Goal: Task Accomplishment & Management: Complete application form

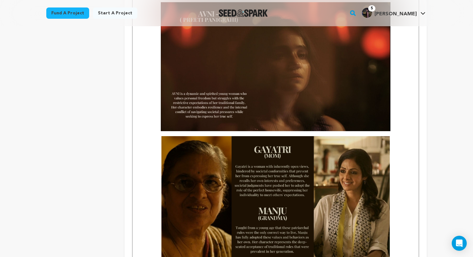
scroll to position [929, 0]
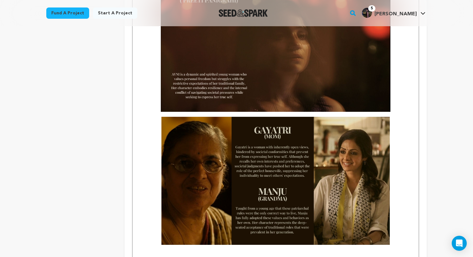
click at [245, 139] on img "To enrich screen reader interactions, please activate Accessibility in Grammarl…" at bounding box center [275, 181] width 228 height 129
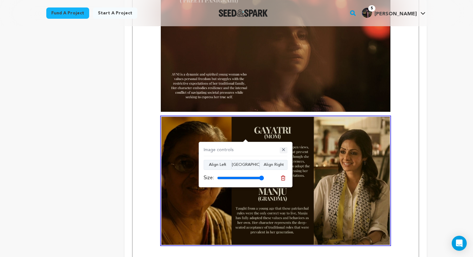
click at [285, 149] on button "✕" at bounding box center [284, 150] width 8 height 6
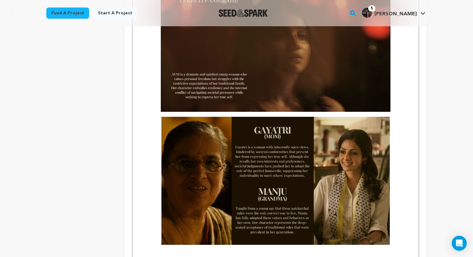
click at [285, 150] on img "To enrich screen reader interactions, please activate Accessibility in Grammarl…" at bounding box center [275, 181] width 228 height 129
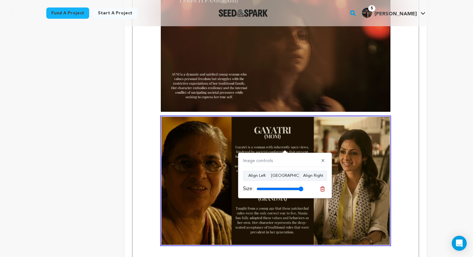
click at [348, 163] on img "To enrich screen reader interactions, please activate Accessibility in Grammarl…" at bounding box center [275, 181] width 228 height 129
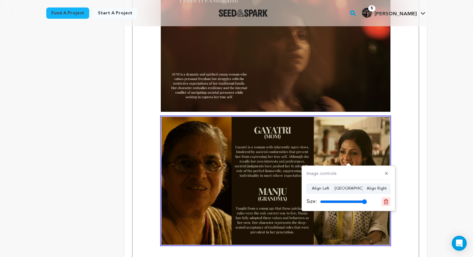
click at [384, 203] on icon at bounding box center [386, 201] width 4 height 5
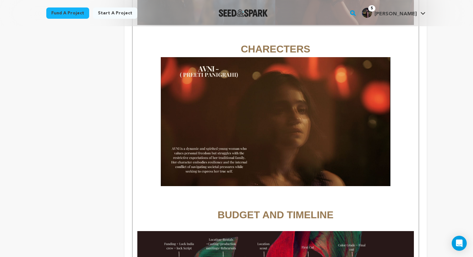
scroll to position [860, 0]
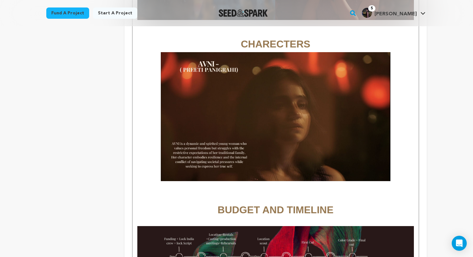
click at [293, 186] on p "To enrich screen reader interactions, please activate Accessibility in Grammarl…" at bounding box center [275, 190] width 276 height 8
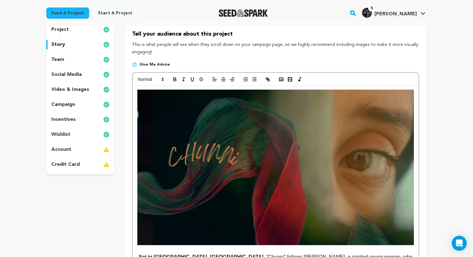
scroll to position [0, 0]
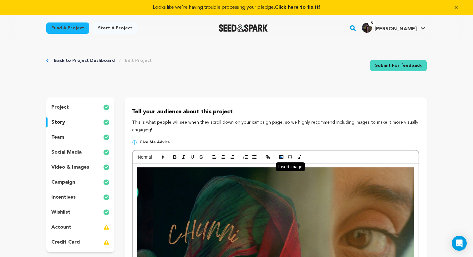
click at [281, 159] on icon "button" at bounding box center [281, 157] width 6 height 6
click at [280, 157] on icon "button" at bounding box center [281, 157] width 6 height 6
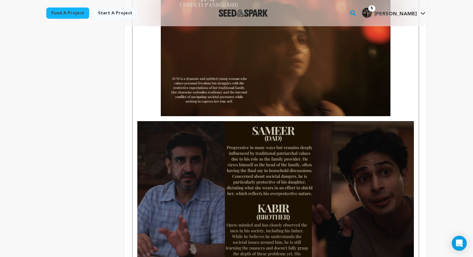
scroll to position [923, 0]
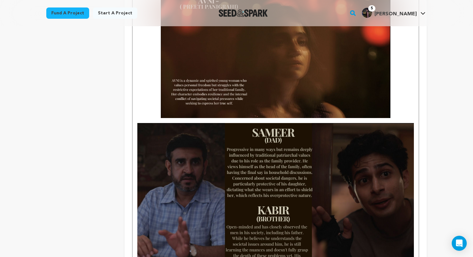
click at [345, 189] on img "To enrich screen reader interactions, please activate Accessibility in Grammarl…" at bounding box center [275, 200] width 276 height 155
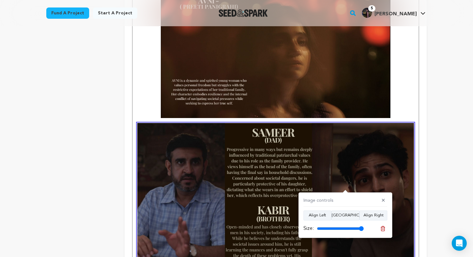
scroll to position [946, 0]
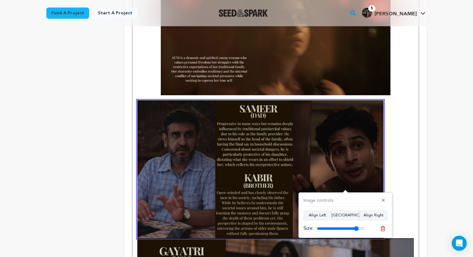
drag, startPoint x: 360, startPoint y: 230, endPoint x: 356, endPoint y: 230, distance: 4.1
click at [356, 230] on input "range" at bounding box center [340, 228] width 47 height 5
click at [338, 213] on button "Align Center" at bounding box center [345, 216] width 28 height 10
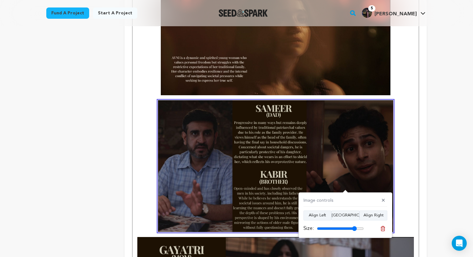
type input "85"
click at [354, 228] on input "range" at bounding box center [340, 228] width 47 height 5
click at [299, 68] on img "To enrich screen reader interactions, please activate Accessibility in Grammarl…" at bounding box center [276, 30] width 230 height 129
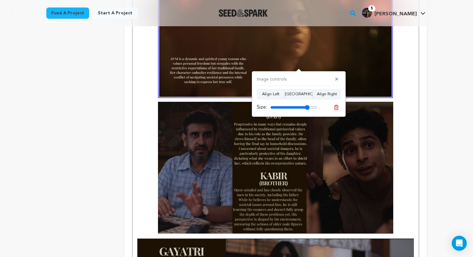
type input "84"
click at [307, 109] on input "range" at bounding box center [293, 107] width 47 height 5
click at [305, 184] on img "To enrich screen reader interactions, please activate Accessibility in Grammarl…" at bounding box center [275, 168] width 235 height 132
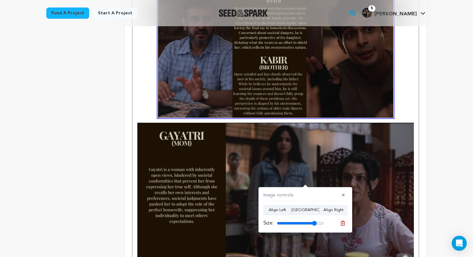
scroll to position [1067, 0]
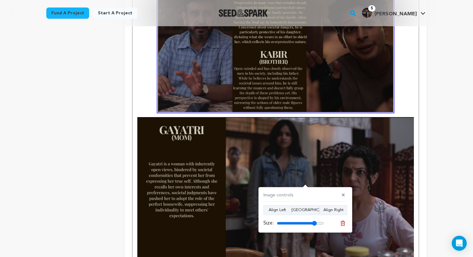
click at [305, 155] on img "To enrich screen reader interactions, please activate Accessibility in Grammarl…" at bounding box center [275, 194] width 276 height 155
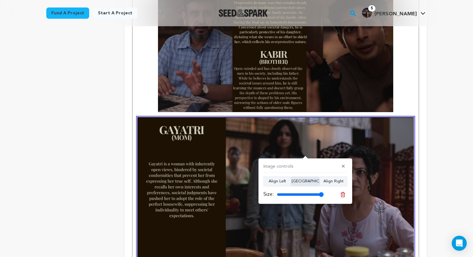
click at [307, 181] on button "Align Center" at bounding box center [305, 182] width 28 height 10
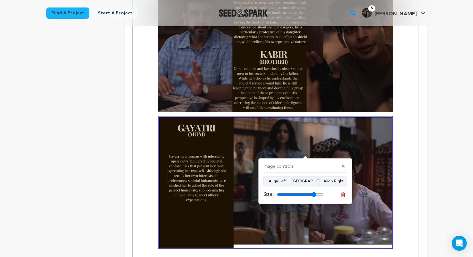
drag, startPoint x: 320, startPoint y: 195, endPoint x: 314, endPoint y: 194, distance: 6.9
type input "84"
click at [314, 194] on input "range" at bounding box center [300, 194] width 47 height 5
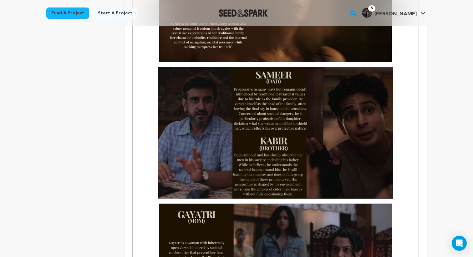
scroll to position [994, 0]
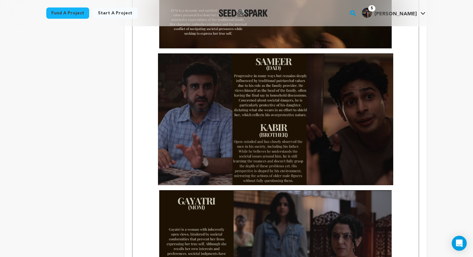
click at [177, 181] on strong "ET AND TIMELINE" at bounding box center [275, 196] width 276 height 286
click at [204, 192] on img "To enrich screen reader interactions, please activate Accessibility in Grammarl…" at bounding box center [275, 255] width 232 height 131
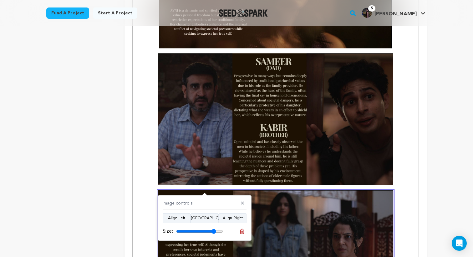
type input "85"
click at [213, 230] on input "range" at bounding box center [199, 231] width 47 height 5
click at [439, 127] on div "Back to Project Dashboard Edit Project Submit For feedback Submit For feedback …" at bounding box center [236, 131] width 473 height 2169
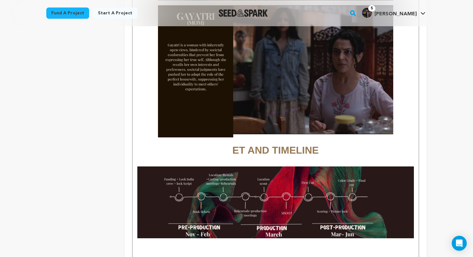
scroll to position [1172, 0]
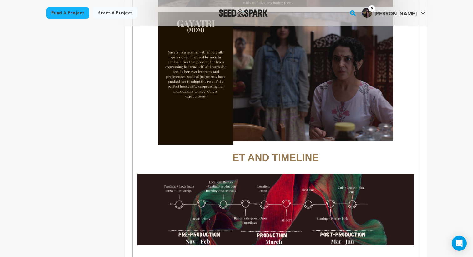
click at [237, 110] on img "To enrich screen reader interactions, please activate Accessibility in Grammarl…" at bounding box center [275, 79] width 235 height 132
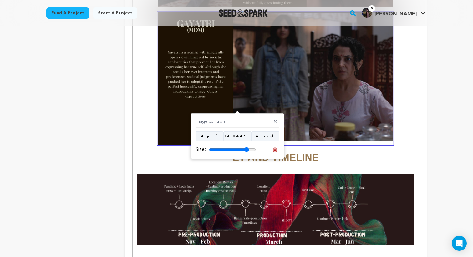
click at [221, 114] on div "Image controls ✕ Align Left Align Center Align Right Size:" at bounding box center [237, 137] width 94 height 46
click at [215, 93] on img "To enrich screen reader interactions, please activate Accessibility in Grammarl…" at bounding box center [275, 79] width 235 height 132
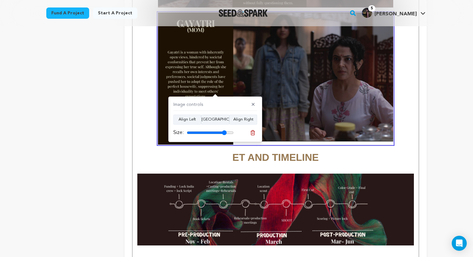
click at [329, 97] on img "To enrich screen reader interactions, please activate Accessibility in Grammarl…" at bounding box center [275, 79] width 235 height 132
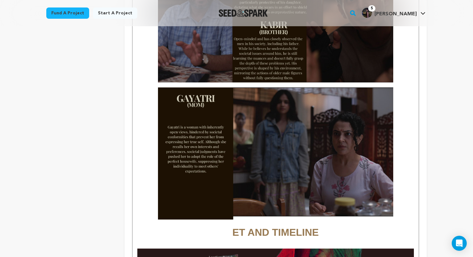
scroll to position [1096, 0]
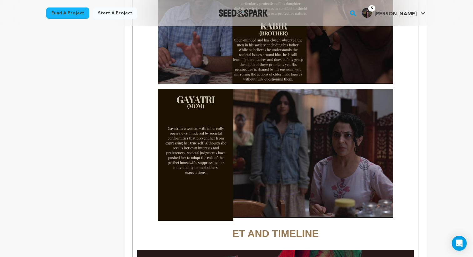
click at [300, 156] on img "To enrich screen reader interactions, please activate Accessibility in Grammarl…" at bounding box center [275, 155] width 235 height 132
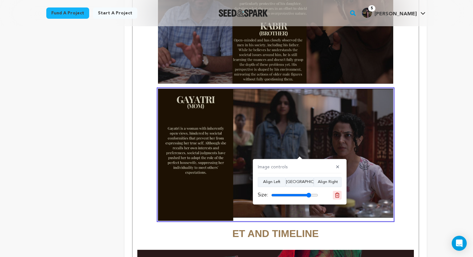
click at [336, 194] on icon at bounding box center [337, 196] width 6 height 6
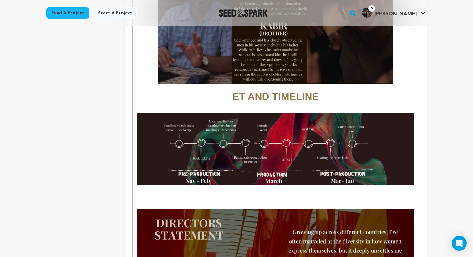
click at [219, 88] on h1 "ET AND TIMELINE" at bounding box center [275, 28] width 276 height 153
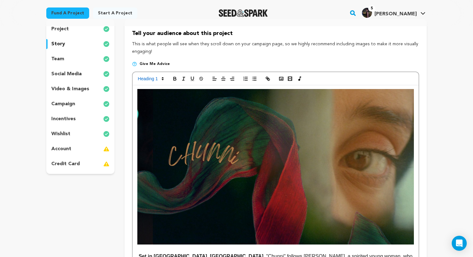
scroll to position [0, 0]
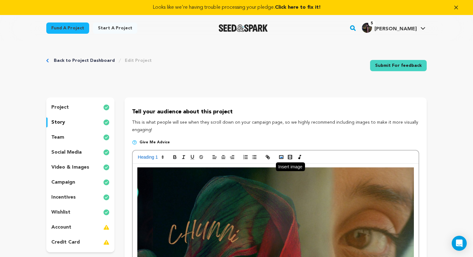
click at [282, 157] on icon "button" at bounding box center [281, 157] width 6 height 6
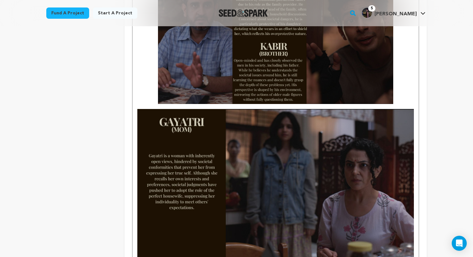
scroll to position [1087, 0]
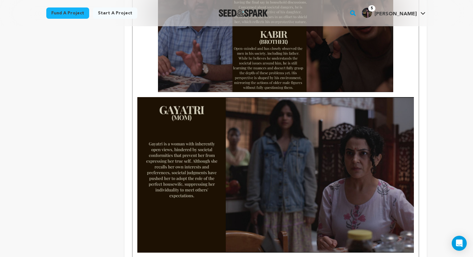
click at [331, 177] on img "To enrich screen reader interactions, please activate Accessibility in Grammarl…" at bounding box center [275, 174] width 276 height 155
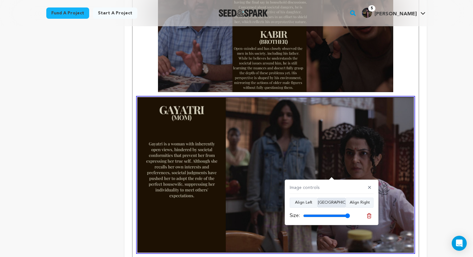
click at [337, 203] on button "Align Center" at bounding box center [331, 203] width 28 height 10
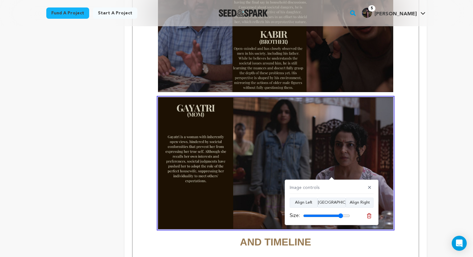
drag, startPoint x: 348, startPoint y: 215, endPoint x: 340, endPoint y: 216, distance: 8.2
type input "85"
click at [340, 216] on input "range" at bounding box center [326, 216] width 47 height 5
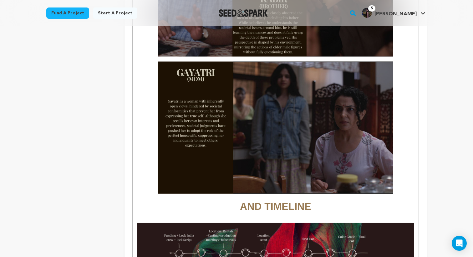
scroll to position [1121, 0]
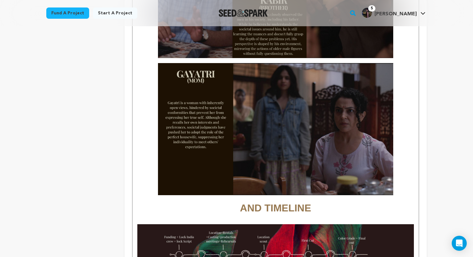
click at [332, 166] on img "To enrich screen reader interactions, please activate Accessibility in Grammarl…" at bounding box center [275, 129] width 235 height 132
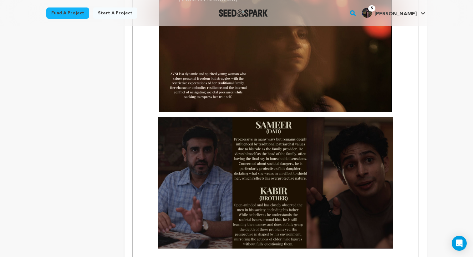
scroll to position [938, 0]
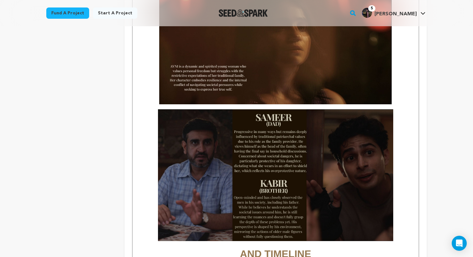
click at [278, 192] on img "To enrich screen reader interactions, please activate Accessibility in Grammarl…" at bounding box center [275, 175] width 235 height 132
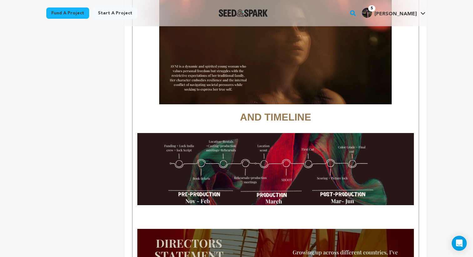
click at [468, 101] on div "Back to Project Dashboard Edit Project Submit For feedback Submit For feedback …" at bounding box center [236, 50] width 473 height 1895
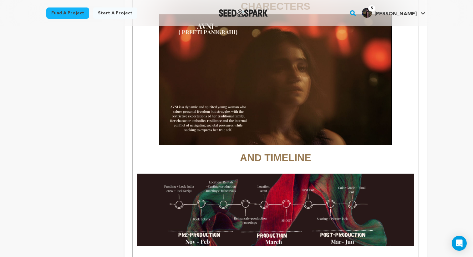
scroll to position [898, 0]
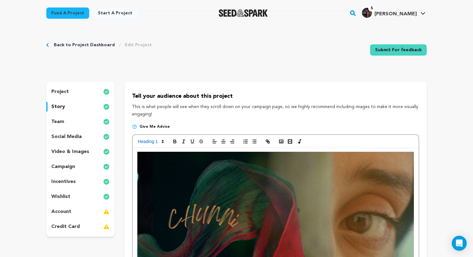
scroll to position [0, 0]
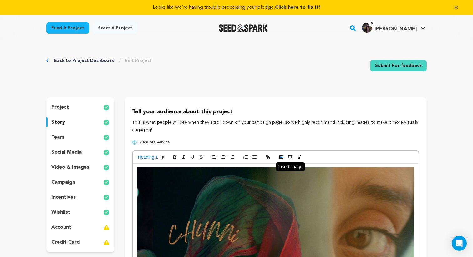
click at [277, 156] on button "button" at bounding box center [281, 158] width 9 height 8
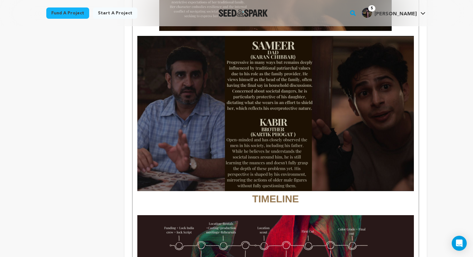
scroll to position [1012, 0]
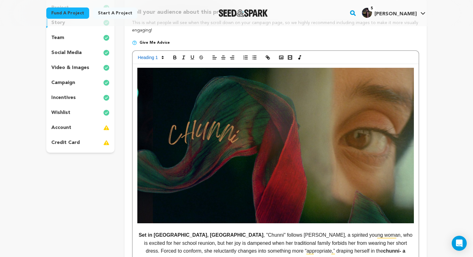
scroll to position [0, 0]
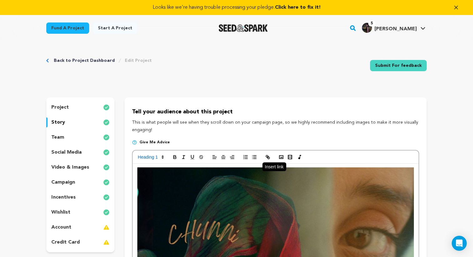
click at [267, 158] on icon "button" at bounding box center [268, 158] width 2 height 2
click at [281, 157] on icon "button" at bounding box center [281, 157] width 6 height 6
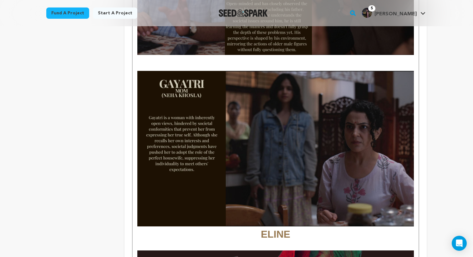
scroll to position [1117, 0]
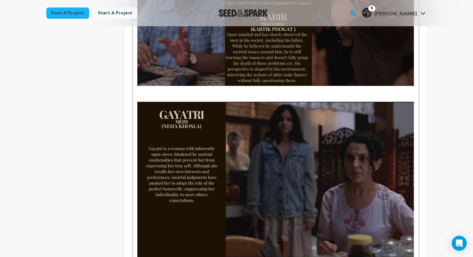
click at [314, 89] on h1 "ELINE" at bounding box center [275, 102] width 276 height 343
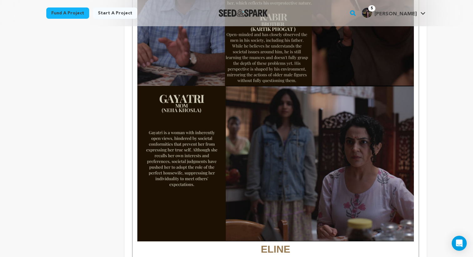
click at [279, 111] on img "To enrich screen reader interactions, please activate Accessibility in Grammarl…" at bounding box center [275, 163] width 276 height 155
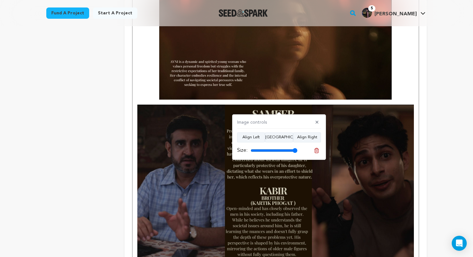
scroll to position [941, 0]
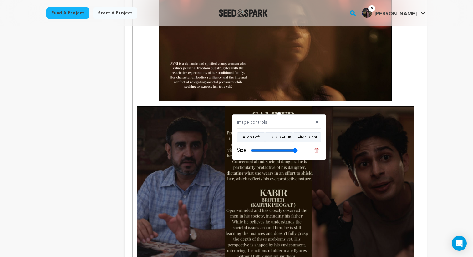
click at [346, 146] on img "To enrich screen reader interactions, please activate Accessibility in Grammarl…" at bounding box center [275, 184] width 276 height 155
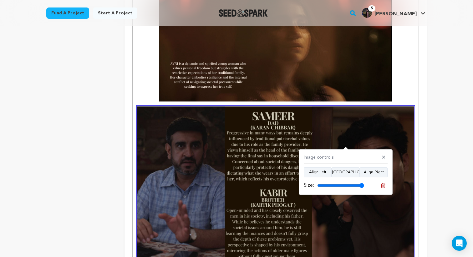
scroll to position [979, 0]
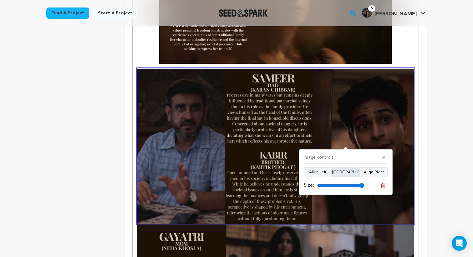
click at [345, 171] on button "Align Center" at bounding box center [345, 173] width 28 height 10
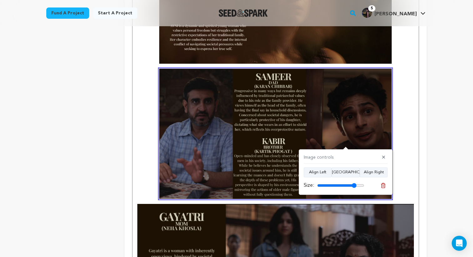
drag, startPoint x: 361, startPoint y: 186, endPoint x: 354, endPoint y: 186, distance: 7.2
type input "84"
click at [354, 186] on input "range" at bounding box center [340, 185] width 47 height 5
click at [406, 128] on strong "ELINE" at bounding box center [275, 221] width 276 height 305
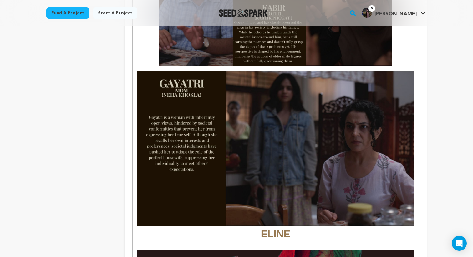
scroll to position [1113, 0]
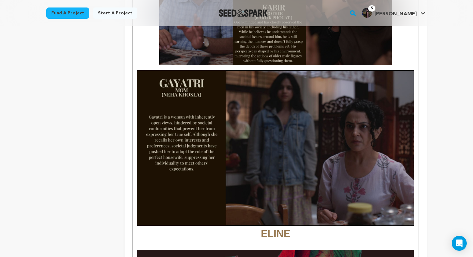
click at [309, 171] on img "To enrich screen reader interactions, please activate Accessibility in Grammarl…" at bounding box center [275, 147] width 276 height 155
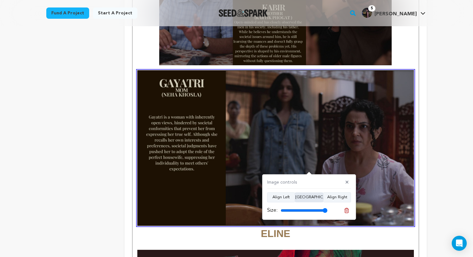
click at [305, 199] on button "Align Center" at bounding box center [309, 198] width 28 height 10
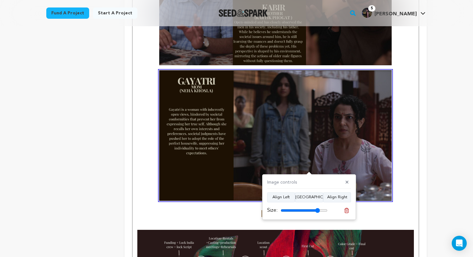
drag, startPoint x: 325, startPoint y: 212, endPoint x: 317, endPoint y: 212, distance: 8.1
type input "84"
click at [317, 212] on input "range" at bounding box center [303, 210] width 47 height 5
click at [402, 137] on strong "ELINE" at bounding box center [275, 77] width 276 height 285
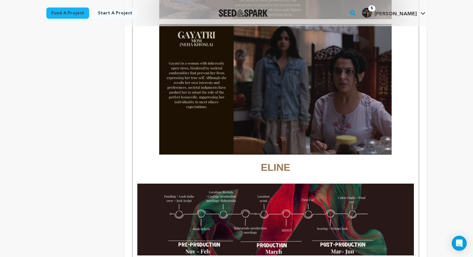
scroll to position [1164, 0]
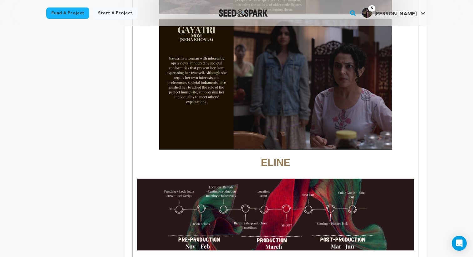
click at [260, 153] on h1 "ELINE" at bounding box center [275, 27] width 276 height 287
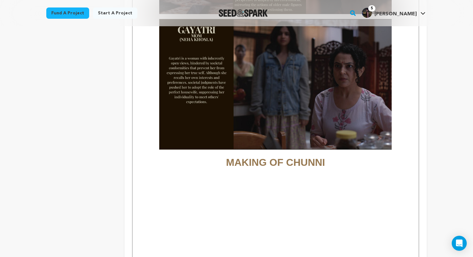
click at [245, 171] on h1 "To enrich screen reader interactions, please activate Accessibility in Grammarl…" at bounding box center [275, 179] width 276 height 16
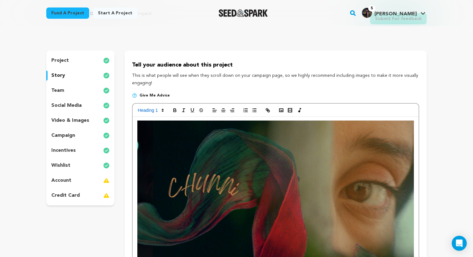
scroll to position [0, 0]
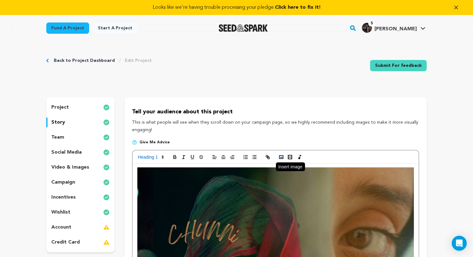
click at [281, 157] on icon "button" at bounding box center [281, 157] width 6 height 6
click at [290, 158] on icon "button" at bounding box center [290, 157] width 6 height 6
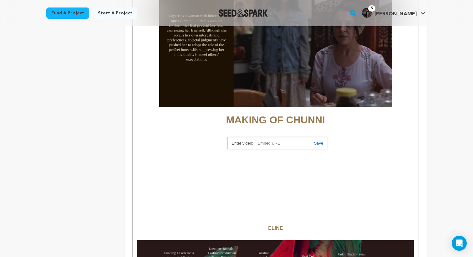
click at [295, 129] on h1 "To enrich screen reader interactions, please activate Accessibility in Grammarl…" at bounding box center [275, 137] width 276 height 16
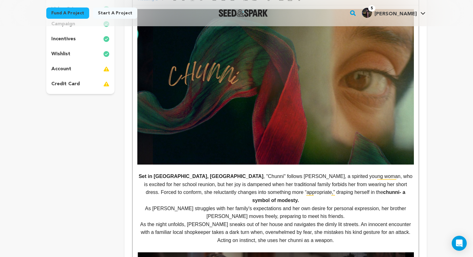
scroll to position [0, 0]
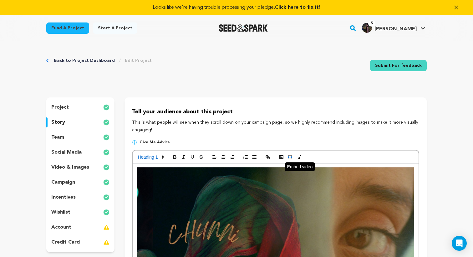
click at [291, 157] on rect "button" at bounding box center [290, 157] width 4 height 4
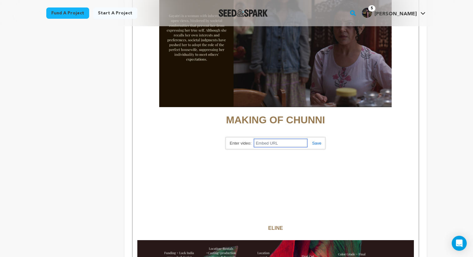
paste input "https://drive.google.com/file/d/1WxC3sD7vbGJM73GVUEMhPSHn1F8hCVkb/view?usp=shar…"
type input "https://drive.google.com/file/d/1WxC3sD7vbGJM73GVUEMhPSHn1F8hCVkb/view?usp=shar…"
click at [314, 144] on link at bounding box center [314, 143] width 14 height 5
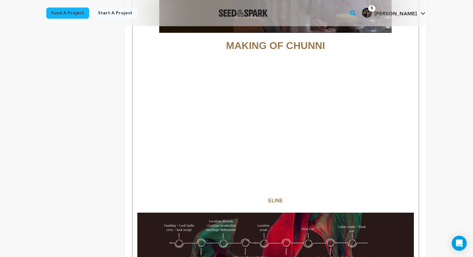
scroll to position [1264, 0]
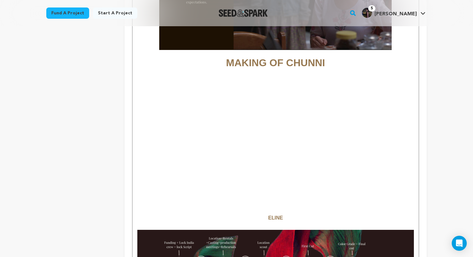
click at [217, 118] on h1 "To enrich screen reader interactions, please activate Accessibility in Grammarl…" at bounding box center [275, 126] width 276 height 16
click at [283, 174] on p "To enrich screen reader interactions, please activate Accessibility in Grammarl…" at bounding box center [275, 178] width 276 height 8
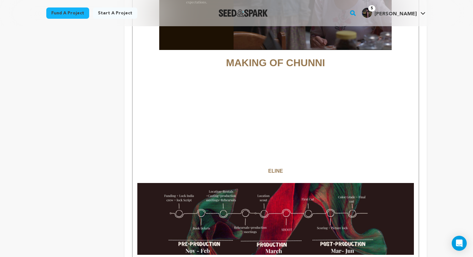
click at [247, 71] on h1 "To enrich screen reader interactions, please activate Accessibility in Grammarl…" at bounding box center [275, 79] width 276 height 16
click at [265, 71] on h1 "To enrich screen reader interactions, please activate Accessibility in Grammarl…" at bounding box center [275, 79] width 276 height 16
click at [280, 71] on h1 "To enrich screen reader interactions, please activate Accessibility in Grammarl…" at bounding box center [275, 79] width 276 height 16
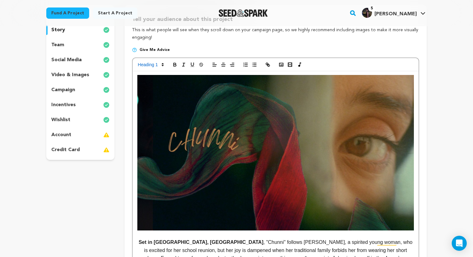
scroll to position [0, 0]
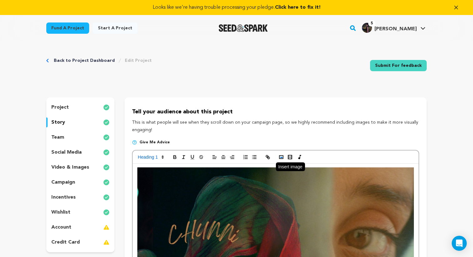
click at [277, 157] on button "button" at bounding box center [281, 158] width 9 height 8
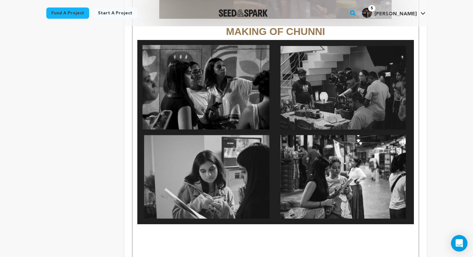
scroll to position [1299, 0]
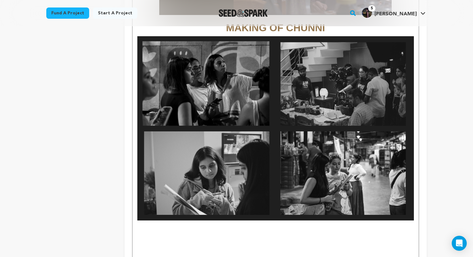
click at [359, 198] on img "To enrich screen reader interactions, please activate Accessibility in Grammarl…" at bounding box center [275, 128] width 276 height 185
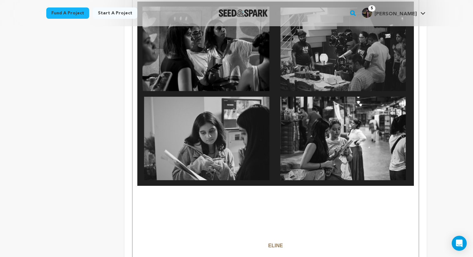
scroll to position [1332, 0]
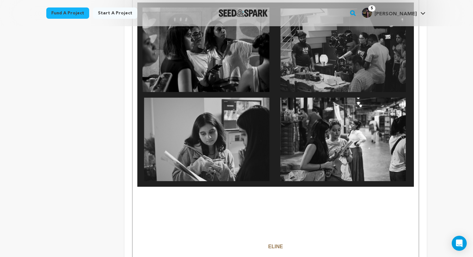
click at [381, 166] on img "To enrich screen reader interactions, please activate Accessibility in Grammarl…" at bounding box center [275, 95] width 276 height 185
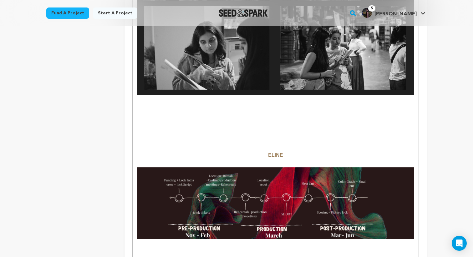
scroll to position [1410, 0]
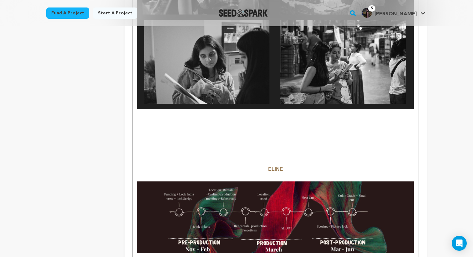
click at [327, 142] on p "To enrich screen reader interactions, please activate Accessibility in Grammarl…" at bounding box center [275, 146] width 276 height 8
click at [283, 109] on p "To enrich screen reader interactions, please activate Accessibility in Grammarl…" at bounding box center [275, 113] width 276 height 8
click at [167, 158] on p "To enrich screen reader interactions, please activate Accessibility in Grammarl…" at bounding box center [275, 162] width 276 height 8
click at [245, 109] on p "To enrich screen reader interactions, please activate Accessibility in Grammarl…" at bounding box center [275, 113] width 276 height 8
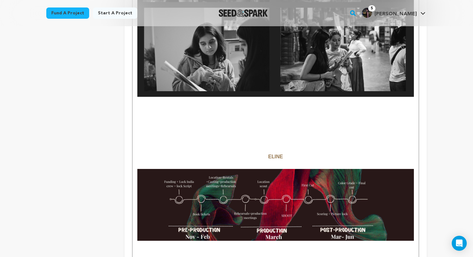
scroll to position [1420, 0]
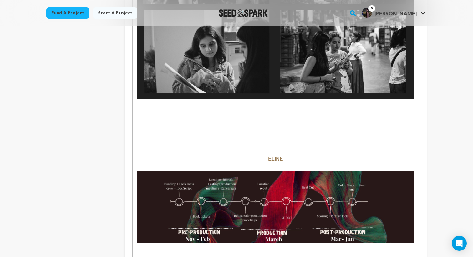
click at [272, 99] on p "To enrich screen reader interactions, please activate Accessibility in Grammarl…" at bounding box center [275, 103] width 276 height 8
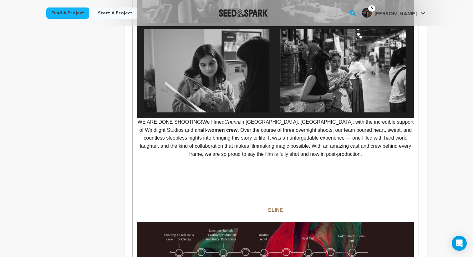
scroll to position [1416, 0]
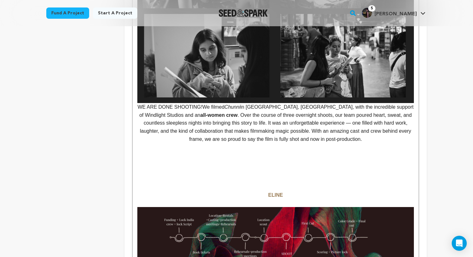
click at [203, 103] on p "WE ARE DONE SHOOTING!We filmed Chunni in Delhi, India, with the incredible supp…" at bounding box center [275, 123] width 276 height 40
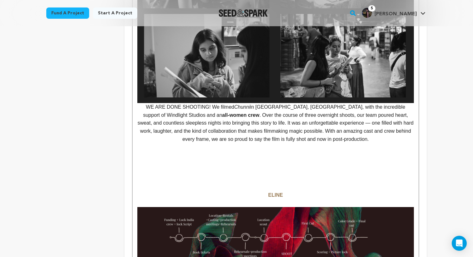
click at [193, 113] on p "WE ARE DONE SHOOTING! We filmed Chunni in Delhi, India, with the incredible sup…" at bounding box center [275, 123] width 276 height 40
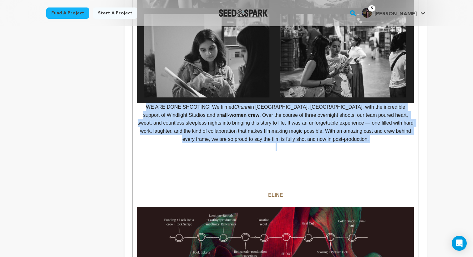
click at [266, 128] on p "WE ARE DONE SHOOTING! We filmed Chunni in Delhi, India, with the incredible sup…" at bounding box center [275, 123] width 276 height 40
click at [348, 143] on p "To enrich screen reader interactions, please activate Accessibility in Grammarl…" at bounding box center [275, 147] width 276 height 8
click at [351, 108] on p "WE ARE DONE SHOOTING! We filmed Chunni in Delhi, India, with the incredible sup…" at bounding box center [275, 123] width 276 height 40
click at [386, 143] on p "To enrich screen reader interactions, please activate Accessibility in Grammarl…" at bounding box center [275, 147] width 276 height 8
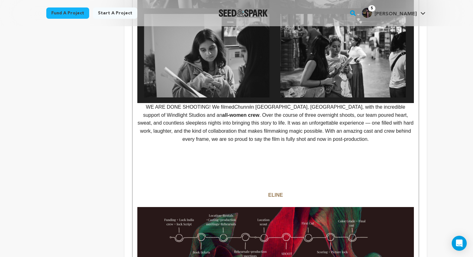
click at [140, 103] on p "WE ARE DONE SHOOTING! We filmed Chunni in Delhi, India, with the incredible sup…" at bounding box center [275, 123] width 276 height 40
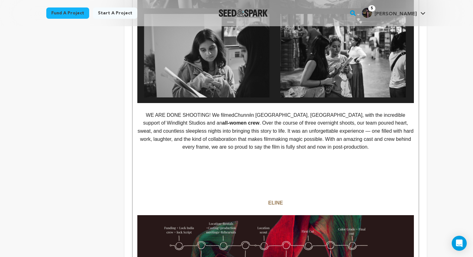
click at [358, 140] on p "WE ARE DONE SHOOTING! We filmed Chunni in Delhi, India, with the incredible sup…" at bounding box center [275, 131] width 276 height 40
click at [311, 124] on p "WE ARE DONE SHOOTING! We filmed Chunni in Delhi, India, with the incredible sup…" at bounding box center [275, 131] width 276 height 40
click at [346, 111] on p "WE ARE DONE SHOOTING! We filmed Chunni in Delhi, India, with the incredible sup…" at bounding box center [275, 131] width 276 height 40
drag, startPoint x: 346, startPoint y: 107, endPoint x: 384, endPoint y: 108, distance: 37.8
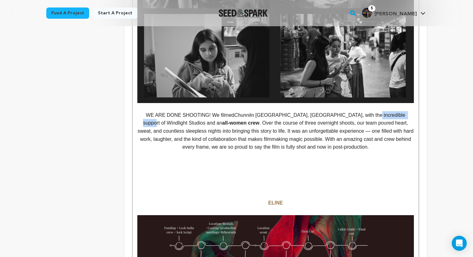
click at [384, 111] on p "WE ARE DONE SHOOTING! We filmed Chunni in Delhi, India, with the incredible sup…" at bounding box center [275, 131] width 276 height 40
click at [308, 151] on p "To enrich screen reader interactions, please activate Accessibility in Grammarl…" at bounding box center [275, 155] width 276 height 8
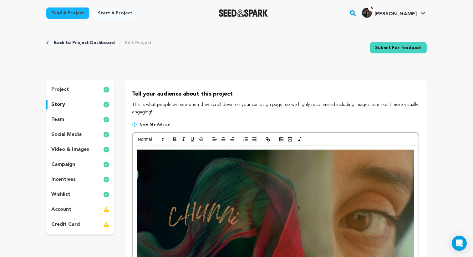
scroll to position [0, 0]
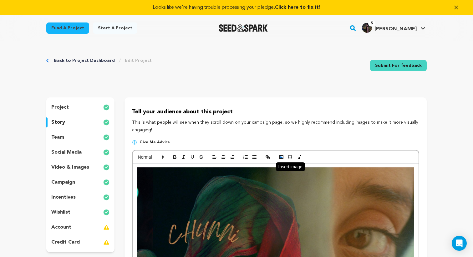
click at [280, 158] on polyline "button" at bounding box center [281, 158] width 3 height 2
click at [281, 156] on rect "button" at bounding box center [281, 157] width 4 height 3
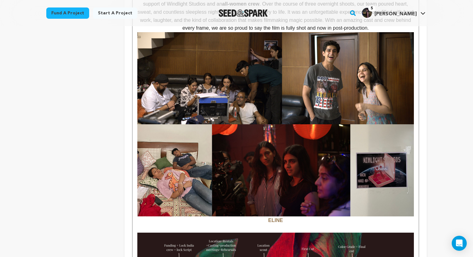
scroll to position [1536, 0]
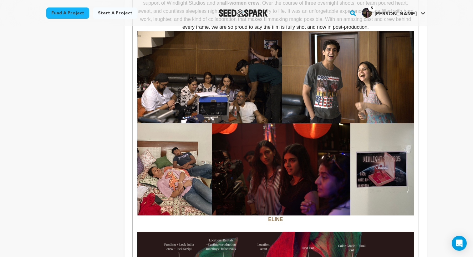
click at [334, 186] on img "To enrich screen reader interactions, please activate Accessibility in Grammarl…" at bounding box center [275, 170] width 276 height 92
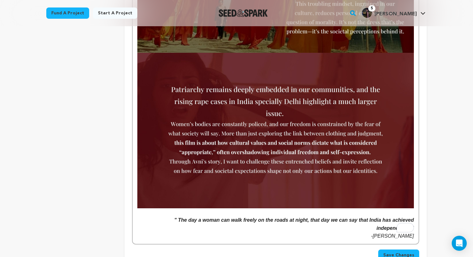
scroll to position [2053, 0]
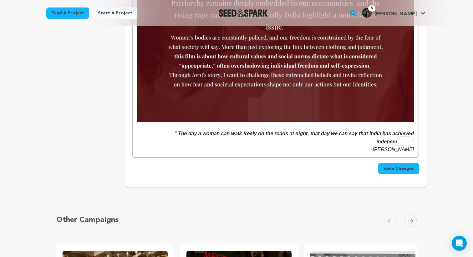
click at [383, 163] on button "Save Changes" at bounding box center [398, 168] width 41 height 11
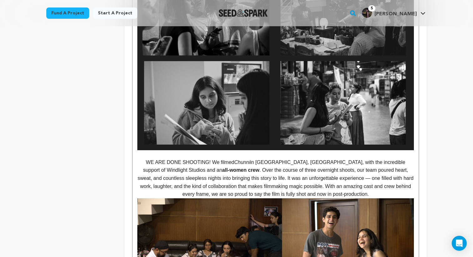
scroll to position [1386, 0]
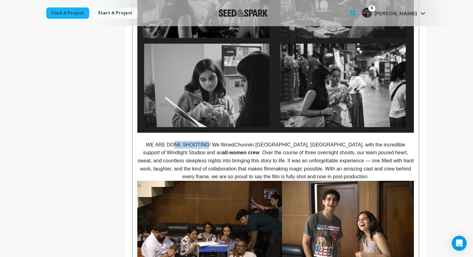
drag, startPoint x: 201, startPoint y: 136, endPoint x: 167, endPoint y: 134, distance: 33.8
click at [167, 141] on p "WE ARE DONE SHOOTING! We filmed Chunni in Delhi, India, with the incredible sup…" at bounding box center [275, 161] width 276 height 40
click at [139, 141] on p "WE ARE DONE SHOOTING! We filmed Chunni in Delhi, India, with the incredible sup…" at bounding box center [275, 161] width 276 height 40
drag, startPoint x: 139, startPoint y: 137, endPoint x: 199, endPoint y: 138, distance: 60.4
click at [199, 141] on p "WE ARE DONE SHOOTING! We filmed Chunni in Delhi, India, with the incredible sup…" at bounding box center [275, 161] width 276 height 40
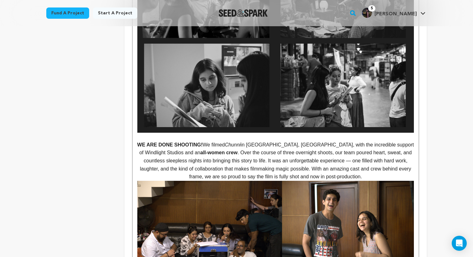
click at [292, 151] on p "WE ARE DONE SHOOTING! We filmed Chunni in Delhi, India, with the incredible sup…" at bounding box center [275, 161] width 276 height 40
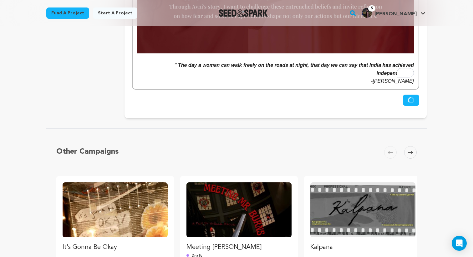
scroll to position [2116, 0]
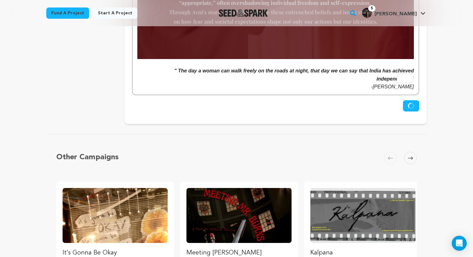
click at [410, 102] on icon "submit" at bounding box center [411, 106] width 8 height 8
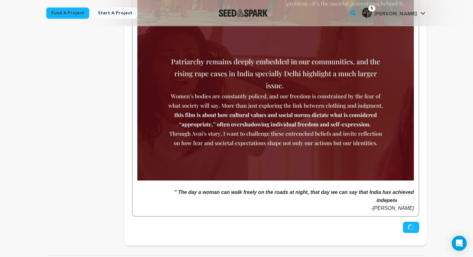
scroll to position [2007, 0]
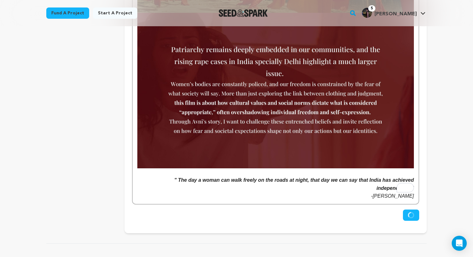
click at [411, 211] on icon "submit" at bounding box center [410, 215] width 9 height 9
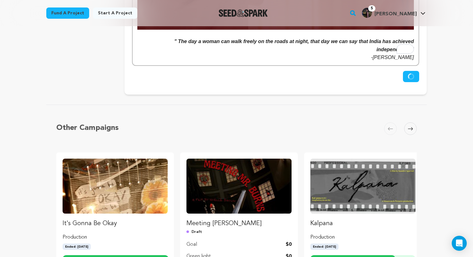
scroll to position [2122, 0]
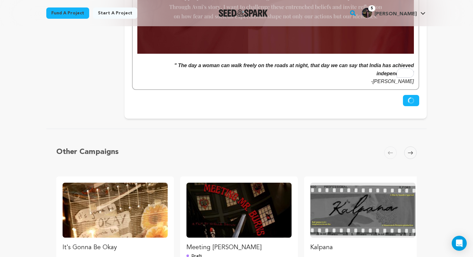
click at [411, 98] on circle "submit" at bounding box center [411, 101] width 6 height 6
click at [411, 99] on icon "submit" at bounding box center [410, 101] width 6 height 5
click at [411, 100] on icon "submit" at bounding box center [410, 102] width 6 height 4
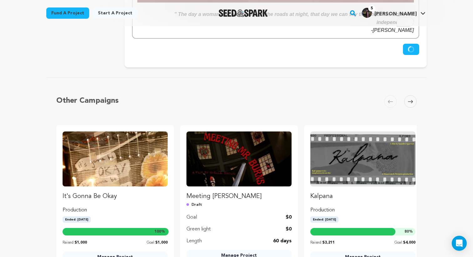
scroll to position [2162, 0]
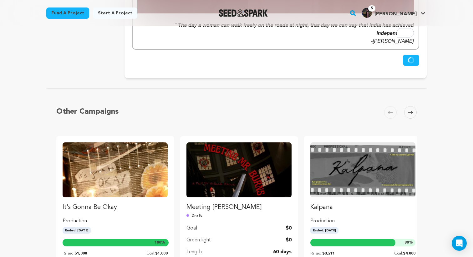
click at [406, 55] on button "Save Changes" at bounding box center [411, 60] width 16 height 11
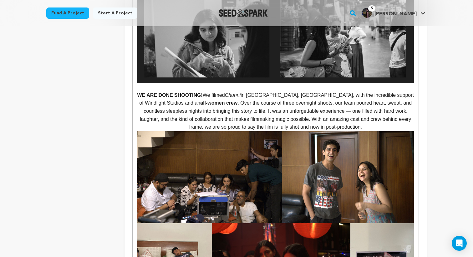
scroll to position [1376, 0]
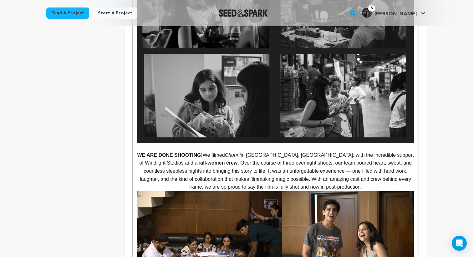
click at [315, 155] on p "WE ARE DONE SHOOTING! We filmed Chunni in Delhi, India, with the incredible sup…" at bounding box center [275, 171] width 276 height 40
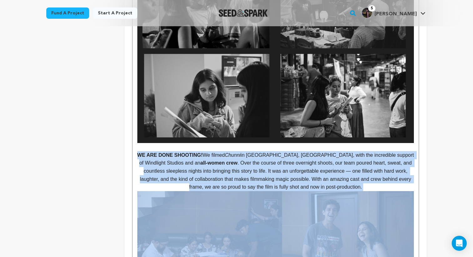
click at [315, 155] on p "WE ARE DONE SHOOTING! We filmed Chunni in Delhi, India, with the incredible sup…" at bounding box center [275, 171] width 276 height 40
click at [344, 163] on p "WE ARE DONE SHOOTING! We filmed Chunni in Delhi, India, with the incredible sup…" at bounding box center [275, 171] width 276 height 40
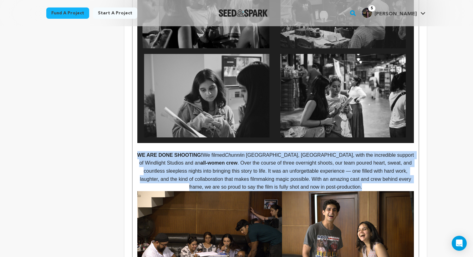
drag, startPoint x: 341, startPoint y: 179, endPoint x: 139, endPoint y: 148, distance: 204.9
click at [139, 151] on p "WE ARE DONE SHOOTING! We filmed Chunni in Delhi, India, with the incredible sup…" at bounding box center [275, 171] width 276 height 40
copy p "WE ARE DONE SHOOTING! We filmed Chunni in Delhi, India, with the incredible sup…"
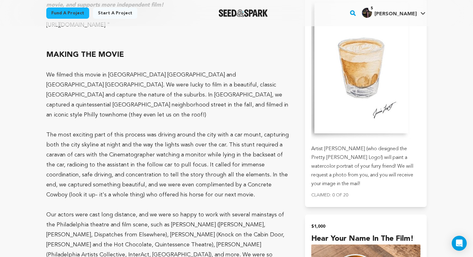
scroll to position [1985, 0]
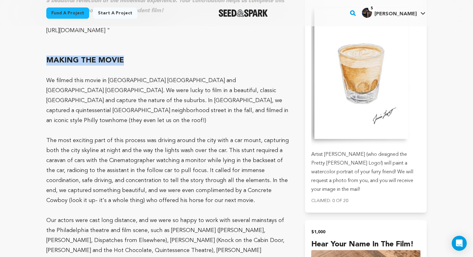
drag, startPoint x: 135, startPoint y: 42, endPoint x: 48, endPoint y: 40, distance: 87.6
click at [48, 56] on h2 "MAKING THE MOVIE" at bounding box center [168, 61] width 244 height 10
copy h2 "MAKING THE MOVIE"
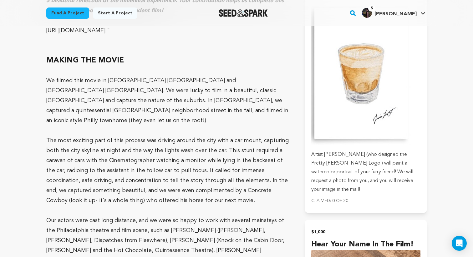
scroll to position [1985, 0]
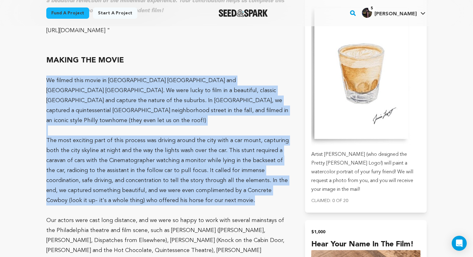
drag, startPoint x: 32, startPoint y: 60, endPoint x: 277, endPoint y: 173, distance: 269.5
drag, startPoint x: 43, startPoint y: 41, endPoint x: 236, endPoint y: 170, distance: 232.3
copy div "MAKING THE MOVIE We filmed this movie in Philadelphia PA and Bucks County PA. W…"
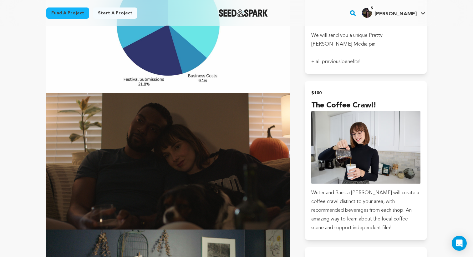
scroll to position [1646, 0]
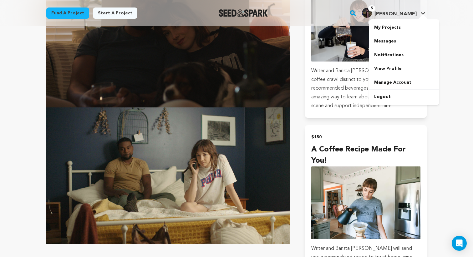
click at [403, 16] on span "[PERSON_NAME]" at bounding box center [395, 14] width 42 height 5
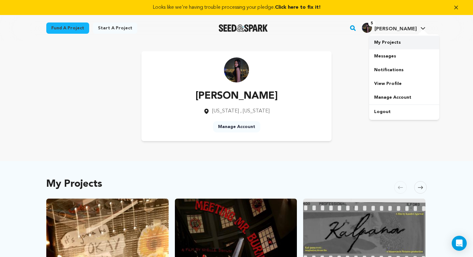
click at [385, 42] on link "My Projects" at bounding box center [404, 43] width 70 height 14
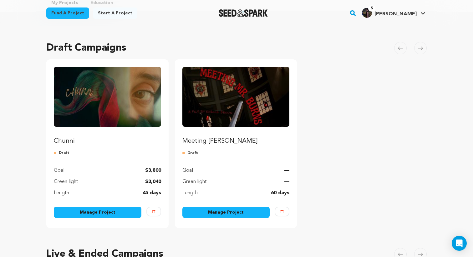
scroll to position [43, 0]
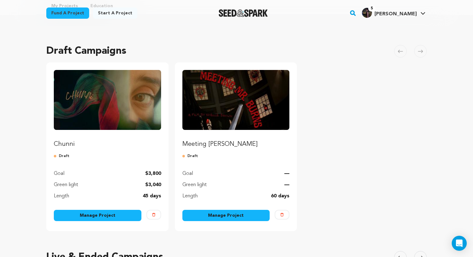
click at [116, 116] on img "Fund Chunni" at bounding box center [107, 100] width 107 height 60
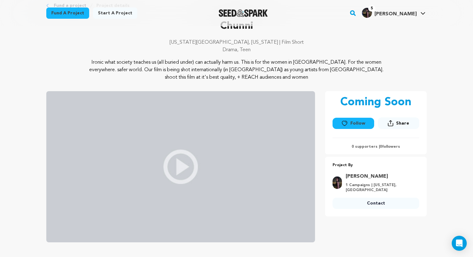
scroll to position [12, 0]
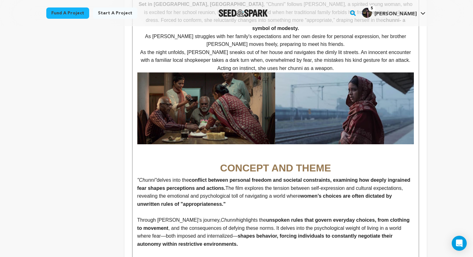
scroll to position [293, 0]
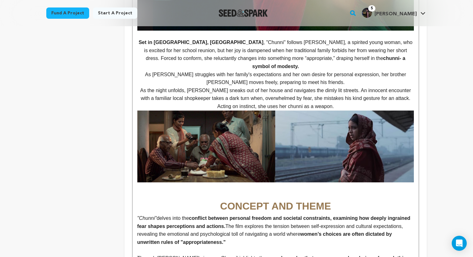
click at [326, 151] on img at bounding box center [275, 147] width 276 height 72
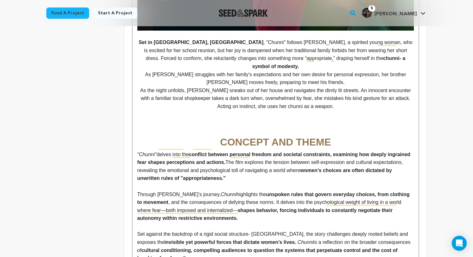
click at [275, 119] on h1 "To enrich screen reader interactions, please activate Accessibility in Grammarl…" at bounding box center [275, 127] width 276 height 16
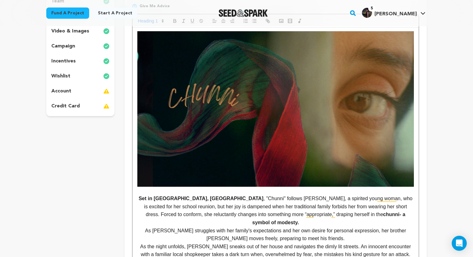
scroll to position [0, 0]
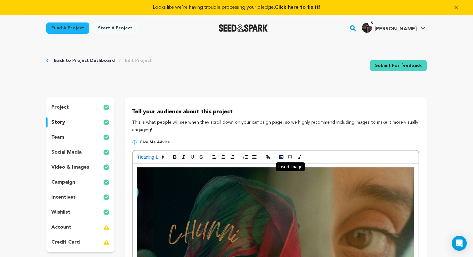
click at [278, 154] on icon "button" at bounding box center [281, 157] width 6 height 6
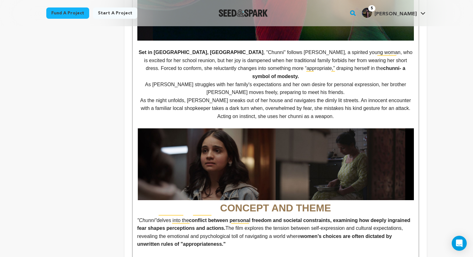
click at [223, 200] on strong "CONCEPT AND THEME" at bounding box center [275, 171] width 276 height 85
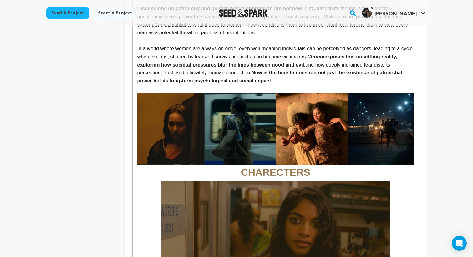
scroll to position [695, 0]
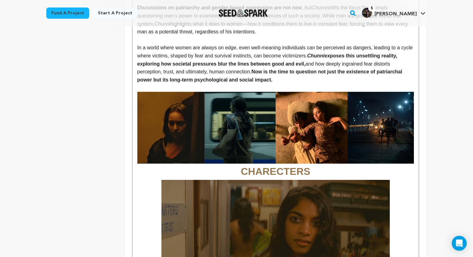
click at [243, 155] on img "To enrich screen reader interactions, please activate Accessibility in Grammarl…" at bounding box center [275, 128] width 276 height 72
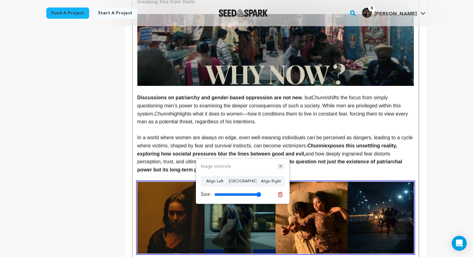
scroll to position [600, 0]
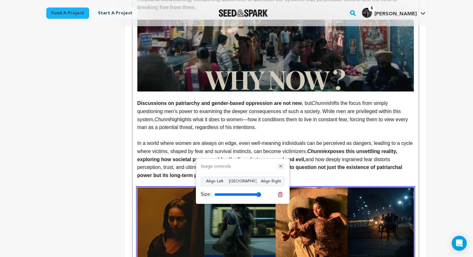
click at [282, 169] on button "✕" at bounding box center [281, 167] width 8 height 6
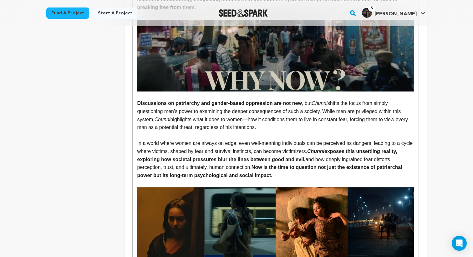
click at [283, 204] on img "To enrich screen reader interactions, please activate Accessibility in Grammarl…" at bounding box center [275, 224] width 276 height 72
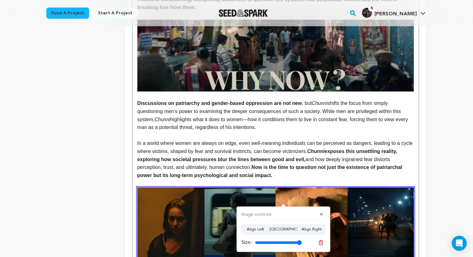
scroll to position [528, 0]
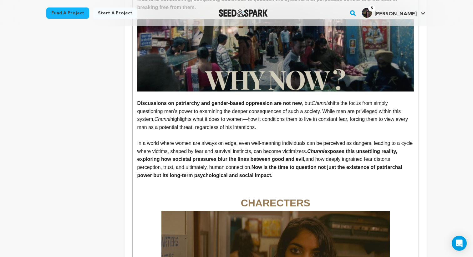
click at [284, 179] on p "To enrich screen reader interactions, please activate Accessibility in Grammarl…" at bounding box center [275, 183] width 276 height 8
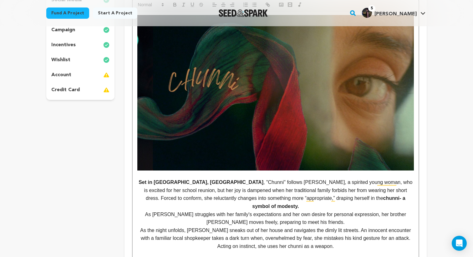
scroll to position [0, 0]
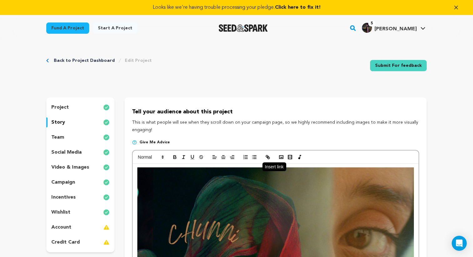
click at [269, 157] on icon "button" at bounding box center [268, 157] width 6 height 6
click at [282, 158] on rect "button" at bounding box center [281, 157] width 4 height 3
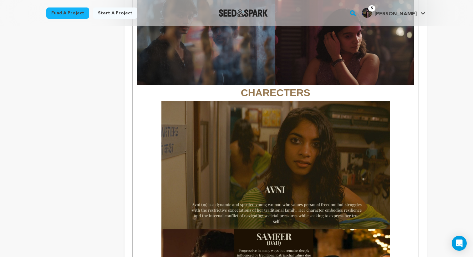
scroll to position [716, 0]
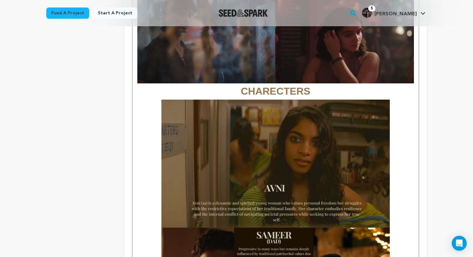
click at [330, 170] on img "To enrich screen reader interactions, please activate Accessibility in Grammarl…" at bounding box center [275, 164] width 228 height 129
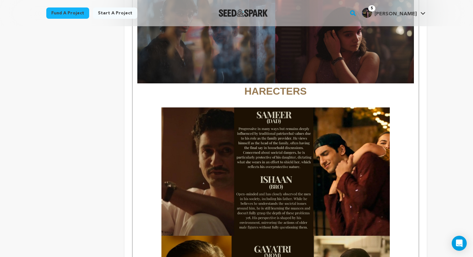
click at [288, 169] on img "To enrich screen reader interactions, please activate Accessibility in Grammarl…" at bounding box center [275, 172] width 228 height 129
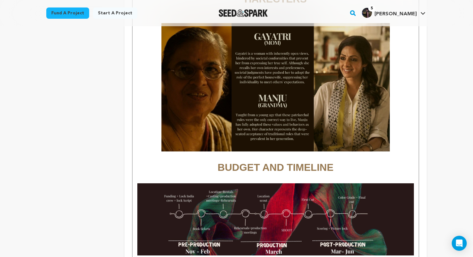
scroll to position [624, 0]
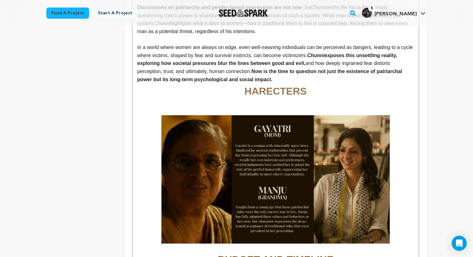
click at [288, 169] on img "To enrich screen reader interactions, please activate Accessibility in Grammarl…" at bounding box center [275, 179] width 228 height 129
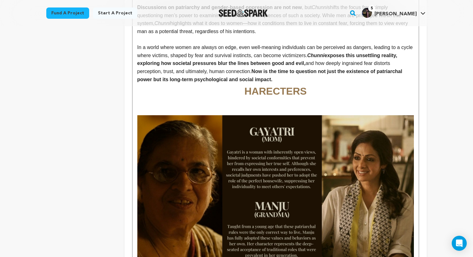
click at [243, 83] on h1 "HARECTERS" at bounding box center [275, 91] width 276 height 16
click at [268, 138] on img "To enrich screen reader interactions, please activate Accessibility in Grammarl…" at bounding box center [275, 192] width 276 height 155
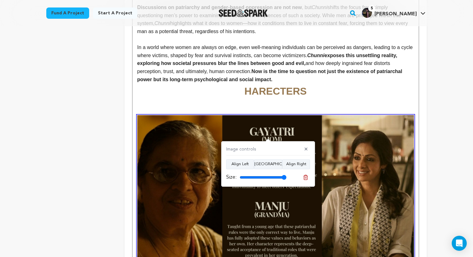
click at [274, 99] on p "To enrich screen reader interactions, please activate Accessibility in Grammarl…" at bounding box center [275, 103] width 276 height 8
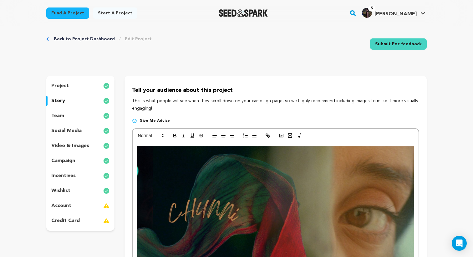
scroll to position [0, 0]
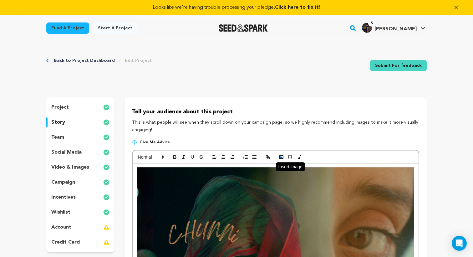
click at [281, 159] on icon "button" at bounding box center [281, 157] width 6 height 6
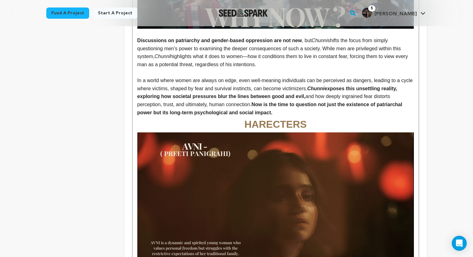
click at [241, 118] on h1 "HARECTERS" at bounding box center [275, 125] width 276 height 16
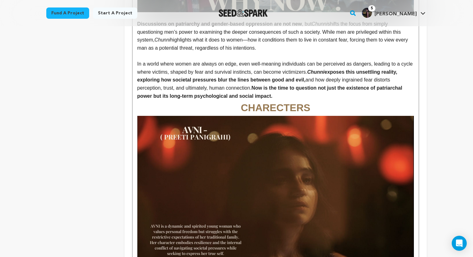
scroll to position [606, 0]
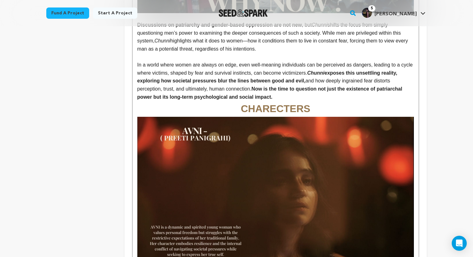
click at [287, 88] on p "In a world where women are always on edge, even well-meaning individuals can be…" at bounding box center [275, 81] width 276 height 40
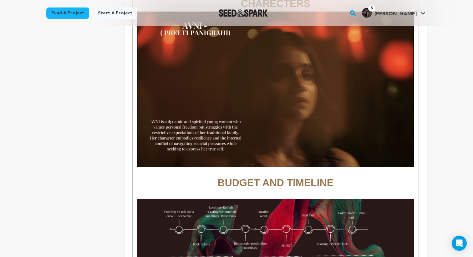
scroll to position [721, 0]
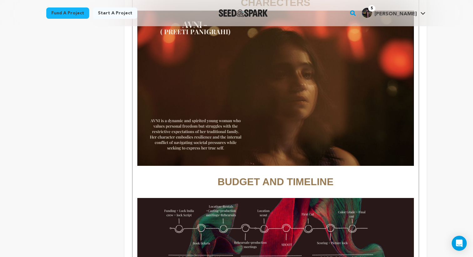
click at [245, 166] on p "To enrich screen reader interactions, please activate Accessibility in Grammarl…" at bounding box center [275, 170] width 276 height 8
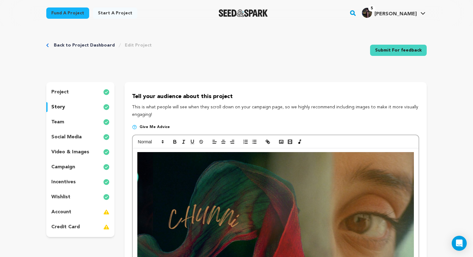
scroll to position [0, 0]
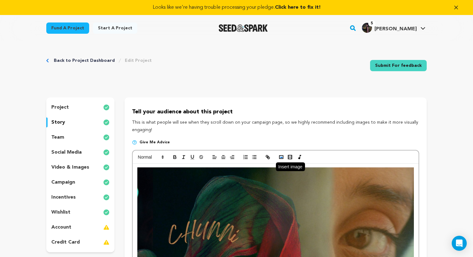
click at [282, 156] on icon "button" at bounding box center [281, 157] width 6 height 6
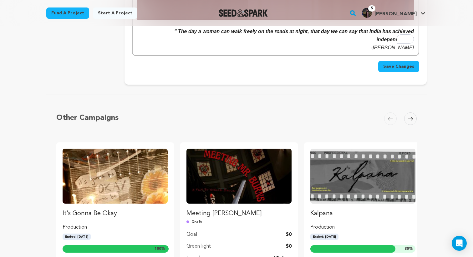
scroll to position [1291, 0]
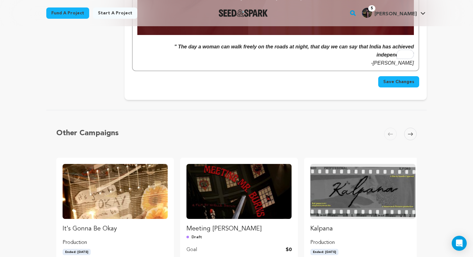
click at [405, 79] on span "Save Changes" at bounding box center [398, 82] width 31 height 6
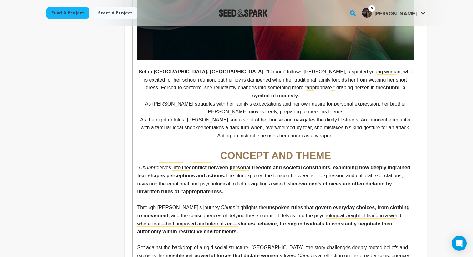
scroll to position [263, 0]
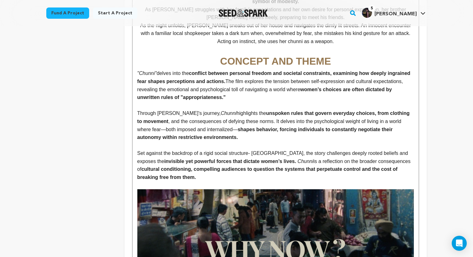
scroll to position [271, 0]
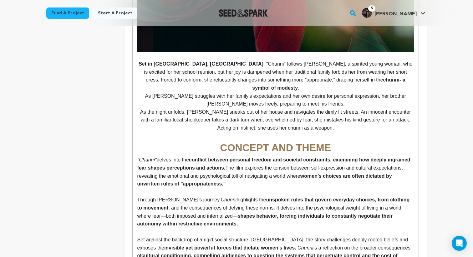
click at [349, 122] on p "As the night unfolds, [PERSON_NAME] sneaks out of her house and navigates the d…" at bounding box center [275, 120] width 276 height 24
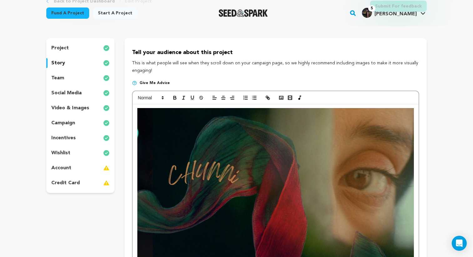
scroll to position [0, 0]
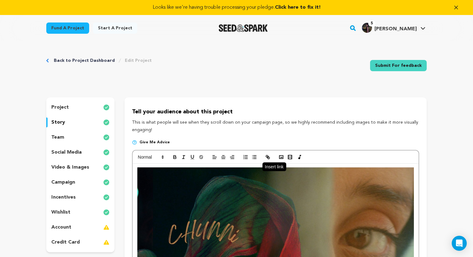
click at [270, 157] on icon "button" at bounding box center [268, 157] width 6 height 6
click at [281, 158] on icon "button" at bounding box center [281, 157] width 6 height 6
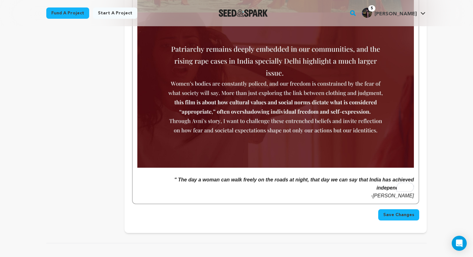
scroll to position [1225, 0]
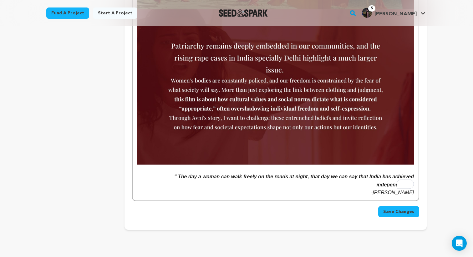
click at [403, 209] on span "Save Changes" at bounding box center [398, 212] width 31 height 6
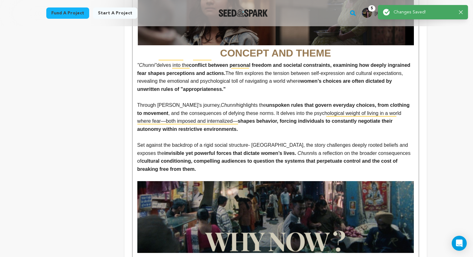
scroll to position [435, 0]
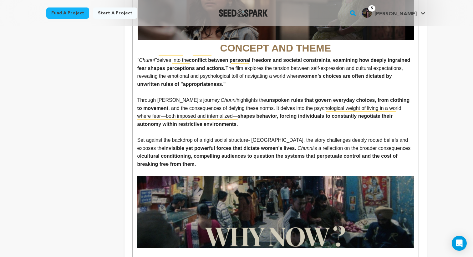
click at [253, 160] on p "Set against the backdrop of a rigid social structure- [GEOGRAPHIC_DATA], the st…" at bounding box center [275, 152] width 276 height 32
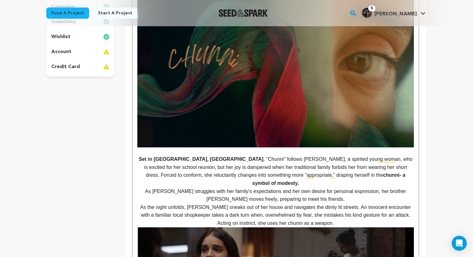
scroll to position [0, 0]
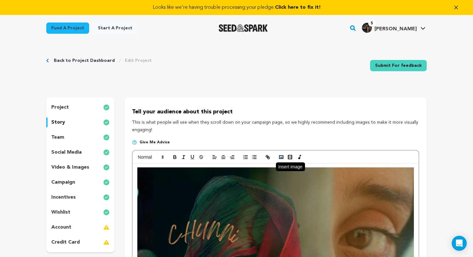
click at [283, 158] on rect "button" at bounding box center [281, 157] width 4 height 3
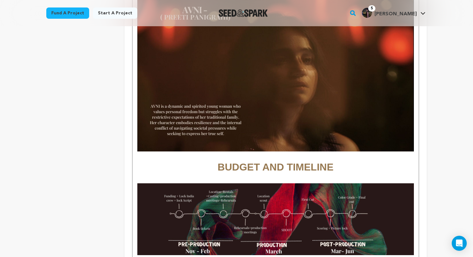
scroll to position [811, 0]
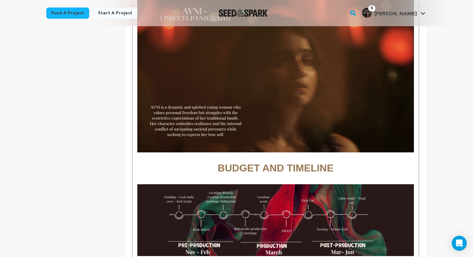
click at [252, 153] on p "To enrich screen reader interactions, please activate Accessibility in Grammarl…" at bounding box center [275, 157] width 276 height 8
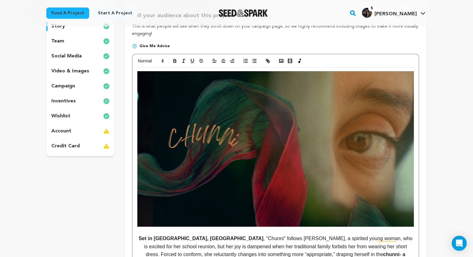
scroll to position [10, 0]
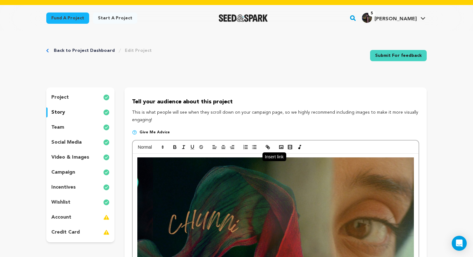
click at [266, 146] on icon "button" at bounding box center [267, 146] width 2 height 2
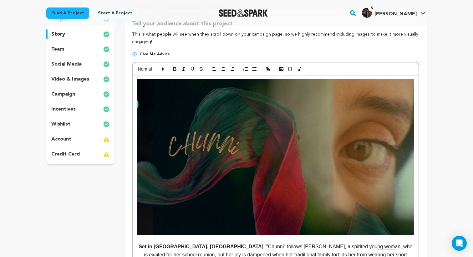
scroll to position [69, 0]
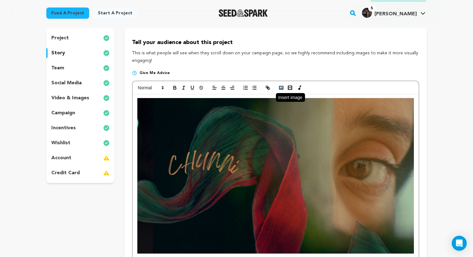
click at [281, 89] on rect "button" at bounding box center [281, 87] width 4 height 3
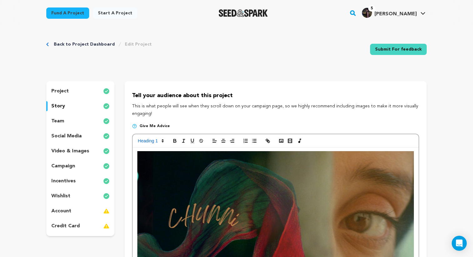
scroll to position [0, 0]
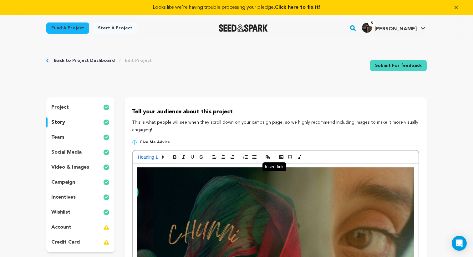
click at [266, 157] on icon "button" at bounding box center [268, 157] width 6 height 6
click at [281, 158] on polyline "button" at bounding box center [281, 158] width 3 height 2
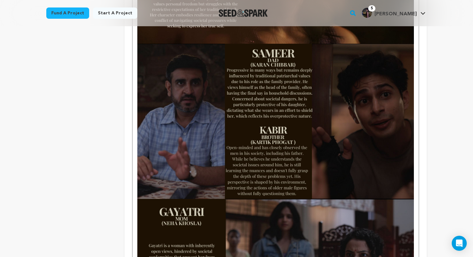
scroll to position [807, 0]
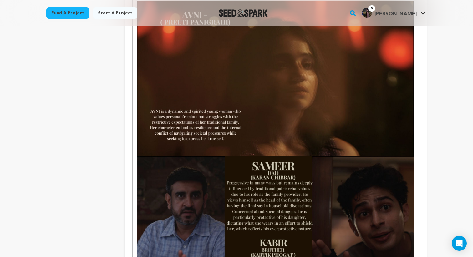
click at [285, 122] on img "To enrich screen reader interactions, please activate Accessibility in Grammarl…" at bounding box center [275, 78] width 276 height 155
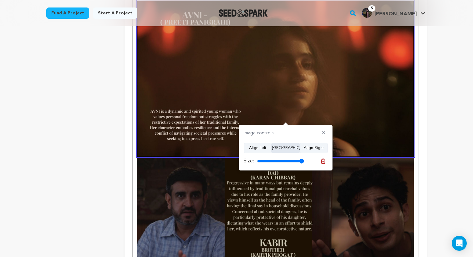
click at [286, 148] on button "[GEOGRAPHIC_DATA]" at bounding box center [285, 148] width 28 height 10
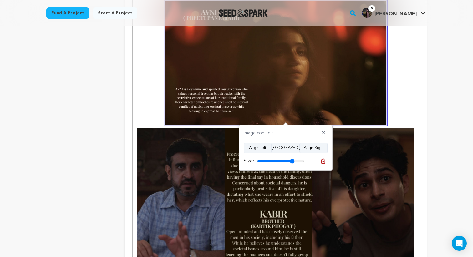
drag, startPoint x: 300, startPoint y: 160, endPoint x: 292, endPoint y: 160, distance: 8.8
type input "80"
click at [292, 160] on input "range" at bounding box center [280, 161] width 47 height 5
click at [353, 175] on img "To enrich screen reader interactions, please activate Accessibility in Grammarl…" at bounding box center [275, 205] width 276 height 155
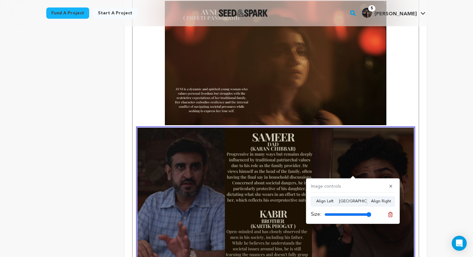
click at [353, 175] on img "To enrich screen reader interactions, please activate Accessibility in Grammarl…" at bounding box center [275, 205] width 276 height 155
click at [351, 198] on button "[GEOGRAPHIC_DATA]" at bounding box center [353, 202] width 28 height 10
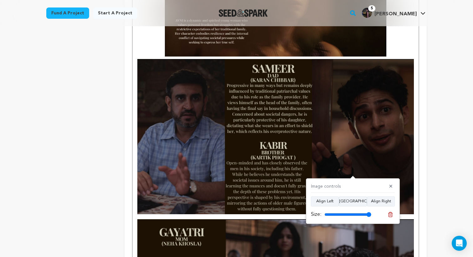
scroll to position [876, 0]
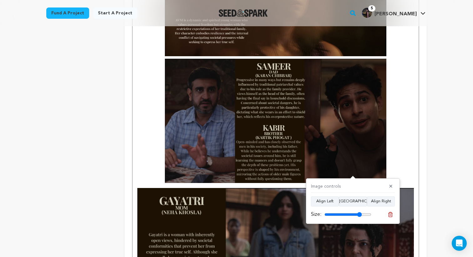
drag, startPoint x: 369, startPoint y: 212, endPoint x: 359, endPoint y: 210, distance: 9.6
type input "80"
click at [359, 212] on input "range" at bounding box center [347, 214] width 47 height 5
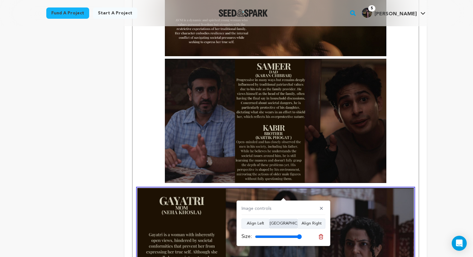
click at [278, 220] on button "[GEOGRAPHIC_DATA]" at bounding box center [283, 224] width 28 height 10
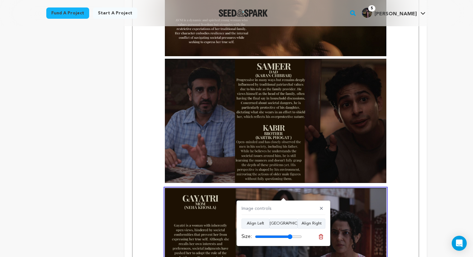
drag, startPoint x: 299, startPoint y: 235, endPoint x: 290, endPoint y: 233, distance: 9.6
type input "80"
click at [290, 235] on input "range" at bounding box center [278, 237] width 47 height 5
click at [399, 164] on strong "T AND TIMELINE" at bounding box center [275, 195] width 276 height 272
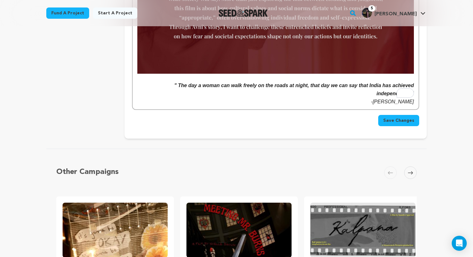
scroll to position [1554, 0]
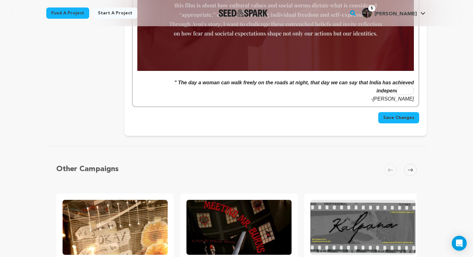
click at [396, 115] on span "Save Changes" at bounding box center [398, 118] width 31 height 6
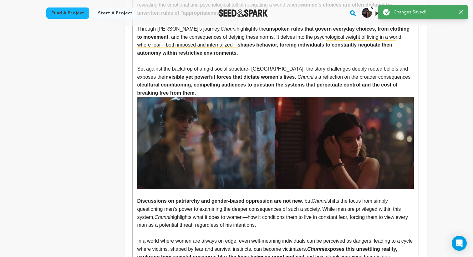
scroll to position [507, 0]
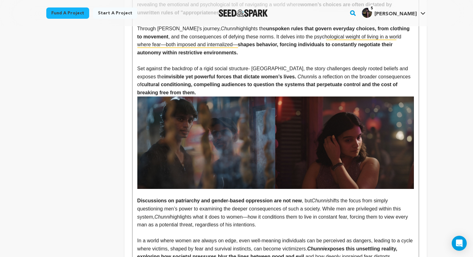
click at [323, 138] on img "To enrich screen reader interactions, please activate Accessibility in Grammarl…" at bounding box center [275, 143] width 276 height 92
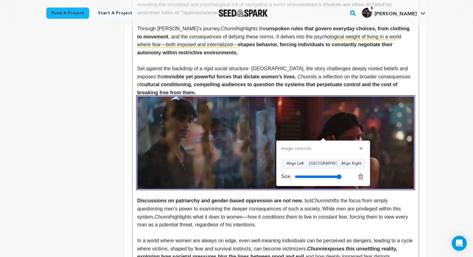
click at [304, 229] on p "To enrich screen reader interactions, please activate Accessibility in Grammarl…" at bounding box center [275, 233] width 276 height 8
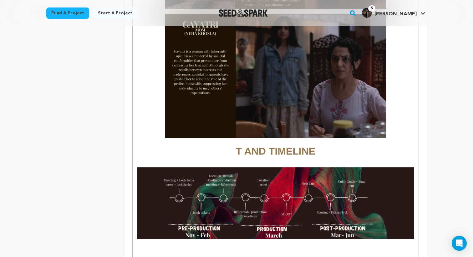
scroll to position [1051, 0]
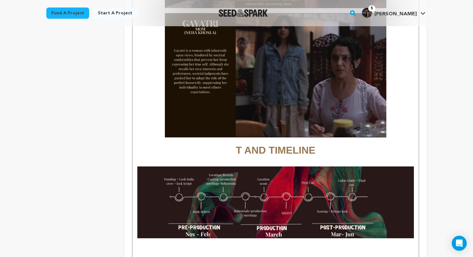
click at [231, 137] on h1 "T AND TIMELINE" at bounding box center [275, 21] width 276 height 275
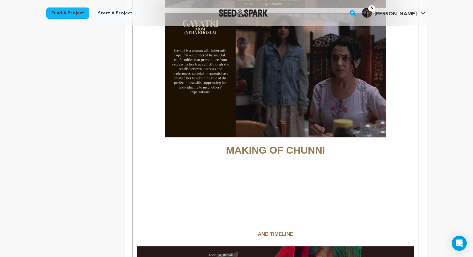
click at [263, 161] on h1 "To enrich screen reader interactions, please activate Accessibility in Grammarl…" at bounding box center [275, 167] width 276 height 16
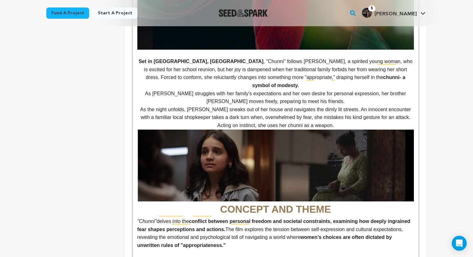
scroll to position [0, 0]
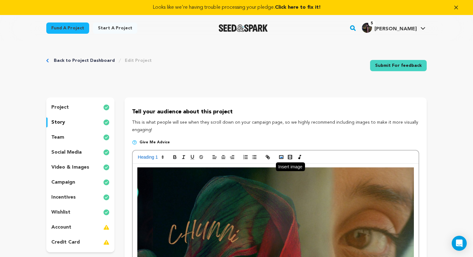
click at [280, 158] on icon "button" at bounding box center [281, 157] width 6 height 6
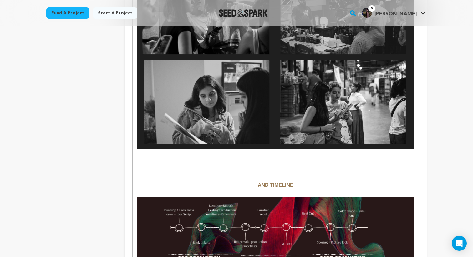
scroll to position [1253, 0]
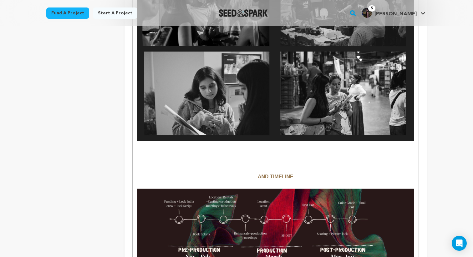
click at [298, 141] on p "To enrich screen reader interactions, please activate Accessibility in Grammarl…" at bounding box center [275, 145] width 276 height 8
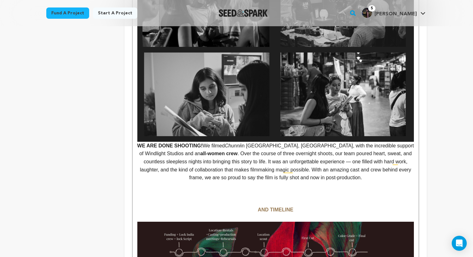
scroll to position [1253, 0]
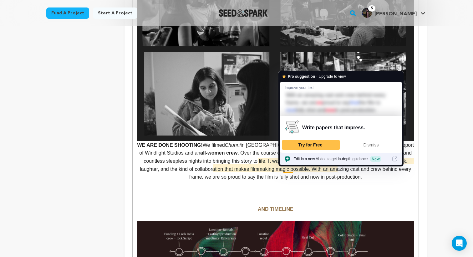
click at [262, 170] on p "WE ARE DONE SHOOTING! We filmed Chunni in [GEOGRAPHIC_DATA], [GEOGRAPHIC_DATA],…" at bounding box center [275, 161] width 276 height 40
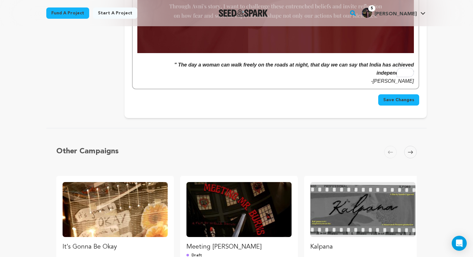
scroll to position [1869, 0]
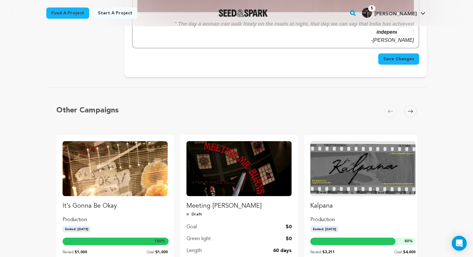
click at [397, 56] on span "Save Changes" at bounding box center [398, 59] width 31 height 6
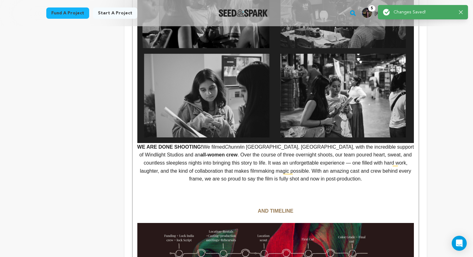
scroll to position [1292, 0]
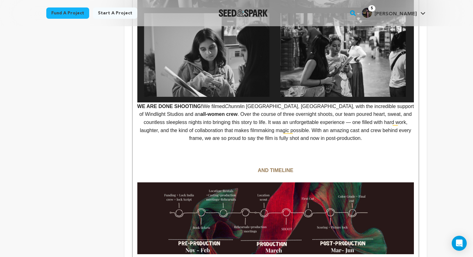
click at [346, 143] on p "To enrich screen reader interactions, please activate Accessibility in Grammarl…" at bounding box center [275, 147] width 276 height 8
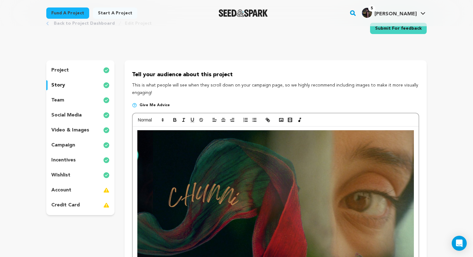
scroll to position [0, 0]
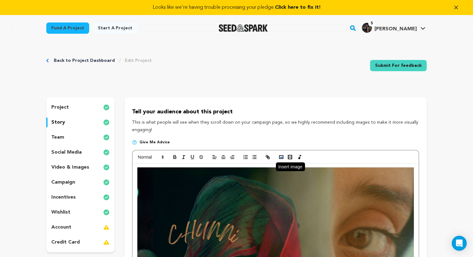
click at [281, 156] on icon "button" at bounding box center [281, 157] width 6 height 6
click at [281, 160] on button "button" at bounding box center [281, 158] width 9 height 8
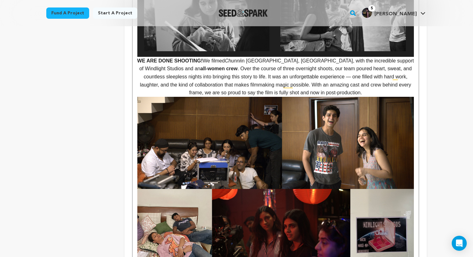
scroll to position [1335, 0]
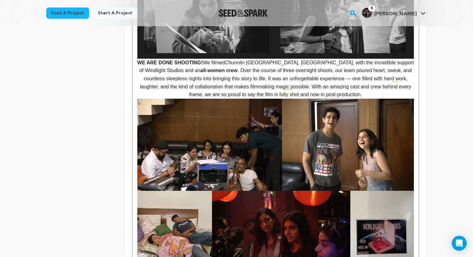
click at [345, 88] on p "WE ARE DONE SHOOTING! We filmed Chunni in [GEOGRAPHIC_DATA], [GEOGRAPHIC_DATA],…" at bounding box center [275, 79] width 276 height 40
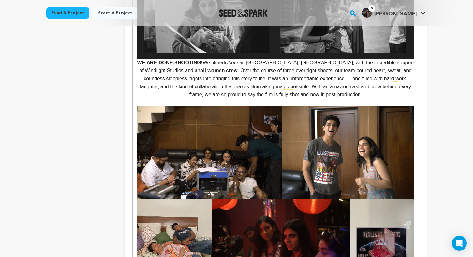
click at [139, 59] on p "WE ARE DONE SHOOTING! We filmed Chunni in Delhi, India, with the incredible sup…" at bounding box center [275, 79] width 276 height 40
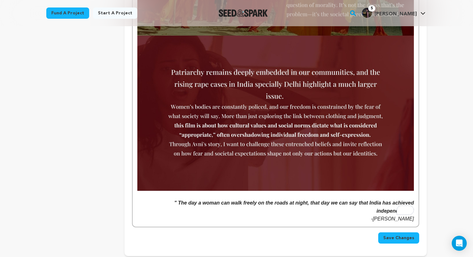
scroll to position [1957, 0]
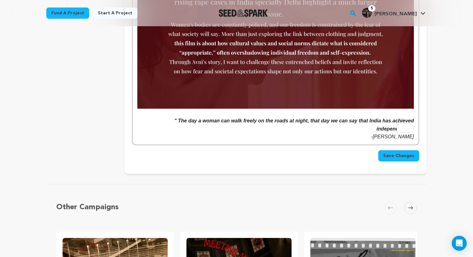
click at [393, 153] on span "Save Changes" at bounding box center [398, 156] width 31 height 6
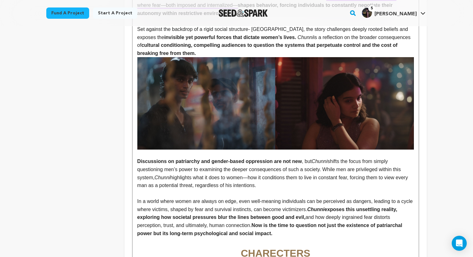
scroll to position [547, 0]
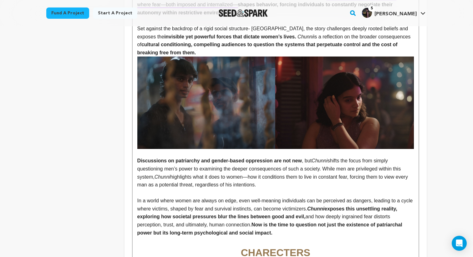
click at [209, 83] on img "To enrich screen reader interactions, please activate Accessibility in Grammarl…" at bounding box center [275, 103] width 276 height 92
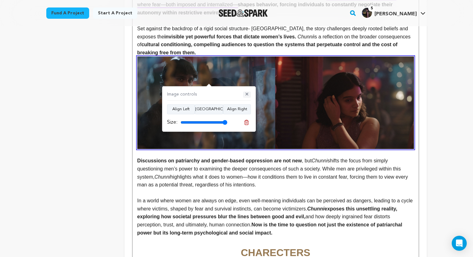
click at [247, 94] on button "✕" at bounding box center [247, 95] width 8 height 6
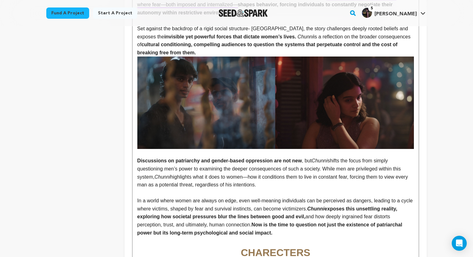
click at [210, 149] on p "To enrich screen reader interactions, please activate Accessibility in Grammarl…" at bounding box center [275, 153] width 276 height 8
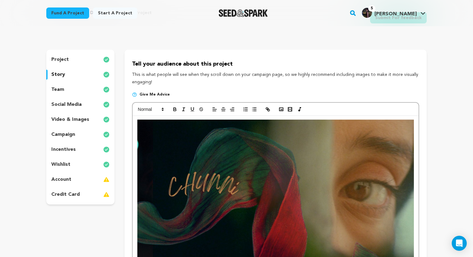
scroll to position [0, 0]
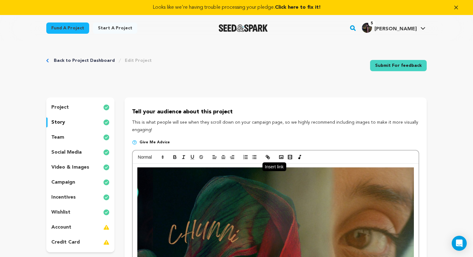
click at [268, 159] on icon "button" at bounding box center [268, 158] width 2 height 2
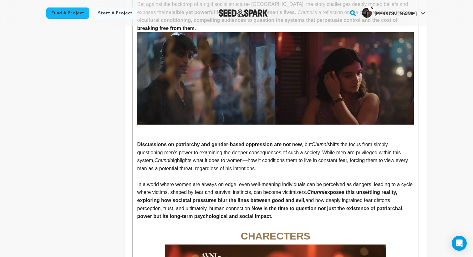
drag, startPoint x: 169, startPoint y: 130, endPoint x: 163, endPoint y: 128, distance: 7.0
click at [151, 125] on p "To enrich screen reader interactions, please activate Accessibility in Grammarl…" at bounding box center [275, 129] width 276 height 8
click at [156, 133] on p "﻿" at bounding box center [275, 137] width 276 height 8
click at [170, 133] on p "﻿" at bounding box center [275, 137] width 276 height 8
click at [170, 142] on strong "Discussions on patriarchy and gender-based oppression are not new" at bounding box center [219, 144] width 164 height 5
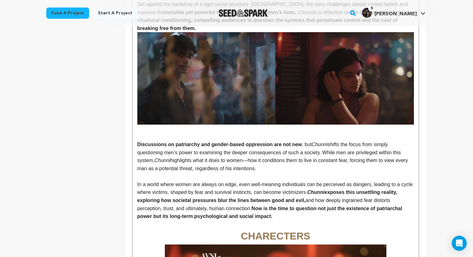
click at [150, 133] on p "To enrich screen reader interactions, please activate Accessibility in Grammarl…" at bounding box center [275, 137] width 276 height 8
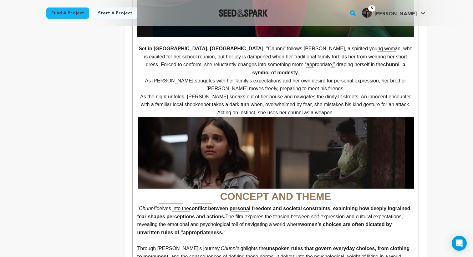
scroll to position [0, 0]
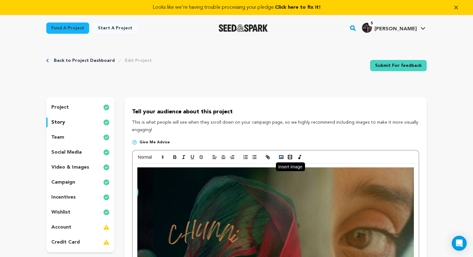
click at [278, 157] on button "button" at bounding box center [281, 158] width 9 height 8
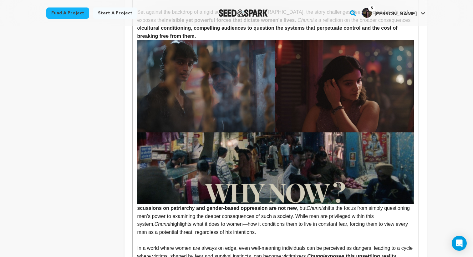
click at [376, 147] on img "To enrich screen reader interactions, please activate Accessibility in Grammarl…" at bounding box center [275, 169] width 276 height 72
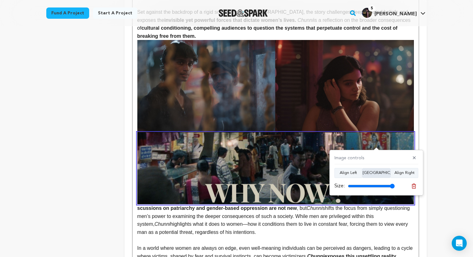
click at [374, 176] on button "Align Center" at bounding box center [376, 173] width 28 height 10
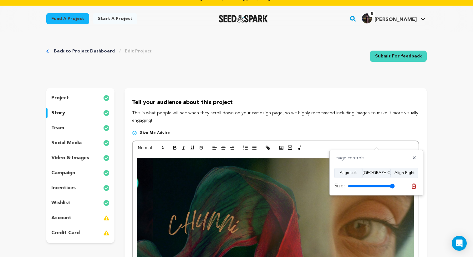
scroll to position [0, 0]
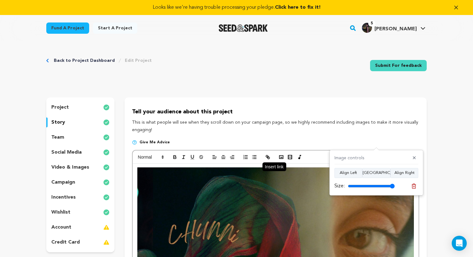
click at [266, 157] on icon "button" at bounding box center [267, 156] width 2 height 2
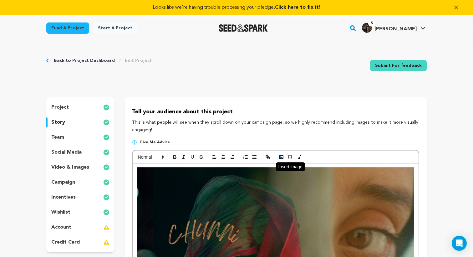
click at [281, 160] on button "button" at bounding box center [281, 158] width 9 height 8
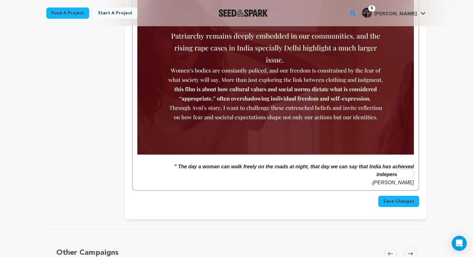
scroll to position [1638, 0]
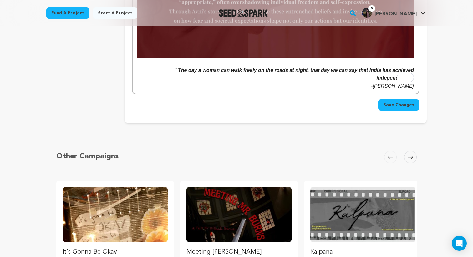
click at [397, 102] on span "Save Changes" at bounding box center [398, 105] width 31 height 6
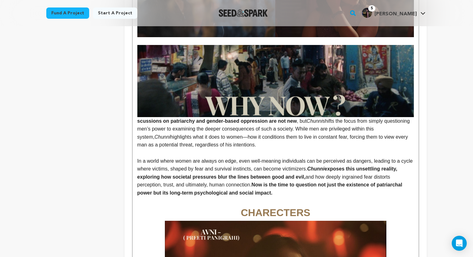
scroll to position [664, 0]
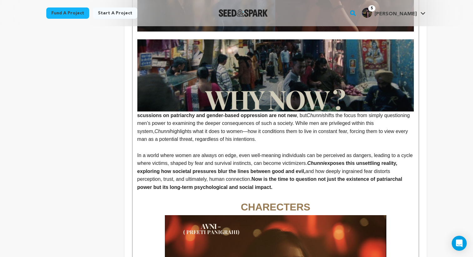
click at [137, 109] on strong "scussions on patriarchy and gender-based oppression are not new" at bounding box center [275, 78] width 276 height 78
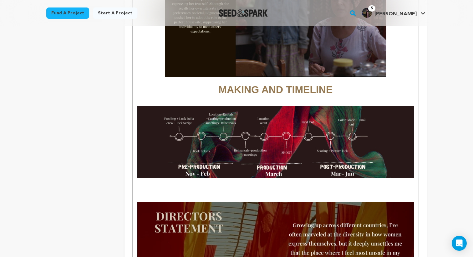
scroll to position [1173, 0]
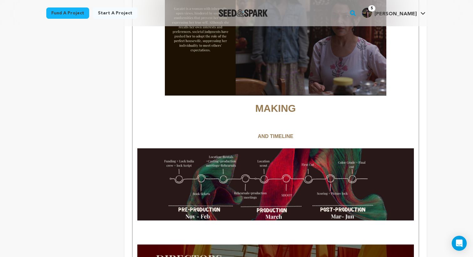
scroll to position [1149, 0]
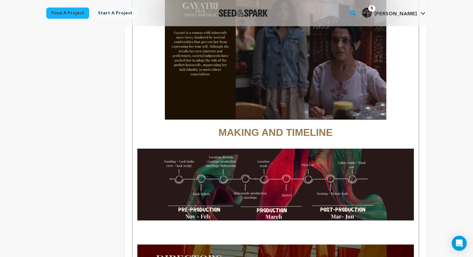
click at [265, 124] on strong "MAKING AND TIMELINE" at bounding box center [275, 2] width 276 height 272
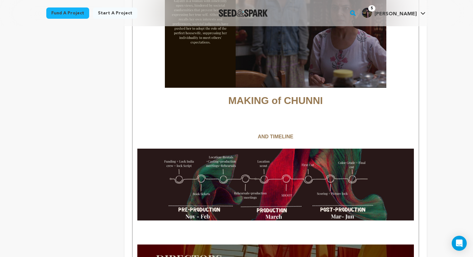
scroll to position [1189, 0]
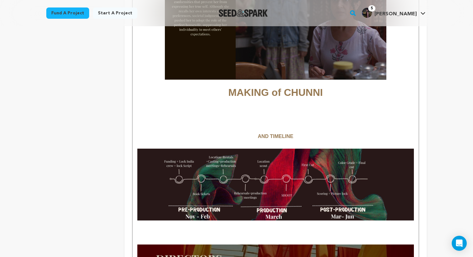
click at [268, 101] on h1 "To enrich screen reader interactions, please activate Accessibility in Grammarl…" at bounding box center [275, 109] width 276 height 16
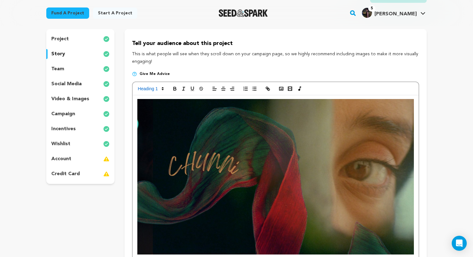
scroll to position [0, 0]
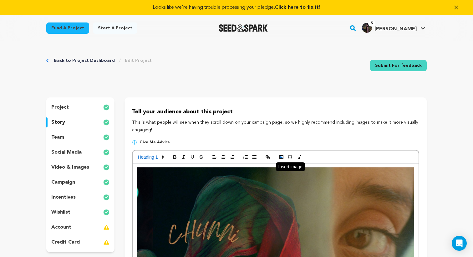
click at [283, 158] on icon "button" at bounding box center [281, 157] width 6 height 6
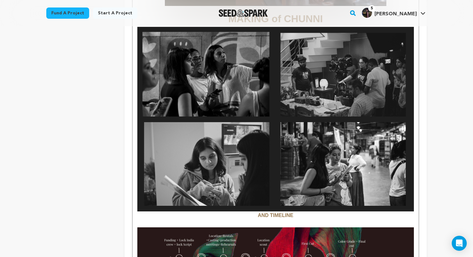
scroll to position [1263, 0]
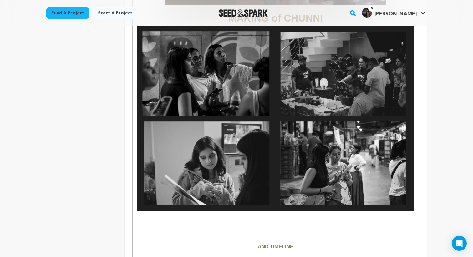
click at [275, 211] on p "To enrich screen reader interactions, please activate Accessibility in Grammarl…" at bounding box center [275, 215] width 276 height 8
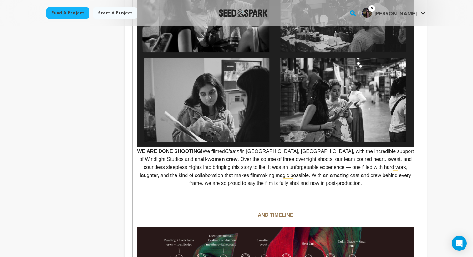
scroll to position [1333, 0]
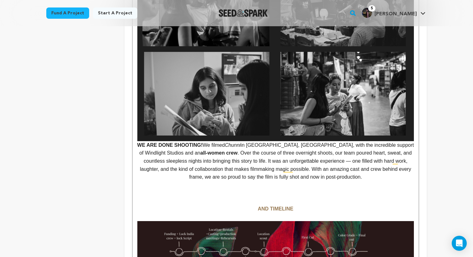
click at [140, 143] on strong "WE ARE DONE SHOOTING!" at bounding box center [169, 145] width 65 height 5
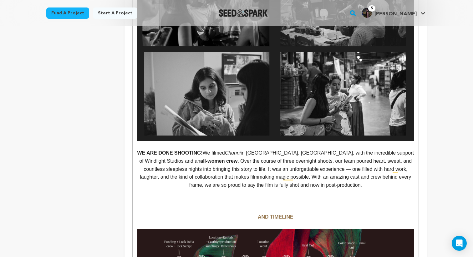
click at [349, 179] on p "﻿ WE ARE DONE SHOOTING! We filmed Chunni in Delhi, India, with the incredible s…" at bounding box center [275, 169] width 276 height 40
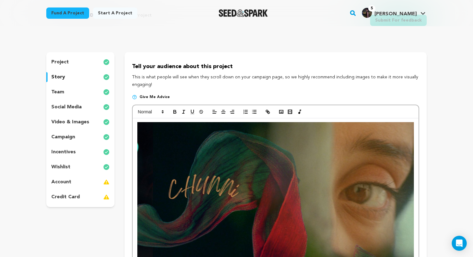
scroll to position [0, 0]
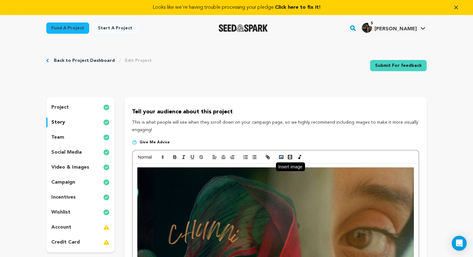
click at [279, 159] on icon "button" at bounding box center [281, 157] width 6 height 6
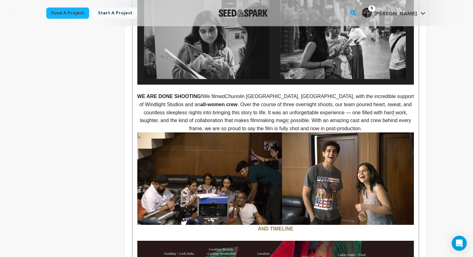
click at [355, 123] on p "WE ARE DONE SHOOTING! We filmed Chunni in Delhi, India, with the incredible sup…" at bounding box center [275, 113] width 276 height 40
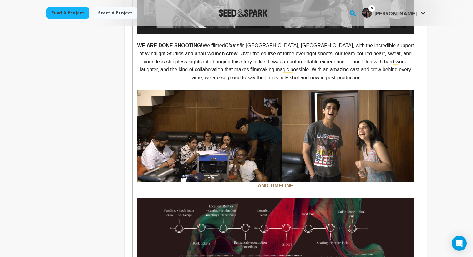
scroll to position [1441, 0]
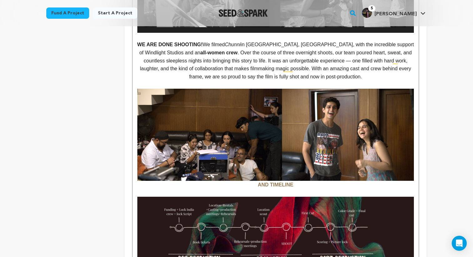
click at [258, 182] on strong "AND TIMELINE" at bounding box center [276, 184] width 36 height 5
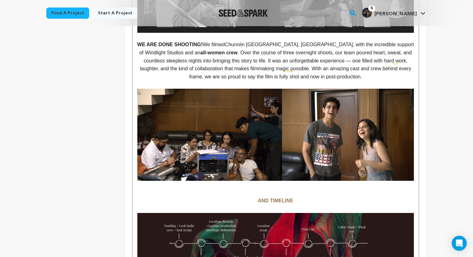
click at [257, 181] on p "To enrich screen reader interactions, please activate Accessibility in Grammarl…" at bounding box center [275, 185] width 276 height 8
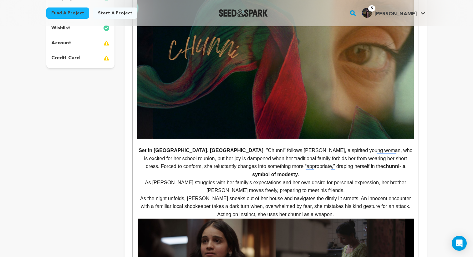
scroll to position [0, 0]
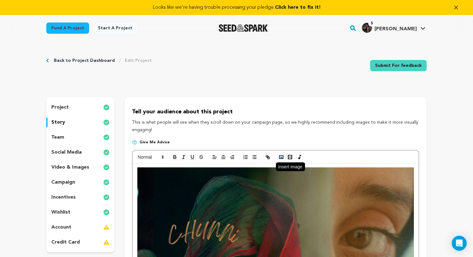
click at [282, 156] on icon "button" at bounding box center [281, 157] width 6 height 6
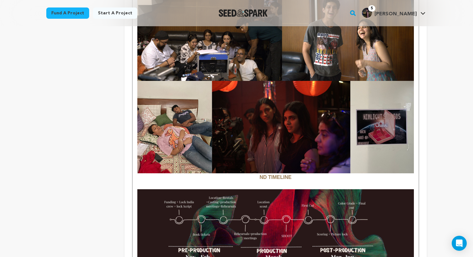
scroll to position [1545, 0]
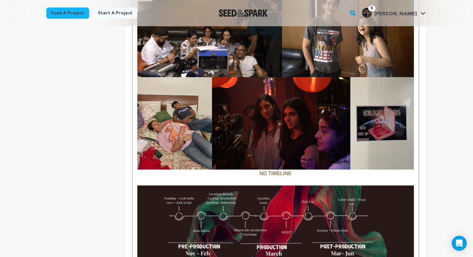
click at [259, 164] on p "ND TIMELINE" at bounding box center [275, 127] width 276 height 100
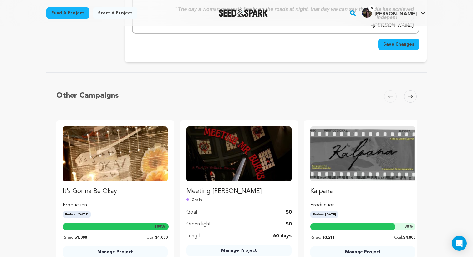
scroll to position [2041, 0]
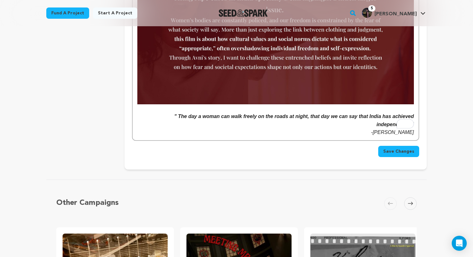
click at [406, 146] on button "Save Changes" at bounding box center [398, 151] width 41 height 11
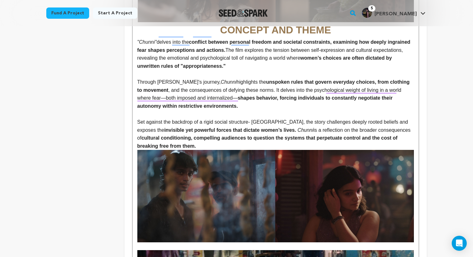
scroll to position [535, 0]
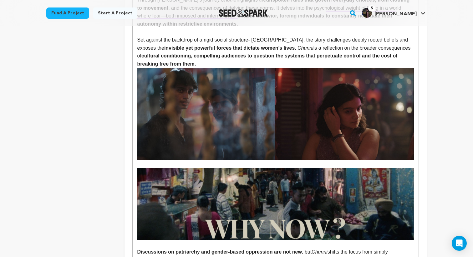
click at [289, 78] on img "To enrich screen reader interactions, please activate Accessibility in Grammarl…" at bounding box center [275, 114] width 276 height 92
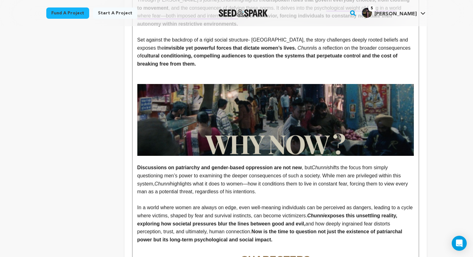
click at [256, 76] on p "To enrich screen reader interactions, please activate Accessibility in Grammarl…" at bounding box center [275, 80] width 276 height 8
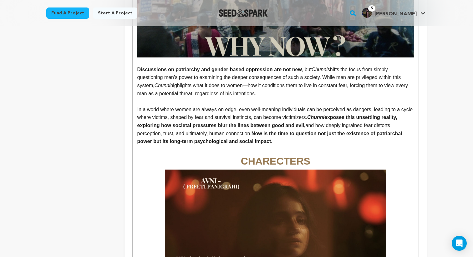
scroll to position [638, 0]
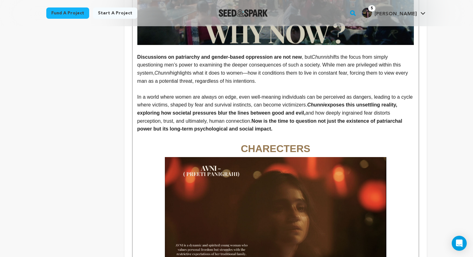
click at [306, 124] on p "In a world where women are always on edge, even well-meaning individuals can be…" at bounding box center [275, 113] width 276 height 40
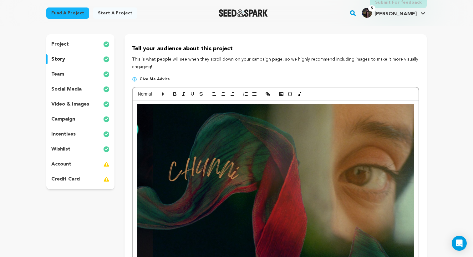
scroll to position [0, 0]
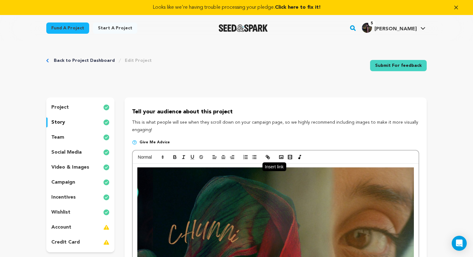
click at [268, 158] on icon "button" at bounding box center [267, 156] width 2 height 2
click at [279, 156] on rect "button" at bounding box center [281, 157] width 4 height 3
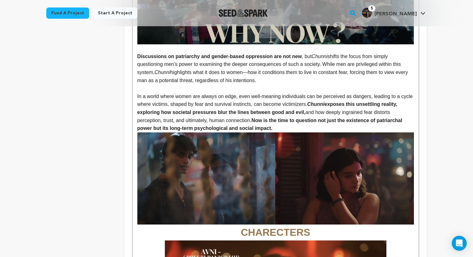
click at [383, 233] on h1 "CHARECTERS" at bounding box center [275, 187] width 276 height 108
click at [413, 229] on h1 "CHARECTERS" at bounding box center [275, 187] width 276 height 108
click at [331, 179] on img "To enrich screen reader interactions, please activate Accessibility in Grammarl…" at bounding box center [275, 179] width 276 height 92
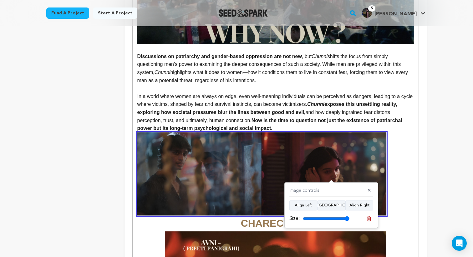
type input "100"
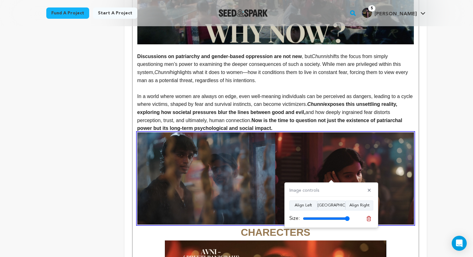
drag, startPoint x: 346, startPoint y: 219, endPoint x: 358, endPoint y: 218, distance: 12.3
click at [350, 218] on input "range" at bounding box center [326, 218] width 47 height 5
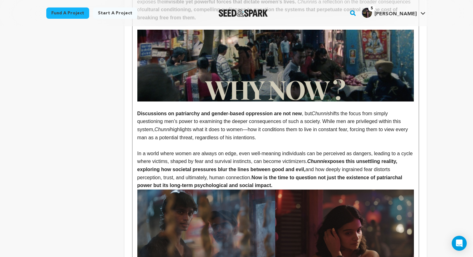
scroll to position [581, 0]
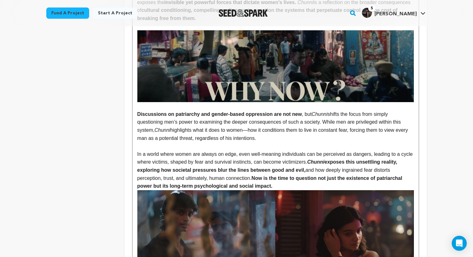
click at [308, 174] on p "In a world where women are always on edge, even well-meaning individuals can be…" at bounding box center [275, 170] width 276 height 40
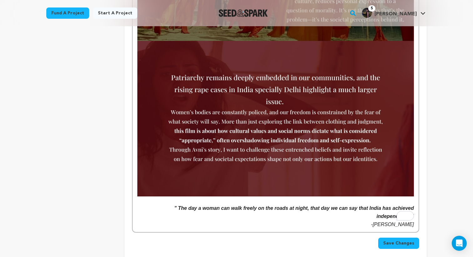
scroll to position [2021, 0]
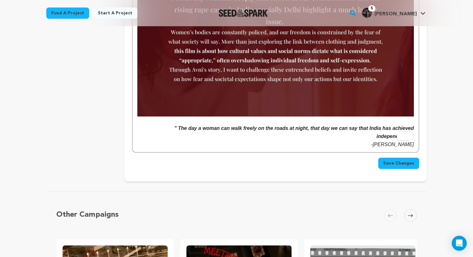
click at [411, 160] on span "Save Changes" at bounding box center [398, 163] width 31 height 6
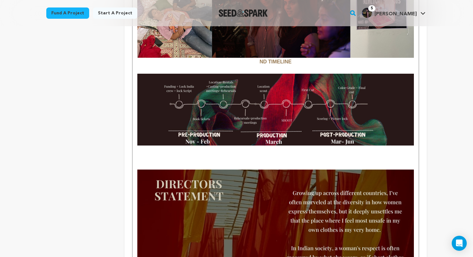
scroll to position [1656, 0]
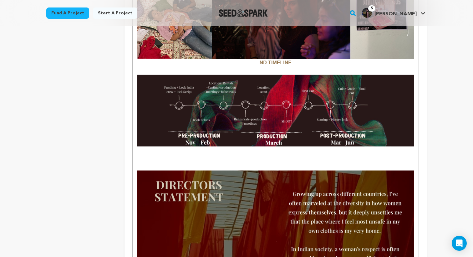
click at [273, 60] on strong "ND TIMELINE" at bounding box center [276, 62] width 32 height 5
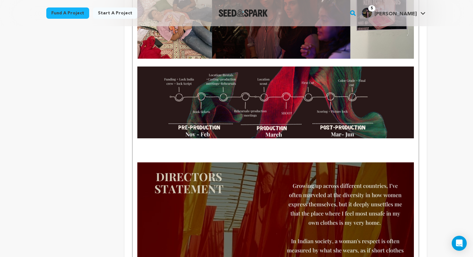
click at [300, 81] on img "To enrich screen reader interactions, please activate Accessibility in Grammarl…" at bounding box center [275, 103] width 276 height 72
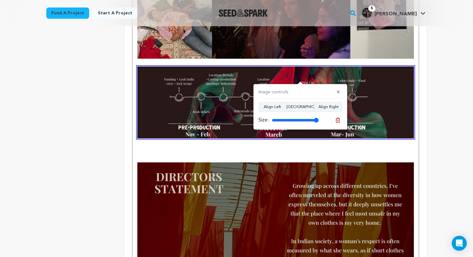
click at [330, 81] on img "To enrich screen reader interactions, please activate Accessibility in Grammarl…" at bounding box center [275, 103] width 276 height 72
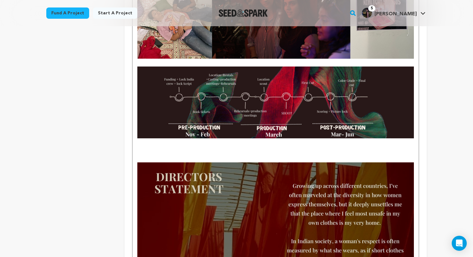
click at [378, 86] on img "To enrich screen reader interactions, please activate Accessibility in Grammarl…" at bounding box center [275, 103] width 276 height 72
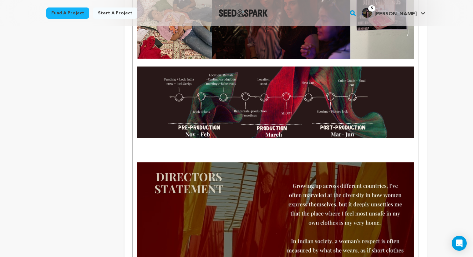
click at [343, 75] on img "To enrich screen reader interactions, please activate Accessibility in Grammarl…" at bounding box center [275, 103] width 276 height 72
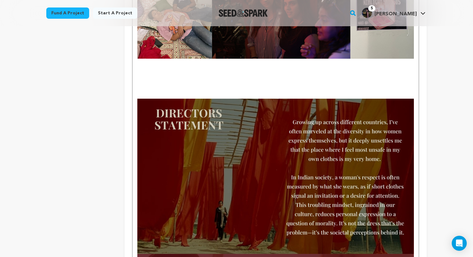
click at [295, 75] on p "To enrich screen reader interactions, please activate Accessibility in Grammarl…" at bounding box center [275, 79] width 276 height 8
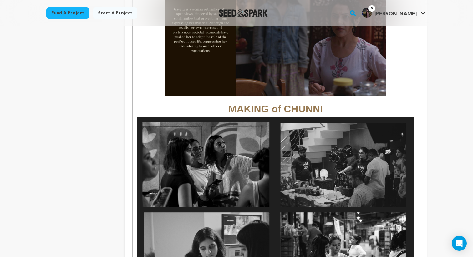
scroll to position [1148, 0]
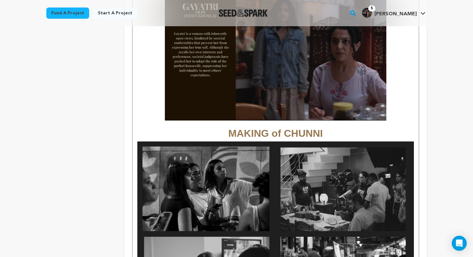
click at [281, 123] on strong "MAKING of CHUNNI" at bounding box center [275, 3] width 276 height 272
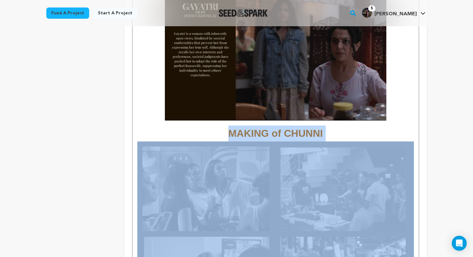
click at [281, 123] on strong "MAKING of CHUNNI" at bounding box center [275, 3] width 276 height 272
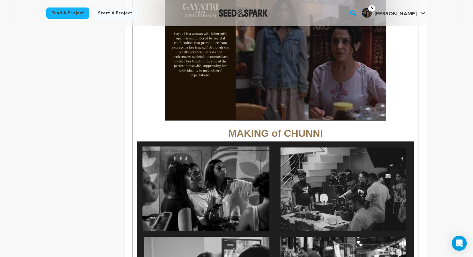
click at [281, 123] on strong "MAKING of CHUNNI" at bounding box center [275, 3] width 276 height 272
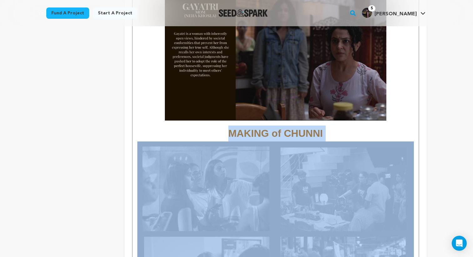
click at [281, 123] on strong "MAKING of CHUNNI" at bounding box center [275, 3] width 276 height 272
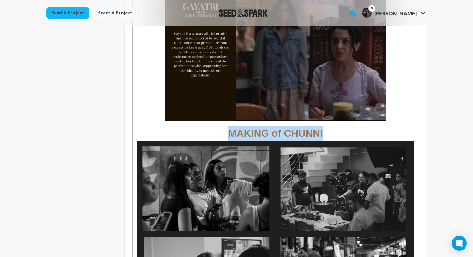
drag, startPoint x: 345, startPoint y: 124, endPoint x: 215, endPoint y: 124, distance: 130.4
click at [215, 124] on h1 "MAKING of CHUNNI" at bounding box center [275, 4] width 276 height 275
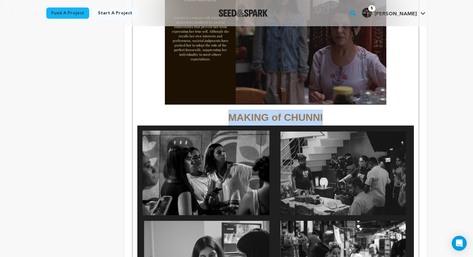
scroll to position [1214, 0]
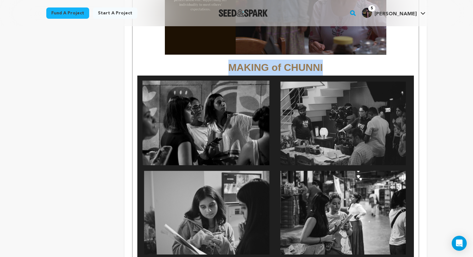
copy strong "MAKING of CHUNNI"
click at [456, 81] on div "Back to Project Dashboard Edit Project Submit For feedback Submit For feedback …" at bounding box center [236, 68] width 473 height 2482
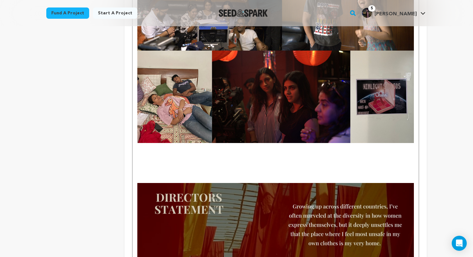
scroll to position [1577, 0]
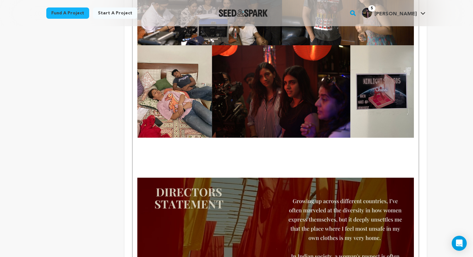
click at [254, 154] on p "To enrich screen reader interactions, please activate Accessibility in Grammarl…" at bounding box center [275, 158] width 276 height 8
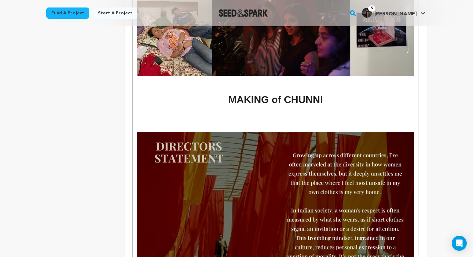
scroll to position [1636, 0]
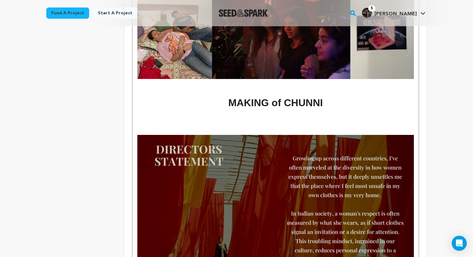
click at [259, 99] on strong "MAKING of CHUNNI" at bounding box center [275, 102] width 94 height 11
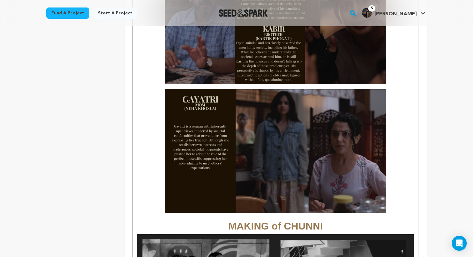
scroll to position [1038, 0]
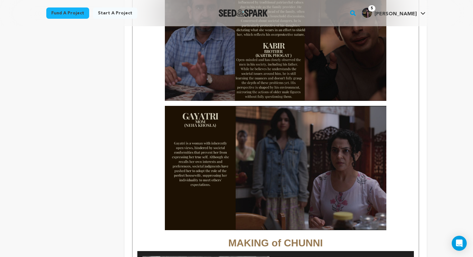
click at [249, 235] on strong "MAKING of CHUNNI" at bounding box center [275, 113] width 276 height 272
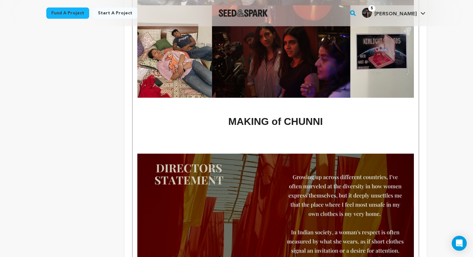
scroll to position [1637, 0]
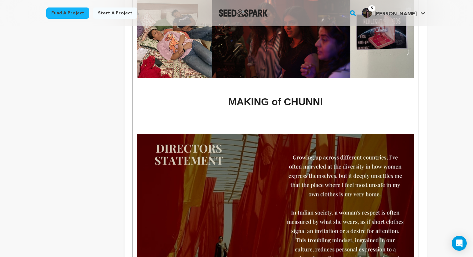
click at [330, 96] on h1 "MAKING of CHUNNI" at bounding box center [275, 102] width 276 height 16
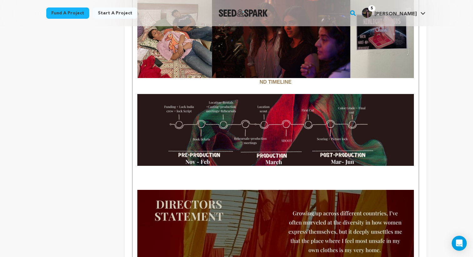
click at [270, 110] on img "To enrich screen reader interactions, please activate Accessibility in Grammarl…" at bounding box center [275, 130] width 276 height 72
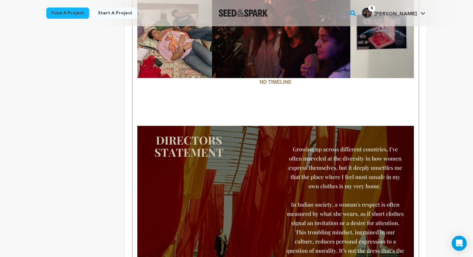
click at [267, 79] on strong "ND TIMELINE" at bounding box center [276, 81] width 32 height 5
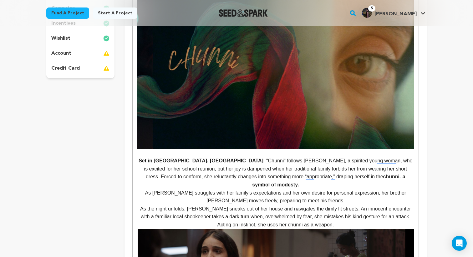
scroll to position [0, 0]
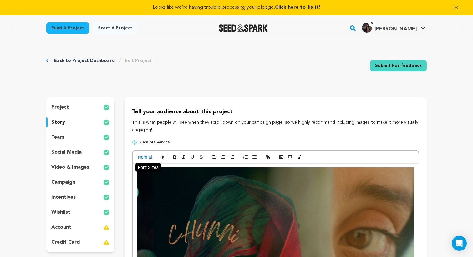
click at [144, 158] on span at bounding box center [150, 158] width 31 height 8
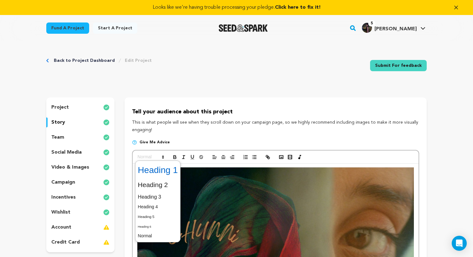
click at [157, 174] on span at bounding box center [158, 170] width 40 height 16
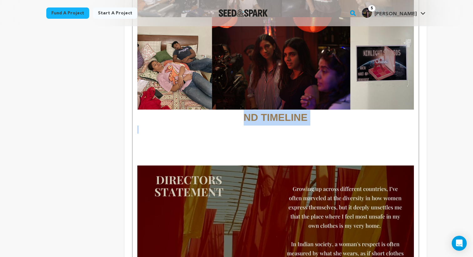
scroll to position [1588, 0]
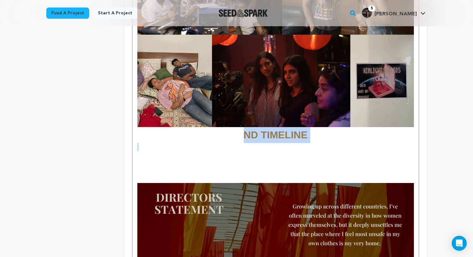
click at [269, 133] on strong "ND TIMELINE" at bounding box center [276, 134] width 64 height 11
click at [275, 131] on strong "ND TIMELINE" at bounding box center [276, 134] width 64 height 11
click at [332, 127] on h1 "ND TIMELINE" at bounding box center [275, 135] width 276 height 16
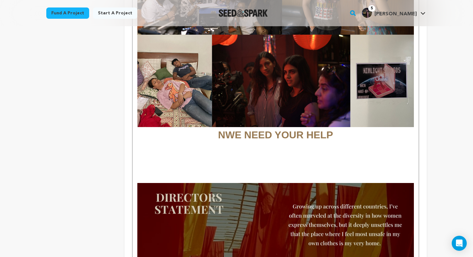
click at [227, 129] on strong "NWE NEED YOUR HELP" at bounding box center [275, 134] width 115 height 11
click at [343, 128] on h1 "WE NEED YOUR HELP" at bounding box center [275, 135] width 276 height 16
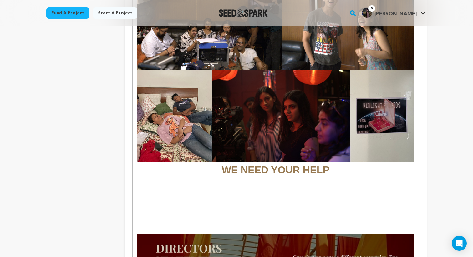
scroll to position [1552, 0]
click at [225, 165] on strong "WE NEED YOUR HELP" at bounding box center [276, 170] width 108 height 11
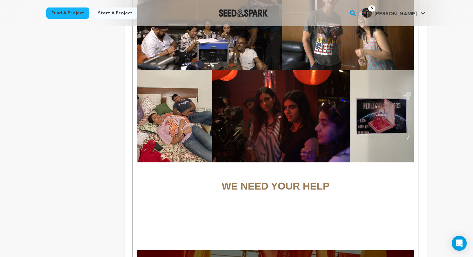
click at [281, 194] on p "To enrich screen reader interactions, please activate Accessibility in Grammarl…" at bounding box center [275, 198] width 276 height 8
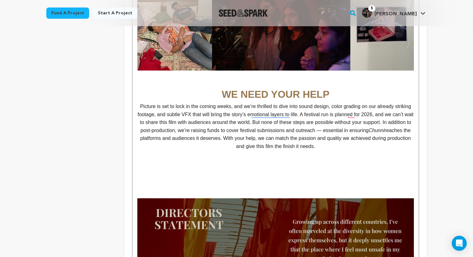
scroll to position [1645, 0]
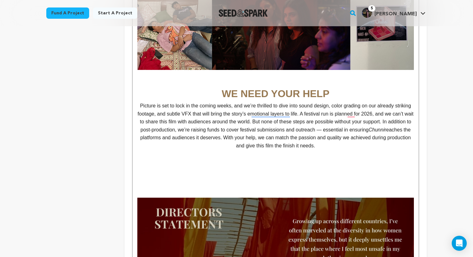
click at [238, 102] on p "Picture is set to lock in the coming weeks, and we’re thrilled to dive into sou…" at bounding box center [275, 126] width 276 height 48
drag, startPoint x: 138, startPoint y: 98, endPoint x: 228, endPoint y: 98, distance: 90.1
click at [228, 102] on p "Picture is set to lock in the coming week, and we’re thrilled to dive into soun…" at bounding box center [275, 126] width 276 height 48
click at [303, 109] on p "Picture is set to lock in the coming week , and we’re thrilled to dive into sou…" at bounding box center [275, 126] width 276 height 48
click at [393, 106] on p "Picture is set to lock in the coming week , and we’re thrilled to dive into sou…" at bounding box center [275, 126] width 276 height 48
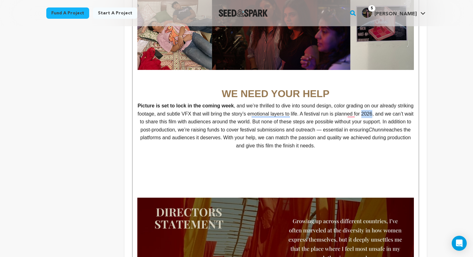
click at [393, 106] on p "Picture is set to lock in the coming week , and we’re thrilled to dive into sou…" at bounding box center [275, 126] width 276 height 48
click at [387, 105] on p "Picture is set to lock in the coming week , and we’re thrilled to dive into sou…" at bounding box center [275, 126] width 276 height 48
click at [309, 158] on p "To enrich screen reader interactions, please activate Accessibility in Grammarl…" at bounding box center [275, 162] width 276 height 8
click at [297, 113] on p "Picture is set to lock in the coming week , and we’re thrilled to dive into sou…" at bounding box center [275, 126] width 276 height 48
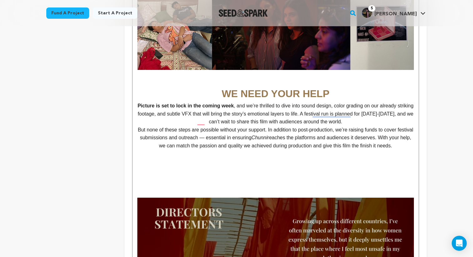
click at [257, 166] on p "To enrich screen reader interactions, please activate Accessibility in Grammarl…" at bounding box center [275, 170] width 276 height 8
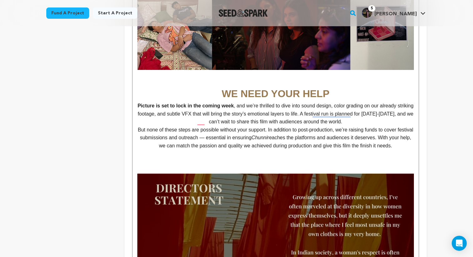
click at [260, 158] on p "To enrich screen reader interactions, please activate Accessibility in Grammarl…" at bounding box center [275, 162] width 276 height 8
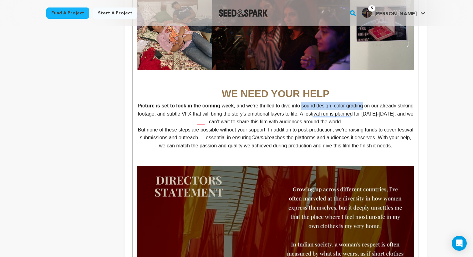
drag, startPoint x: 310, startPoint y: 98, endPoint x: 373, endPoint y: 98, distance: 63.2
click at [373, 102] on p "Picture is set to lock in the coming week , and we’re thrilled to dive into sou…" at bounding box center [275, 114] width 276 height 24
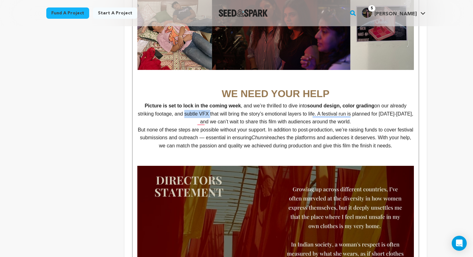
drag, startPoint x: 185, startPoint y: 106, endPoint x: 211, endPoint y: 107, distance: 25.6
click at [211, 107] on p "Picture is set to lock in the coming week , and we’re thrilled to dive into sou…" at bounding box center [275, 114] width 276 height 24
drag, startPoint x: 139, startPoint y: 129, endPoint x: 215, endPoint y: 128, distance: 76.0
click at [215, 128] on p "But none of these steps are possible without your support. In addition to post-…" at bounding box center [275, 138] width 276 height 24
click at [292, 158] on p "To enrich screen reader interactions, please activate Accessibility in Grammarl…" at bounding box center [275, 162] width 276 height 8
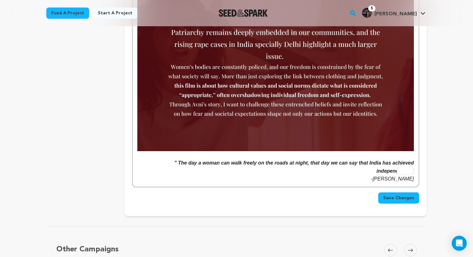
scroll to position [1972, 0]
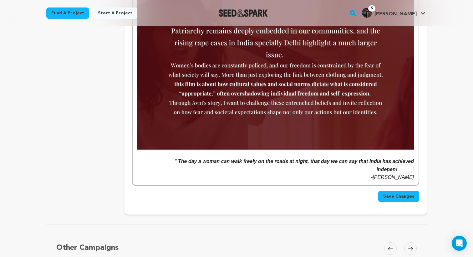
click at [403, 194] on span "Save Changes" at bounding box center [398, 197] width 31 height 6
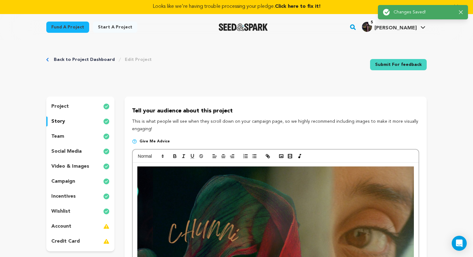
scroll to position [0, 0]
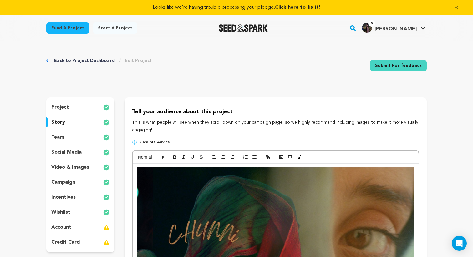
click at [85, 134] on div "team" at bounding box center [80, 138] width 68 height 10
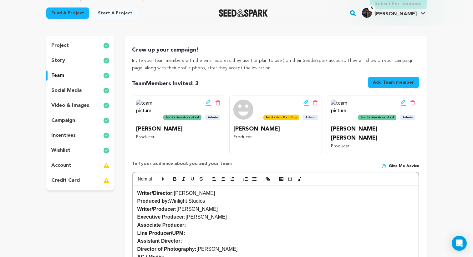
scroll to position [59, 0]
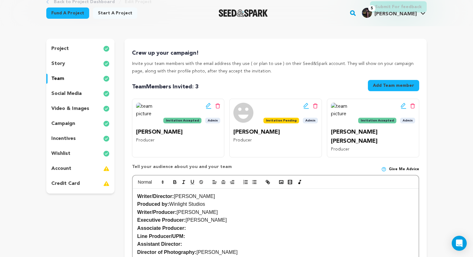
click at [77, 139] on div "incentives" at bounding box center [80, 139] width 68 height 10
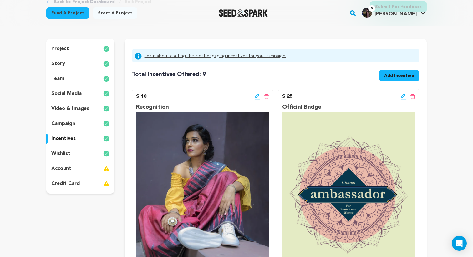
click at [74, 125] on p "campaign" at bounding box center [63, 124] width 24 height 8
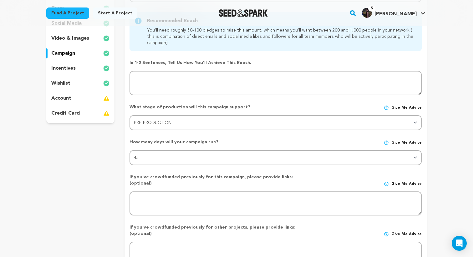
scroll to position [132, 0]
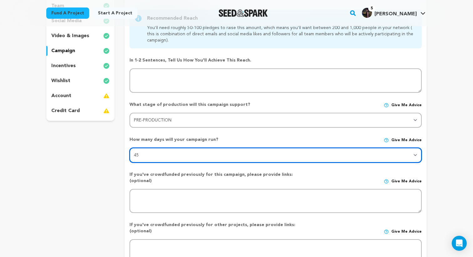
click at [159, 153] on select "30 45 60" at bounding box center [275, 155] width 292 height 15
click at [129, 148] on select "30 45 60" at bounding box center [275, 155] width 292 height 15
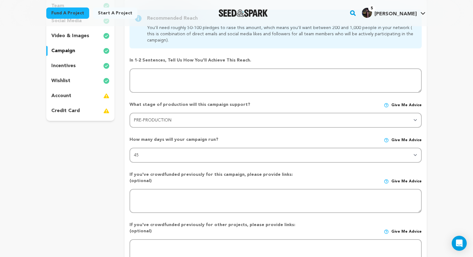
click at [85, 92] on div "account" at bounding box center [80, 96] width 68 height 10
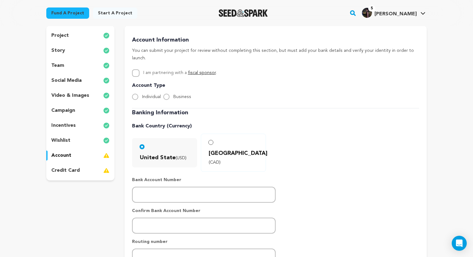
scroll to position [61, 0]
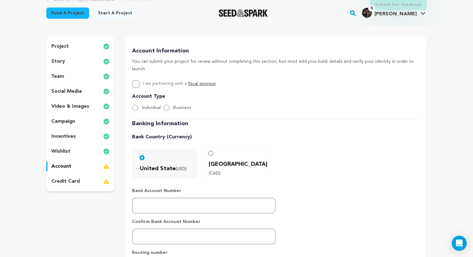
click at [86, 46] on div "project" at bounding box center [80, 47] width 68 height 10
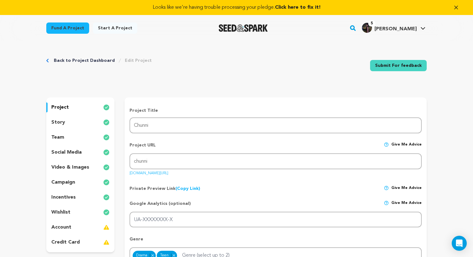
click at [93, 122] on div "story" at bounding box center [80, 123] width 68 height 10
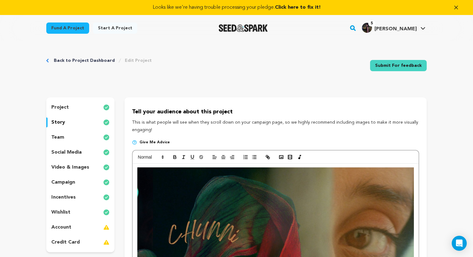
click at [68, 139] on div "team" at bounding box center [80, 138] width 68 height 10
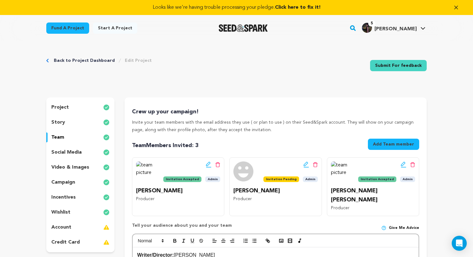
click at [70, 151] on p "social media" at bounding box center [66, 153] width 30 height 8
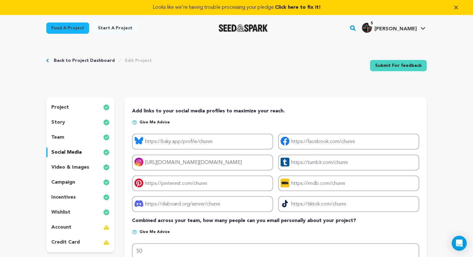
click at [78, 168] on p "video & images" at bounding box center [70, 168] width 38 height 8
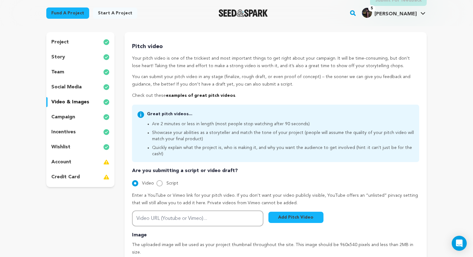
scroll to position [64, 0]
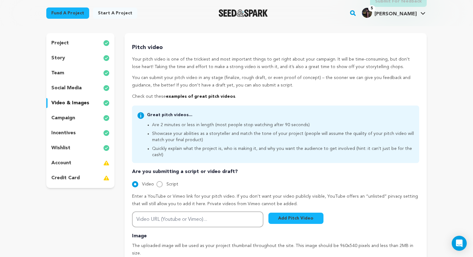
click at [77, 123] on div "campaign" at bounding box center [80, 118] width 68 height 10
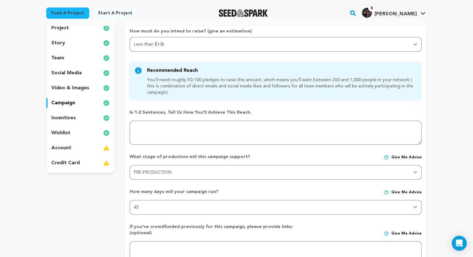
scroll to position [72, 0]
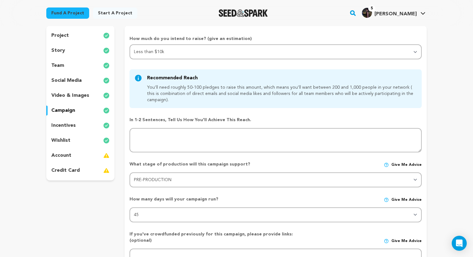
click at [67, 144] on div "wishlist" at bounding box center [80, 141] width 68 height 10
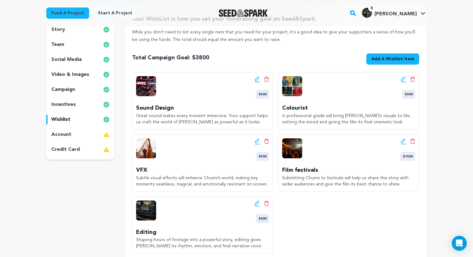
scroll to position [91, 0]
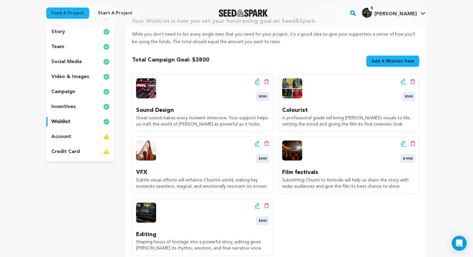
click at [389, 59] on span "Add A Wishlist Item" at bounding box center [392, 61] width 43 height 6
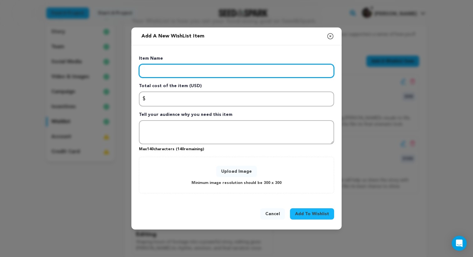
click at [219, 70] on input "Enter item name" at bounding box center [236, 71] width 195 height 14
type input "Marketing"
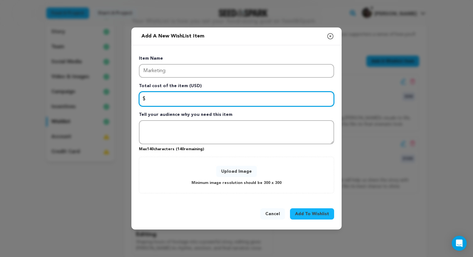
click at [187, 106] on input "Enter total cost of the item" at bounding box center [236, 99] width 195 height 15
type input "1000"
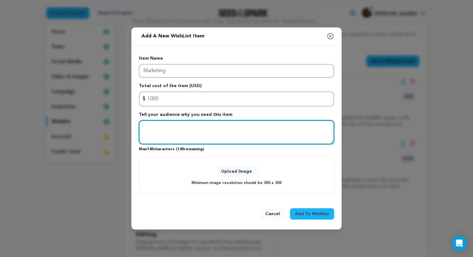
click at [201, 126] on textarea "Tell your audience why you need this item" at bounding box center [236, 132] width 195 height 24
paste textarea "Getting Chunni seen means posters, trailers, and press outreach—so our story re…"
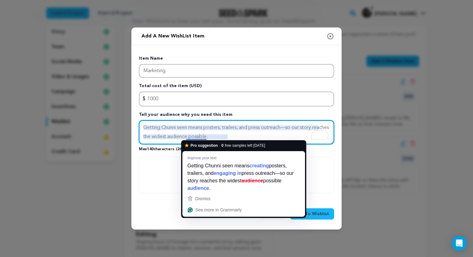
click at [234, 127] on textarea "Getting Chunni seen means posters, trailers, and press outreach—so our story re…" at bounding box center [236, 132] width 195 height 24
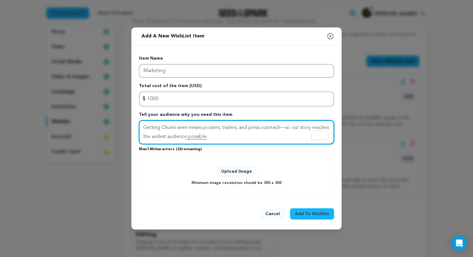
type textarea "Getting Chunni seen means posters, trailers, and press outreach—so our story re…"
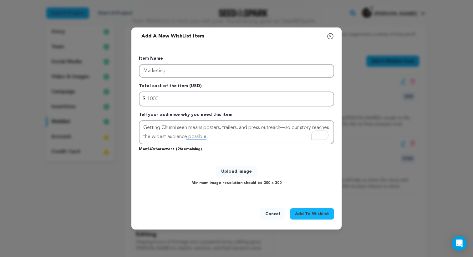
click at [248, 168] on button "Upload Image" at bounding box center [236, 171] width 41 height 11
click at [231, 174] on button "Upload Image" at bounding box center [236, 171] width 41 height 11
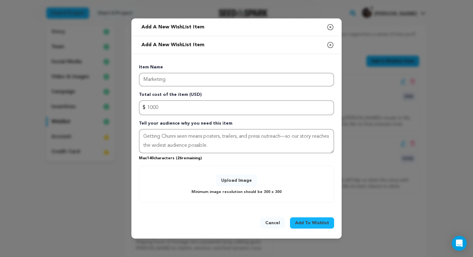
click at [318, 220] on button "Add To Wishlist" at bounding box center [312, 223] width 44 height 11
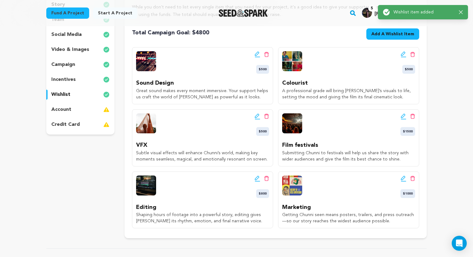
scroll to position [118, 0]
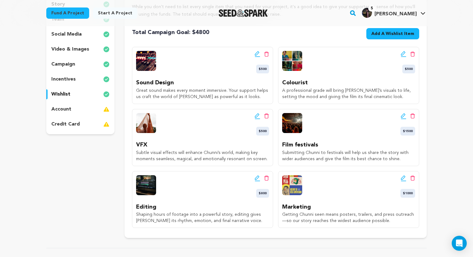
click at [256, 54] on icon at bounding box center [258, 54] width 6 height 6
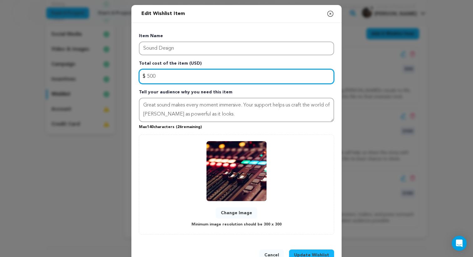
click at [179, 78] on input "500" at bounding box center [236, 76] width 195 height 15
type input "5"
type input "800"
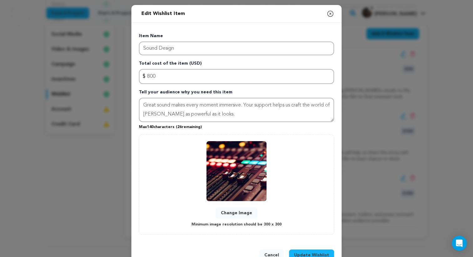
click at [307, 257] on span "Update Wishlist" at bounding box center [311, 255] width 35 height 6
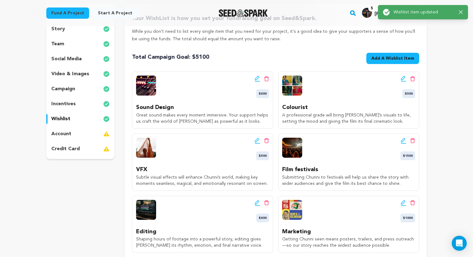
scroll to position [112, 0]
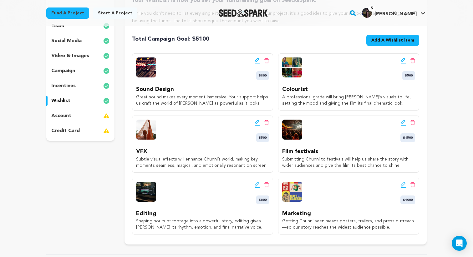
click at [256, 185] on icon at bounding box center [258, 185] width 6 height 6
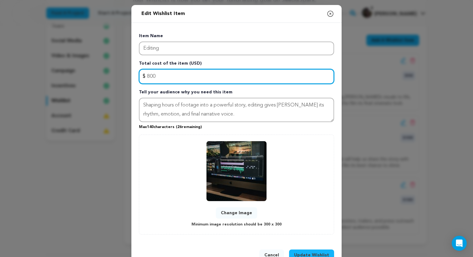
click at [199, 78] on input "800" at bounding box center [236, 76] width 195 height 15
type input "1200"
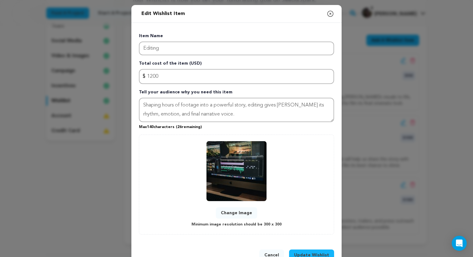
click at [317, 257] on span "Update Wishlist" at bounding box center [311, 255] width 35 height 6
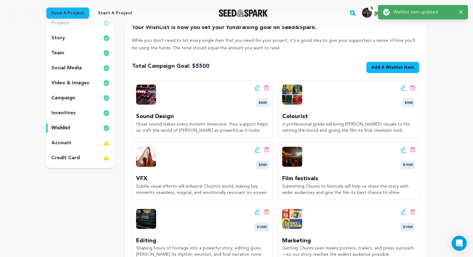
scroll to position [85, 0]
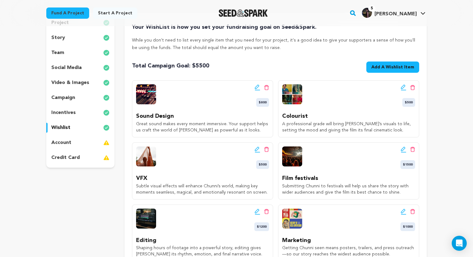
click at [257, 214] on icon at bounding box center [257, 214] width 5 height 1
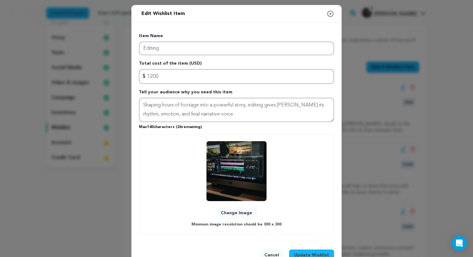
click at [244, 84] on div "Item Name Editing Total cost of the item (USD) $ Amount 1200 Tell your audience…" at bounding box center [236, 134] width 195 height 202
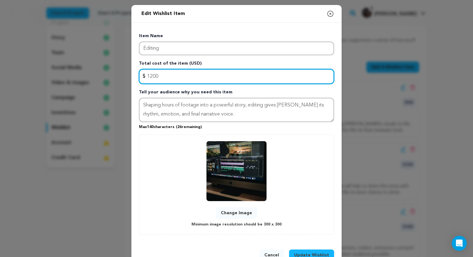
click at [241, 80] on input "1200" at bounding box center [236, 76] width 195 height 15
type input "800"
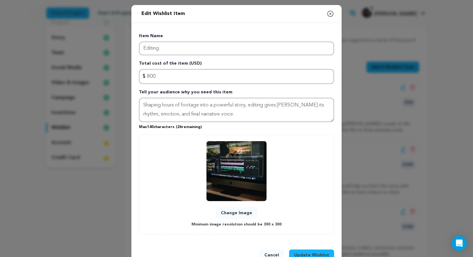
click at [310, 251] on button "Update Wishlist" at bounding box center [311, 255] width 45 height 11
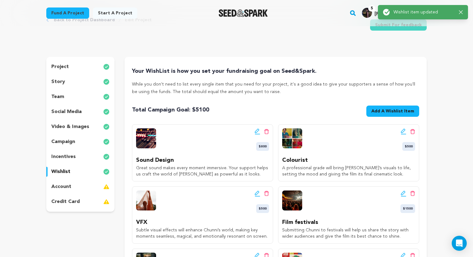
scroll to position [71, 0]
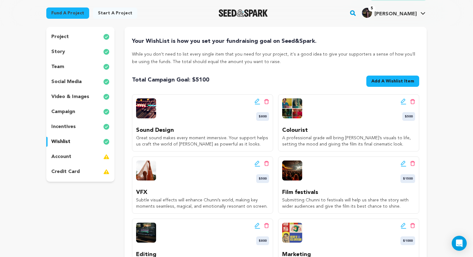
click at [406, 104] on icon at bounding box center [403, 104] width 5 height 1
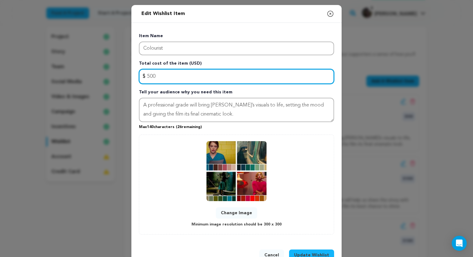
click at [171, 74] on input "500" at bounding box center [236, 76] width 195 height 15
type input "700"
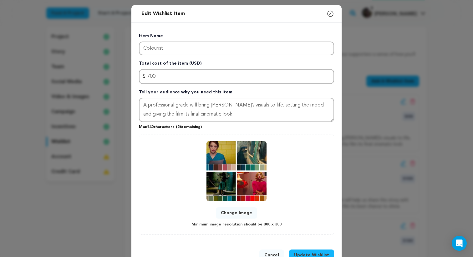
click at [309, 255] on span "Update Wishlist" at bounding box center [311, 255] width 35 height 6
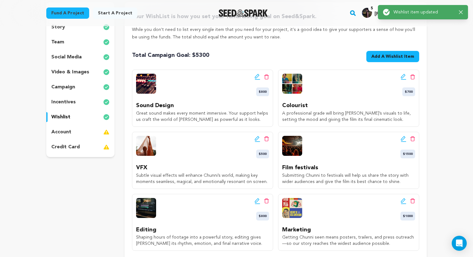
scroll to position [96, 0]
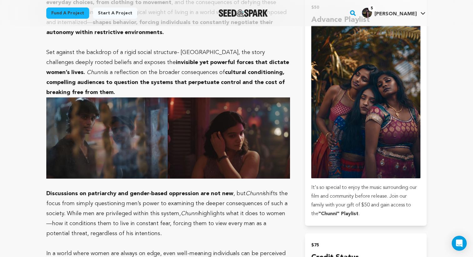
scroll to position [813, 0]
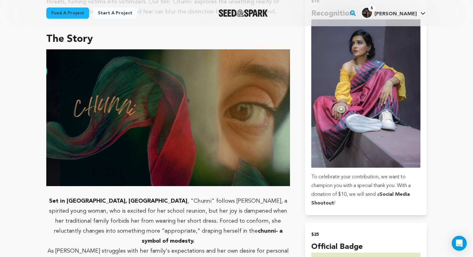
scroll to position [394, 0]
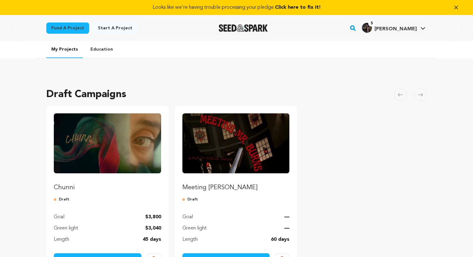
scroll to position [38, 0]
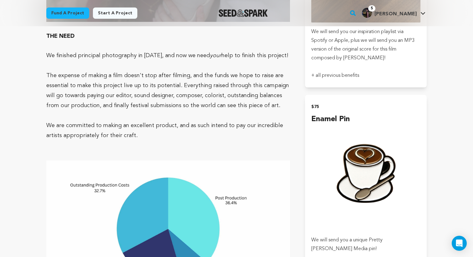
scroll to position [1249, 0]
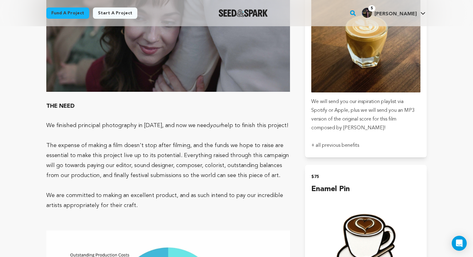
click at [100, 131] on p at bounding box center [168, 136] width 244 height 10
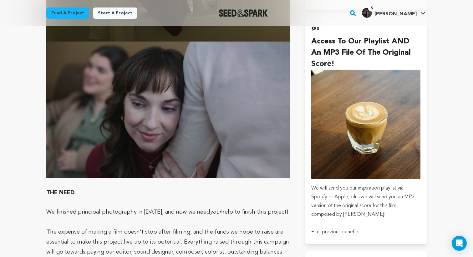
scroll to position [1164, 0]
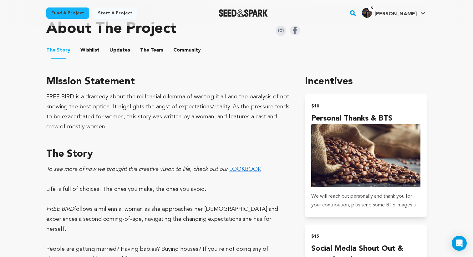
scroll to position [299, 0]
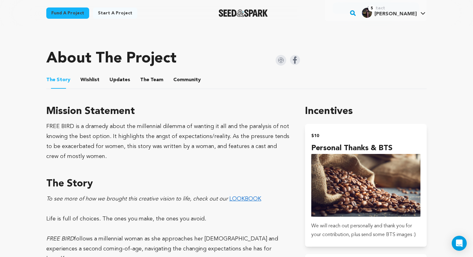
click at [248, 196] on link "LOOKBOOK" at bounding box center [245, 199] width 32 height 6
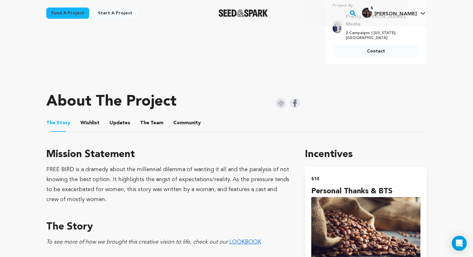
scroll to position [0, 0]
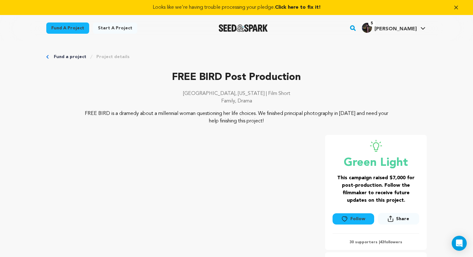
click at [236, 23] on div at bounding box center [243, 28] width 87 height 16
click at [238, 26] on img "Seed&Spark Homepage" at bounding box center [243, 28] width 49 height 8
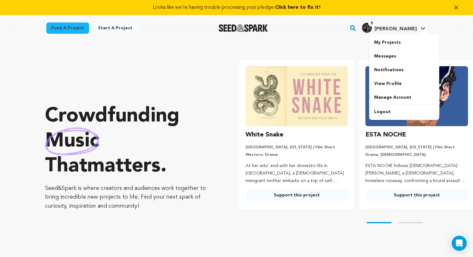
click at [372, 27] on img "Kaashvi A.'s Profile" at bounding box center [367, 28] width 10 height 10
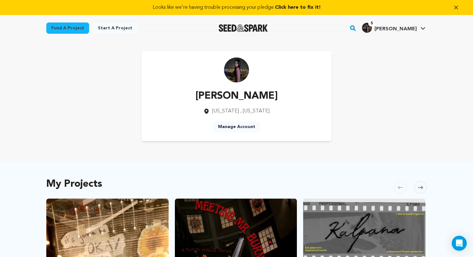
click at [356, 26] on rect "button" at bounding box center [353, 28] width 8 height 8
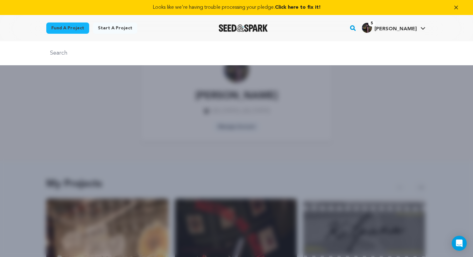
click at [314, 66] on div at bounding box center [236, 169] width 473 height 257
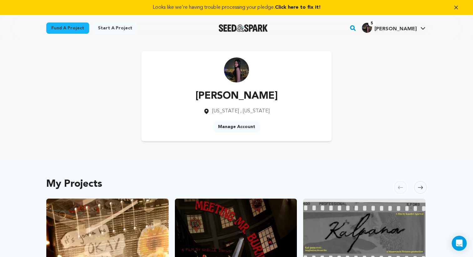
click at [356, 28] on rect "button" at bounding box center [353, 28] width 8 height 8
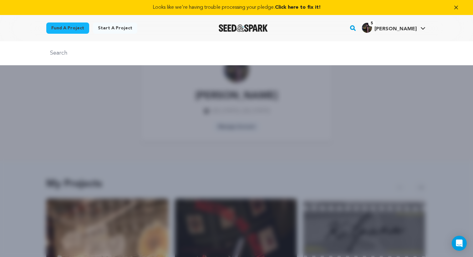
click at [260, 58] on div at bounding box center [236, 53] width 473 height 24
click at [212, 48] on div at bounding box center [236, 53] width 473 height 24
click at [187, 54] on input "text" at bounding box center [236, 53] width 380 height 9
click at [62, 61] on div at bounding box center [236, 53] width 473 height 24
click at [61, 53] on input "text" at bounding box center [236, 53] width 380 height 9
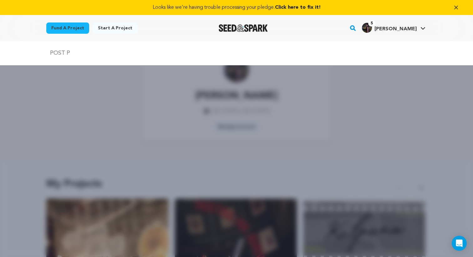
type input "post production"
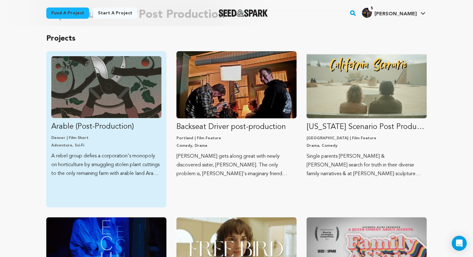
scroll to position [65, 0]
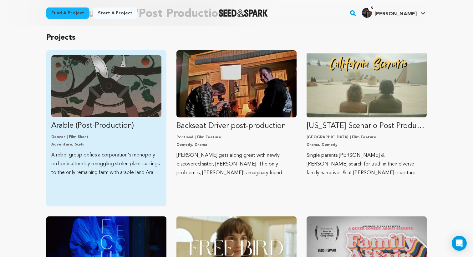
click at [131, 118] on link "Arable (Post-Production) Denver | Film Short Adventure, Sci-Fi A rebel group de…" at bounding box center [106, 116] width 110 height 122
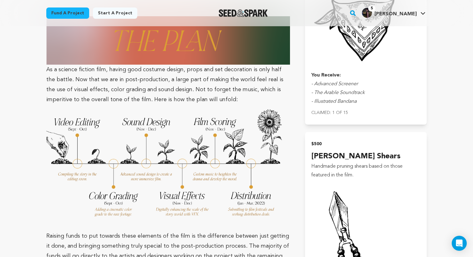
scroll to position [1360, 0]
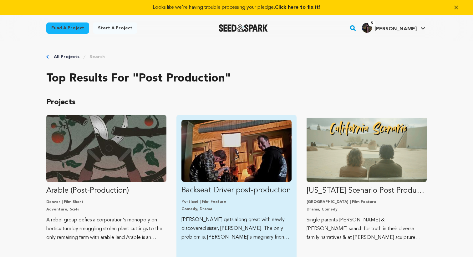
scroll to position [65, 0]
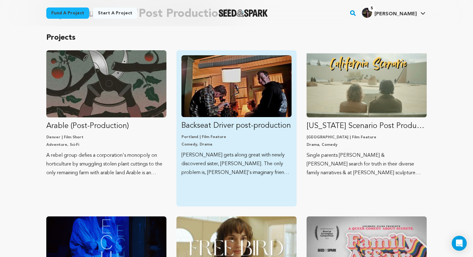
click at [224, 134] on link "Backseat Driver post-production [GEOGRAPHIC_DATA] | Film Feature Comedy, Drama …" at bounding box center [236, 116] width 110 height 122
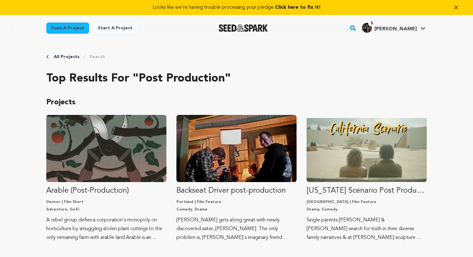
scroll to position [65, 0]
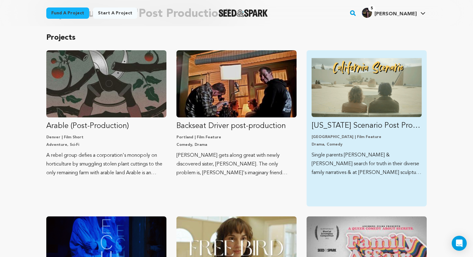
click at [396, 147] on link "[US_STATE] Scenario Post Production [GEOGRAPHIC_DATA] | Film Feature Drama, Com…" at bounding box center [366, 116] width 110 height 122
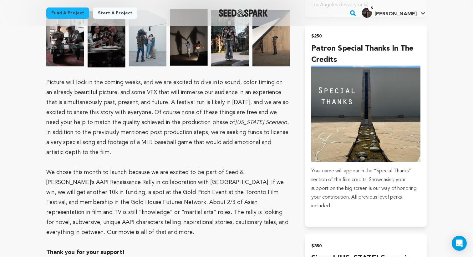
scroll to position [1062, 0]
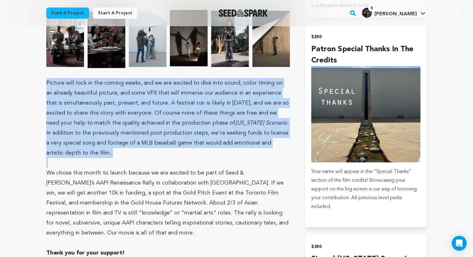
drag, startPoint x: 45, startPoint y: 71, endPoint x: 286, endPoint y: 140, distance: 251.5
click at [286, 140] on div "Fund a project Project details [US_STATE] Scenario Post Production [GEOGRAPHIC_…" at bounding box center [236, 57] width 400 height 2157
copy p "Picture will lock in the coming weeks, and we are excited to dive into sound, c…"
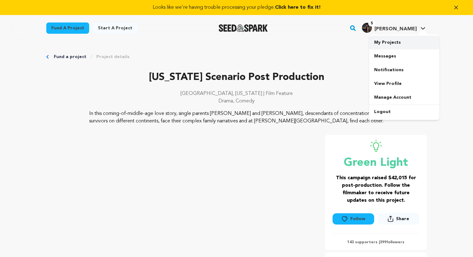
click at [396, 38] on link "My Projects" at bounding box center [404, 43] width 70 height 14
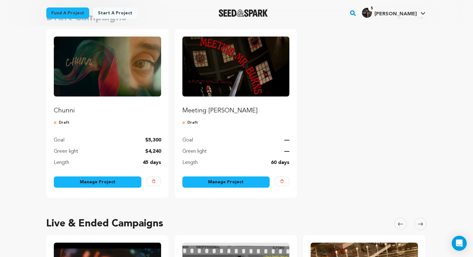
scroll to position [86, 0]
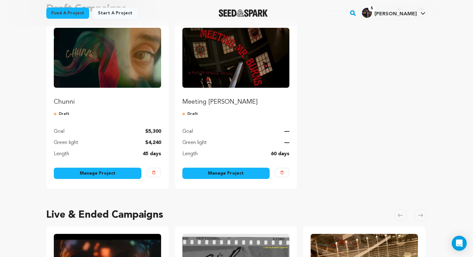
click at [108, 71] on img "Fund Chunni" at bounding box center [107, 58] width 107 height 60
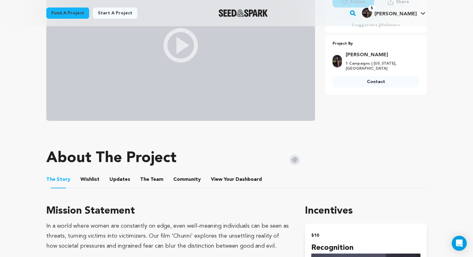
scroll to position [175, 0]
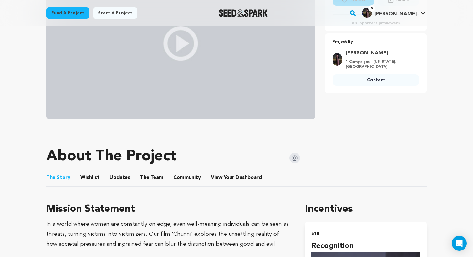
click at [92, 181] on button "Wishlist" at bounding box center [90, 179] width 15 height 15
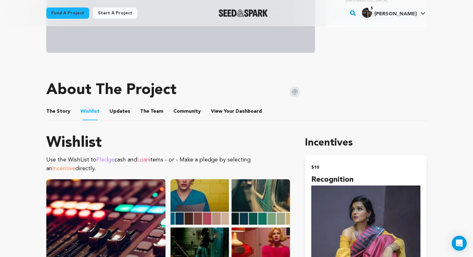
scroll to position [236, 0]
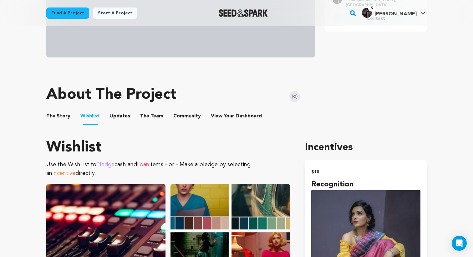
click at [114, 114] on button "Updates" at bounding box center [119, 117] width 15 height 15
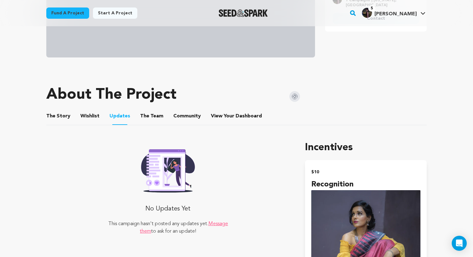
click at [144, 118] on button "The Team" at bounding box center [151, 117] width 15 height 15
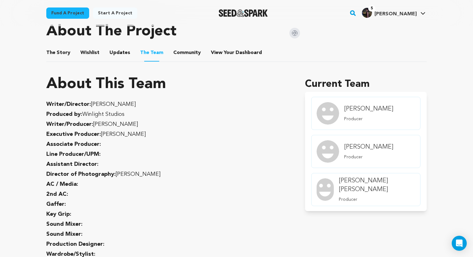
scroll to position [292, 0]
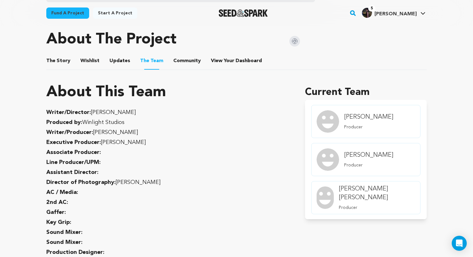
click at [187, 58] on button "Community" at bounding box center [186, 62] width 15 height 15
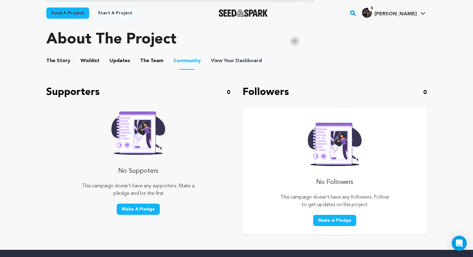
click at [227, 58] on span "View Your Dashboard" at bounding box center [237, 61] width 52 height 8
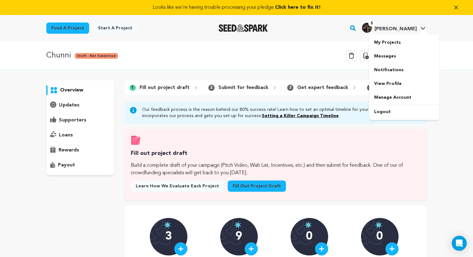
click at [396, 28] on span "[PERSON_NAME]" at bounding box center [395, 29] width 42 height 5
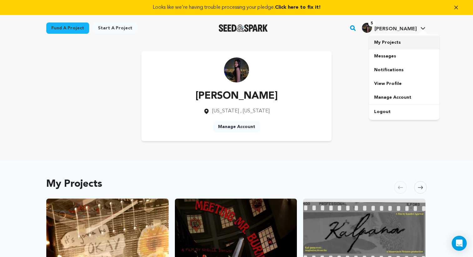
click at [387, 42] on link "My Projects" at bounding box center [404, 43] width 70 height 14
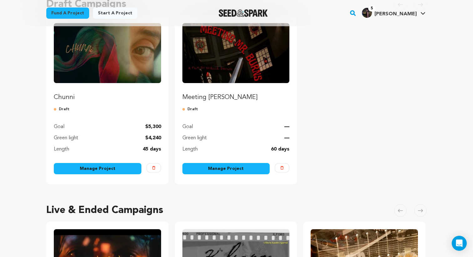
scroll to position [92, 0]
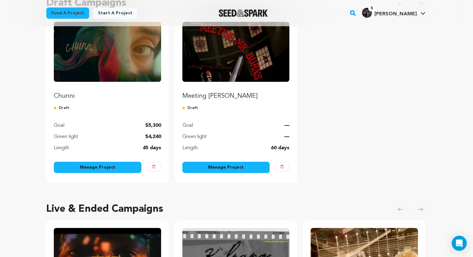
click at [98, 164] on link "Manage Project" at bounding box center [98, 167] width 88 height 11
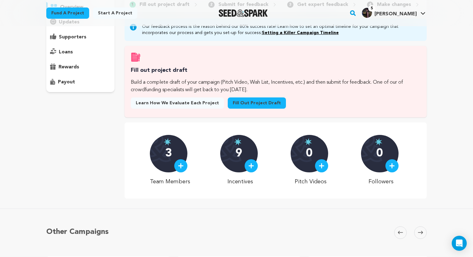
scroll to position [84, 0]
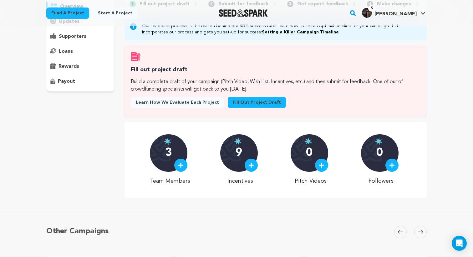
click at [266, 99] on link "Fill out project draft" at bounding box center [257, 102] width 58 height 11
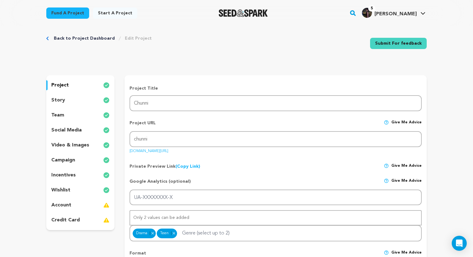
scroll to position [30, 0]
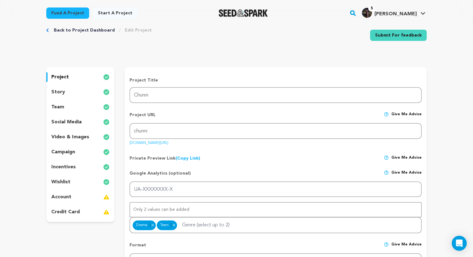
click at [80, 89] on div "story" at bounding box center [80, 92] width 68 height 10
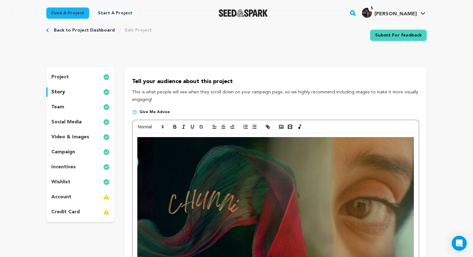
click at [72, 201] on div "account" at bounding box center [80, 197] width 68 height 10
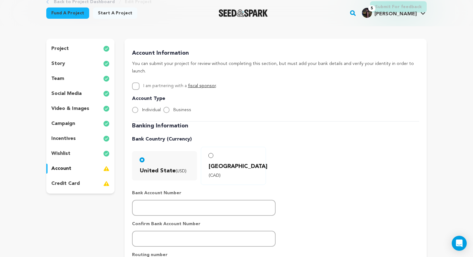
scroll to position [58, 0]
click at [136, 83] on input "I am partnering with a fiscal sponsor ." at bounding box center [136, 87] width 8 height 8
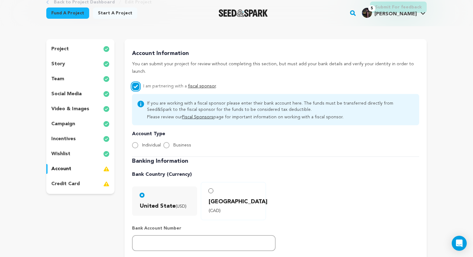
click at [136, 83] on input "I am partnering with a fiscal sponsor ." at bounding box center [136, 87] width 8 height 8
checkbox input "false"
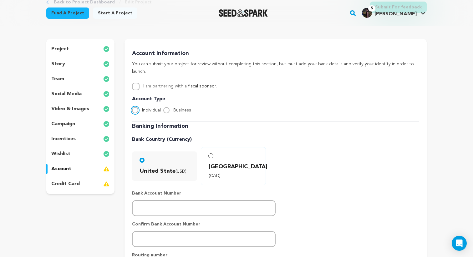
click at [135, 107] on input "Individual" at bounding box center [135, 110] width 6 height 6
radio input "true"
click at [198, 201] on div "Banking Information Bank Country (Currency) United State (USD) Canada (CAD)" at bounding box center [275, 214] width 287 height 185
click at [193, 200] on input "number" at bounding box center [204, 208] width 144 height 16
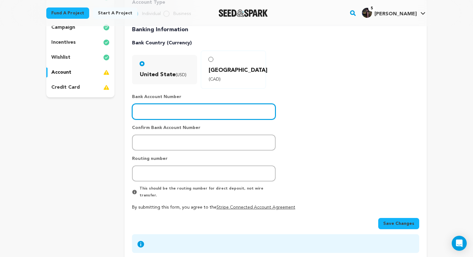
scroll to position [167, 0]
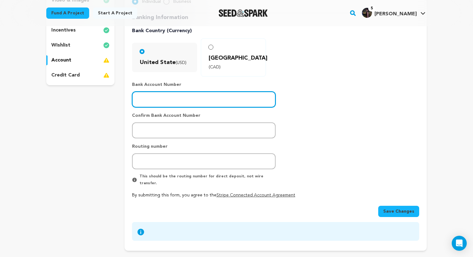
click at [168, 92] on input "number" at bounding box center [204, 100] width 144 height 16
type input "483104459572"
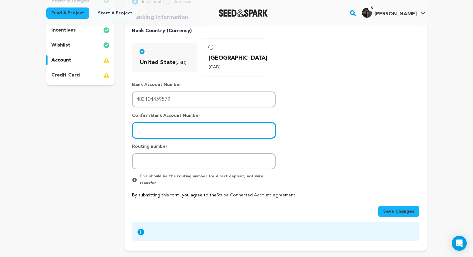
click at [177, 123] on input "number" at bounding box center [204, 131] width 144 height 16
type input "483104459572"
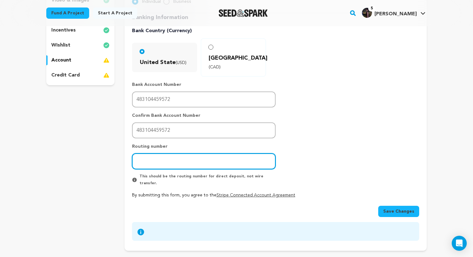
click at [160, 154] on input "number" at bounding box center [204, 162] width 144 height 16
type input "021000322"
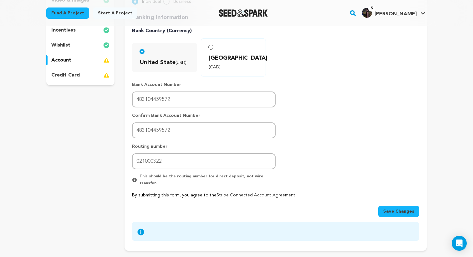
click at [387, 209] on span "Save Changes" at bounding box center [398, 212] width 31 height 6
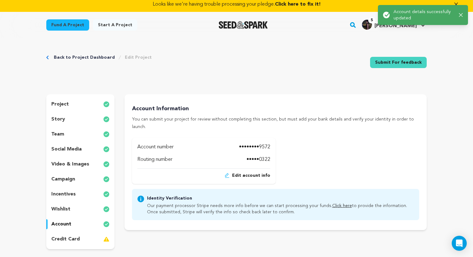
scroll to position [0, 0]
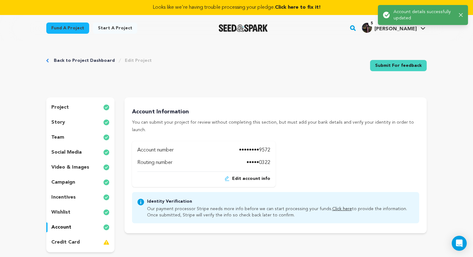
click at [81, 243] on div "credit card" at bounding box center [80, 243] width 68 height 10
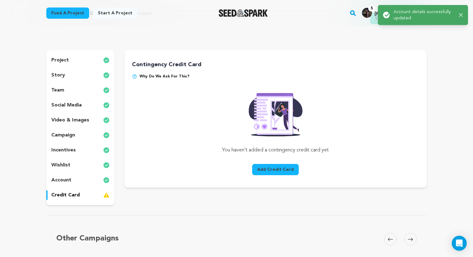
scroll to position [49, 0]
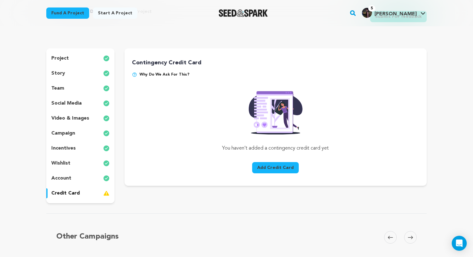
click at [275, 165] on button "Add Credit Card" at bounding box center [275, 167] width 47 height 11
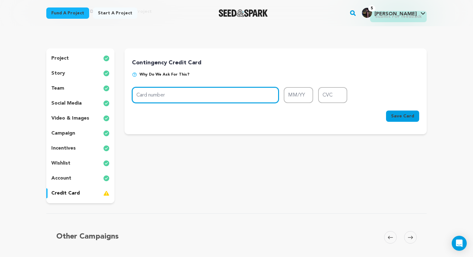
click at [194, 95] on input "Card number" at bounding box center [205, 95] width 147 height 16
click at [221, 98] on input "Card number" at bounding box center [205, 95] width 147 height 16
type input "4400 6673 0873 9535"
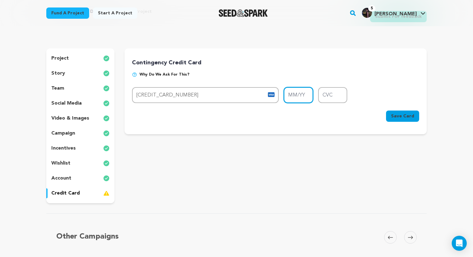
click at [295, 98] on input "MM/YY" at bounding box center [298, 95] width 29 height 16
type input "02/27"
click at [329, 95] on input "CVC" at bounding box center [332, 95] width 29 height 16
type input "650"
click at [406, 121] on button "Save Card" at bounding box center [402, 116] width 33 height 11
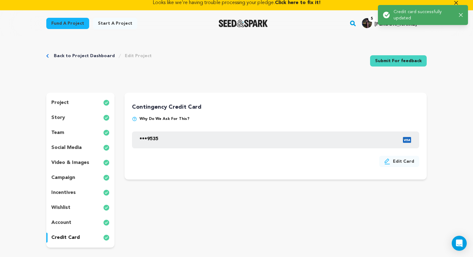
scroll to position [0, 0]
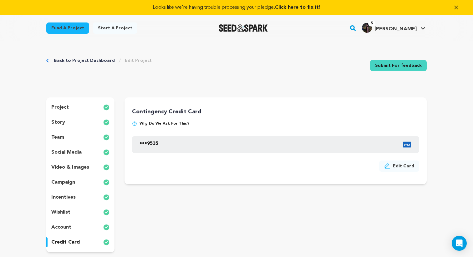
click at [90, 106] on div "project" at bounding box center [80, 108] width 68 height 10
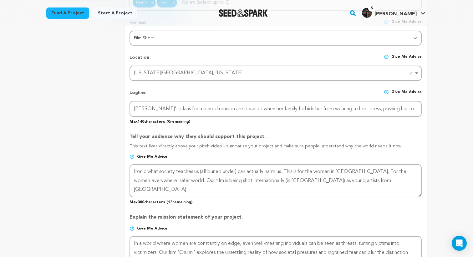
scroll to position [254, 0]
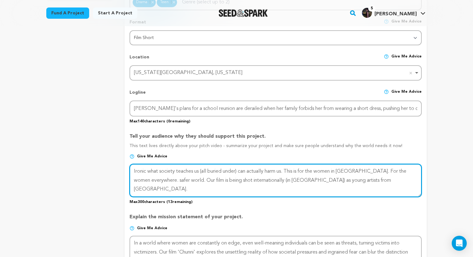
click at [203, 175] on textarea at bounding box center [275, 180] width 292 height 33
click at [203, 175] on textarea "To enrich screen reader interactions, please activate Accessibility in Grammarl…" at bounding box center [275, 180] width 292 height 33
click at [191, 177] on textarea "To enrich screen reader interactions, please activate Accessibility in Grammarl…" at bounding box center [275, 180] width 292 height 33
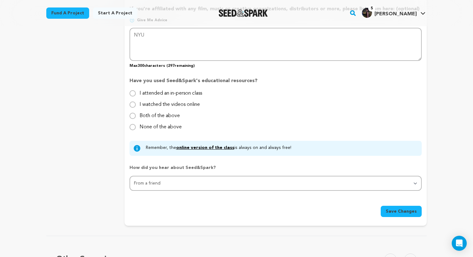
scroll to position [536, 0]
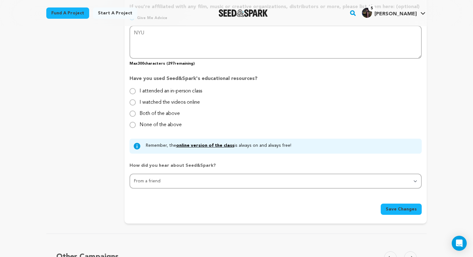
click at [401, 206] on span "Save Changes" at bounding box center [401, 209] width 31 height 6
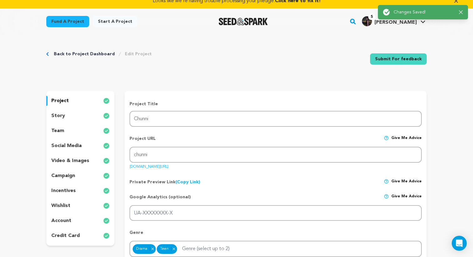
scroll to position [0, 0]
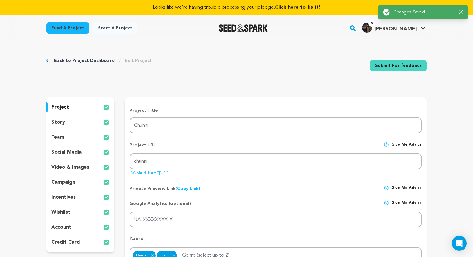
click at [75, 121] on div "story" at bounding box center [80, 123] width 68 height 10
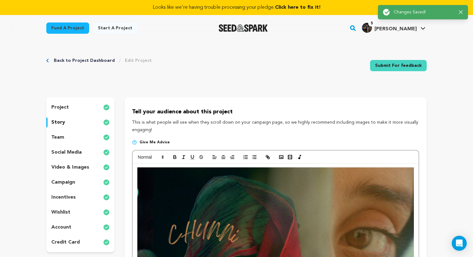
click at [78, 138] on div "team" at bounding box center [80, 138] width 68 height 10
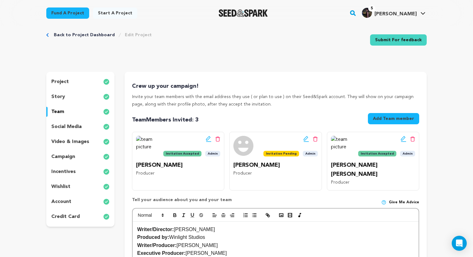
scroll to position [24, 0]
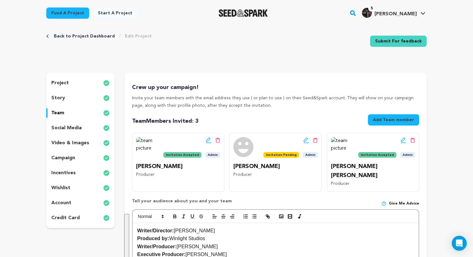
drag, startPoint x: 175, startPoint y: 199, endPoint x: 137, endPoint y: 254, distance: 66.8
click at [139, 228] on strong "Writer/Director:" at bounding box center [155, 230] width 37 height 5
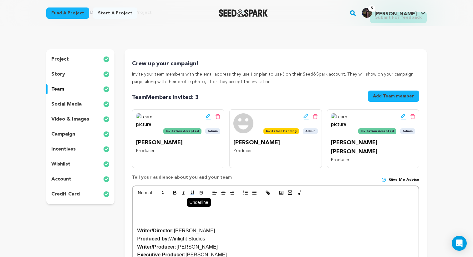
scroll to position [95, 0]
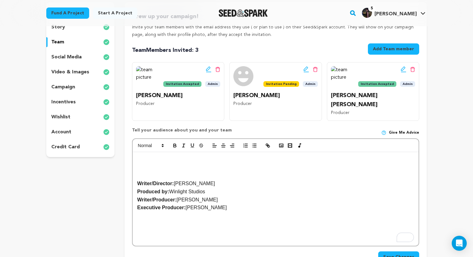
click at [162, 156] on p "To enrich screen reader interactions, please activate Accessibility in Grammarl…" at bounding box center [275, 160] width 276 height 8
click at [279, 144] on rect "button" at bounding box center [281, 145] width 4 height 3
click at [278, 143] on icon "button" at bounding box center [281, 146] width 6 height 6
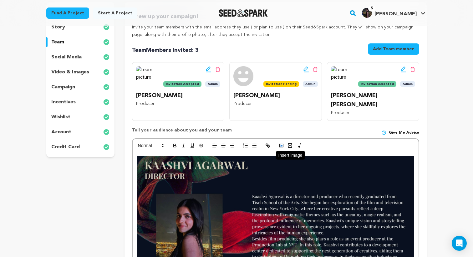
click at [281, 145] on polyline "button" at bounding box center [281, 146] width 3 height 2
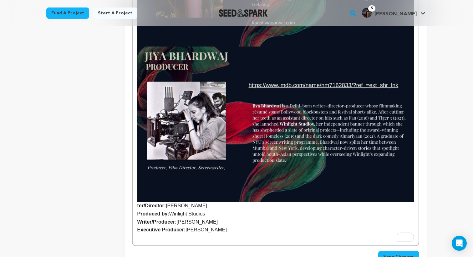
scroll to position [361, 0]
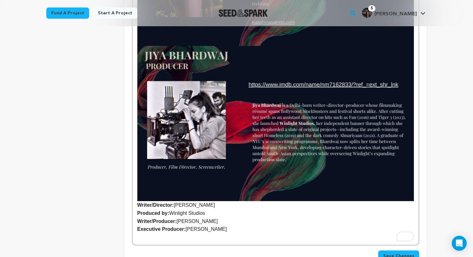
drag, startPoint x: 230, startPoint y: 221, endPoint x: 135, endPoint y: 220, distance: 95.1
click at [135, 220] on div "Writer/Director: Kaashvi Agarwal Produced by: Winlight Studios Writer/Producer:…" at bounding box center [276, 66] width 286 height 359
click at [157, 225] on p "To enrich screen reader interactions, please activate Accessibility in Grammarl…" at bounding box center [275, 229] width 276 height 8
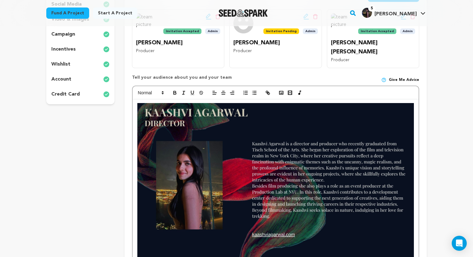
scroll to position [132, 0]
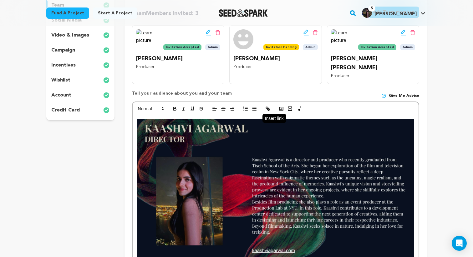
click at [268, 106] on icon "button" at bounding box center [268, 109] width 6 height 6
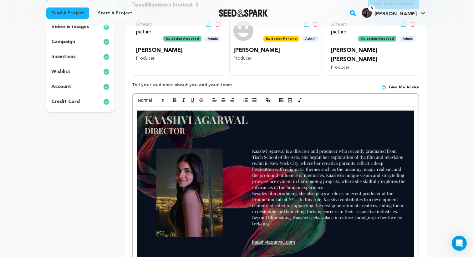
scroll to position [134, 0]
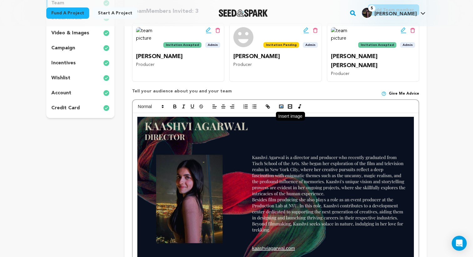
click at [283, 105] on rect "button" at bounding box center [281, 106] width 4 height 3
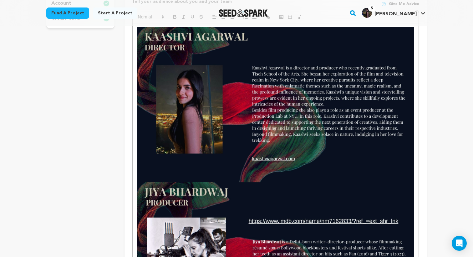
scroll to position [233, 0]
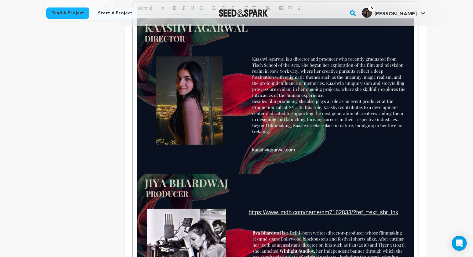
click at [212, 115] on img "To enrich screen reader interactions, please activate Accessibility in Grammarl…" at bounding box center [275, 95] width 276 height 155
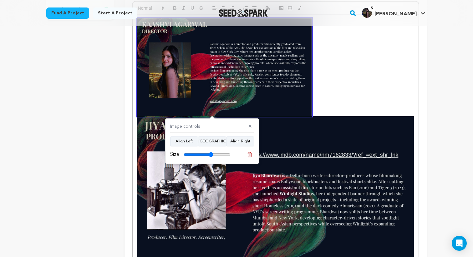
drag, startPoint x: 229, startPoint y: 154, endPoint x: 211, endPoint y: 153, distance: 17.8
type input "63"
click at [211, 153] on input "range" at bounding box center [207, 154] width 47 height 5
click at [213, 142] on button "Align Center" at bounding box center [212, 142] width 28 height 10
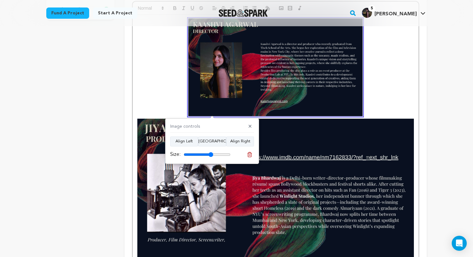
click at [324, 119] on img "To enrich screen reader interactions, please activate Accessibility in Grammarl…" at bounding box center [275, 196] width 276 height 155
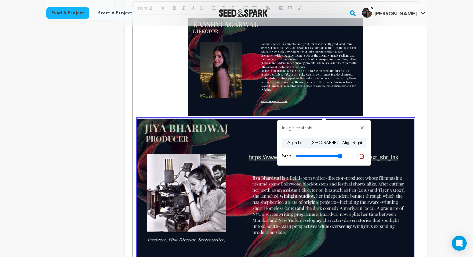
scroll to position [289, 0]
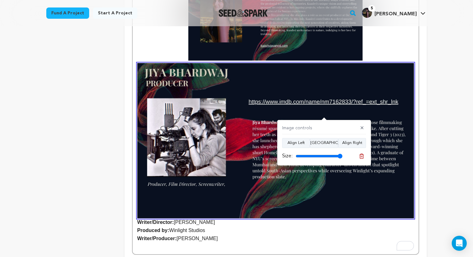
click at [337, 167] on img "To enrich screen reader interactions, please activate Accessibility in Grammarl…" at bounding box center [275, 140] width 276 height 155
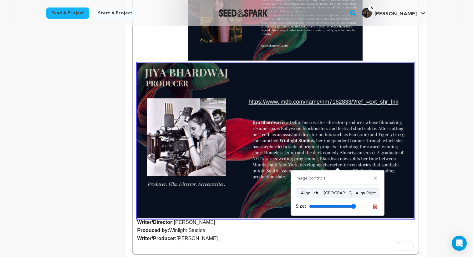
click at [336, 151] on img "To enrich screen reader interactions, please activate Accessibility in Grammarl…" at bounding box center [275, 140] width 276 height 155
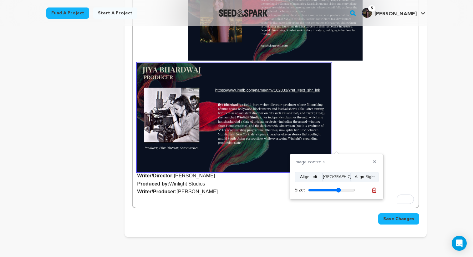
drag, startPoint x: 352, startPoint y: 189, endPoint x: 338, endPoint y: 191, distance: 14.2
click at [338, 191] on input "range" at bounding box center [331, 190] width 47 height 5
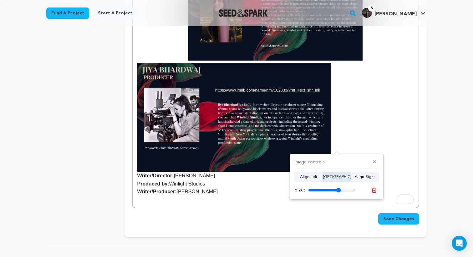
click at [336, 176] on button "Align Center" at bounding box center [336, 177] width 28 height 10
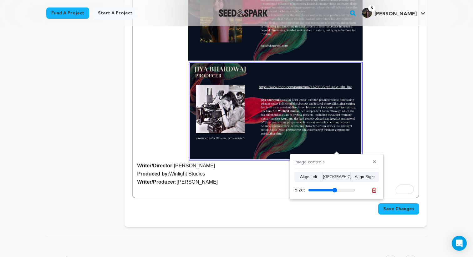
drag, startPoint x: 339, startPoint y: 189, endPoint x: 335, endPoint y: 189, distance: 4.1
type input "62"
click at [335, 189] on input "range" at bounding box center [331, 190] width 47 height 5
click at [394, 111] on strong "Writer/Director:" at bounding box center [275, 66] width 276 height 206
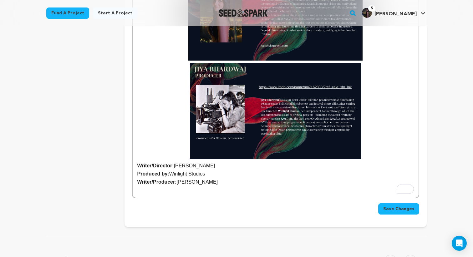
click at [227, 178] on p "Writer/Producer: Jiya Bhardwaj" at bounding box center [275, 182] width 276 height 8
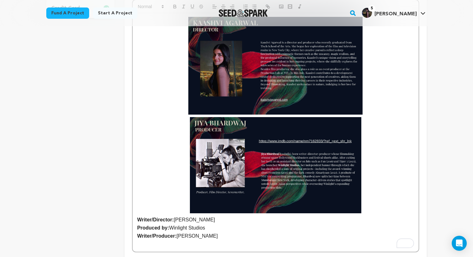
scroll to position [235, 0]
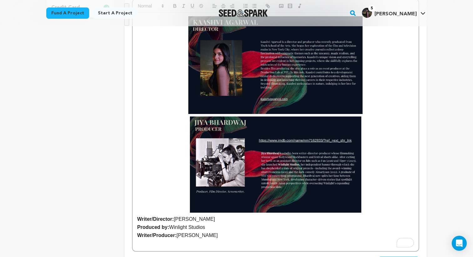
drag, startPoint x: 221, startPoint y: 230, endPoint x: 135, endPoint y: 206, distance: 89.3
click at [135, 206] on div "Writer/Director: Kaashvi Agarwal Produced by: Winlight Studios Writer/Producer:…" at bounding box center [276, 132] width 286 height 239
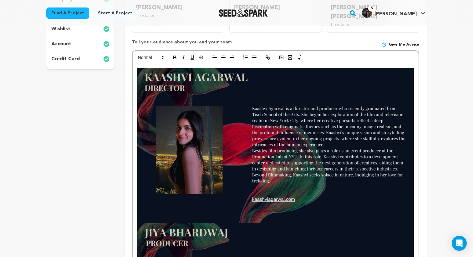
scroll to position [191, 0]
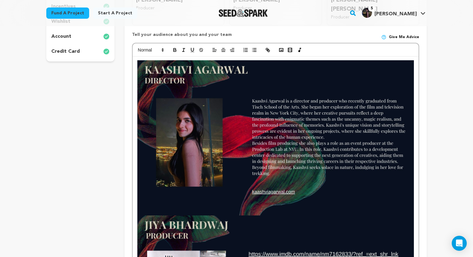
click at [196, 139] on img "To enrich screen reader interactions, please activate Accessibility in Grammarl…" at bounding box center [275, 137] width 276 height 155
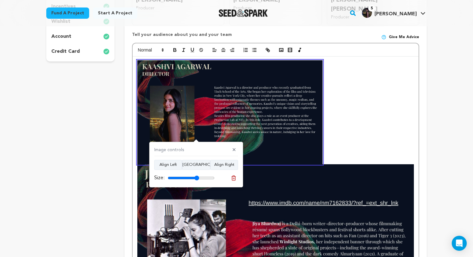
drag, startPoint x: 212, startPoint y: 177, endPoint x: 197, endPoint y: 177, distance: 15.0
type input "67"
click at [197, 177] on input "range" at bounding box center [191, 178] width 47 height 5
click at [197, 164] on button "Align Center" at bounding box center [196, 165] width 28 height 10
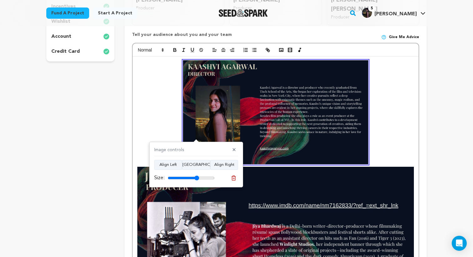
click at [278, 179] on img "To enrich screen reader interactions, please activate Accessibility in Grammarl…" at bounding box center [275, 244] width 276 height 155
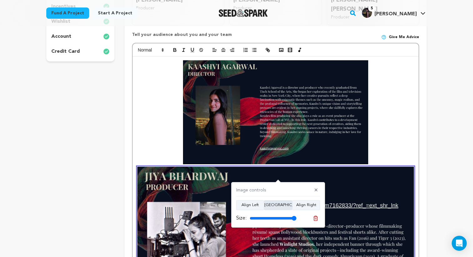
click at [283, 206] on button "Align Center" at bounding box center [278, 205] width 28 height 10
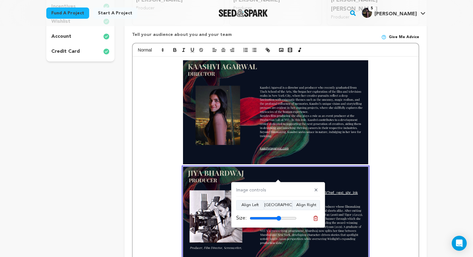
drag, startPoint x: 293, startPoint y: 217, endPoint x: 278, endPoint y: 216, distance: 14.4
type input "67"
click at [278, 216] on input "range" at bounding box center [273, 218] width 47 height 5
click at [386, 165] on strong "To enrich screen reader interactions, please activate Accessibility in Grammarl…" at bounding box center [275, 165] width 276 height 211
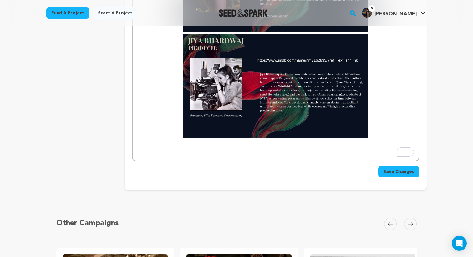
scroll to position [327, 0]
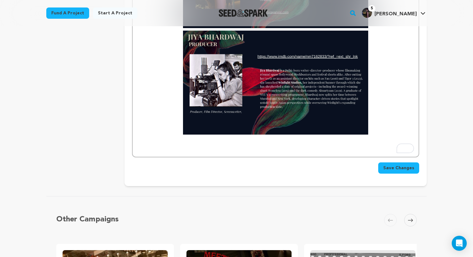
click at [390, 165] on span "Save Changes" at bounding box center [398, 168] width 31 height 6
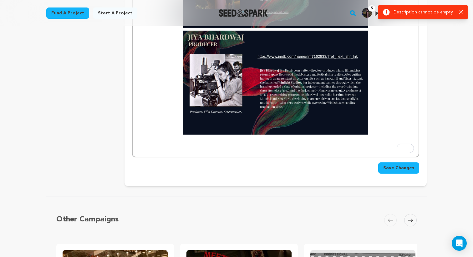
click at [401, 165] on span "Save Changes" at bounding box center [398, 168] width 31 height 6
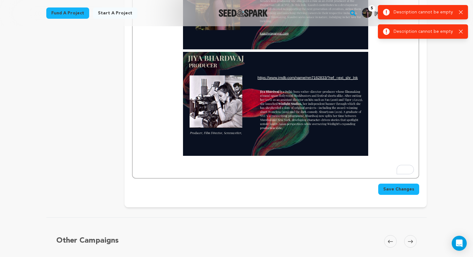
scroll to position [308, 0]
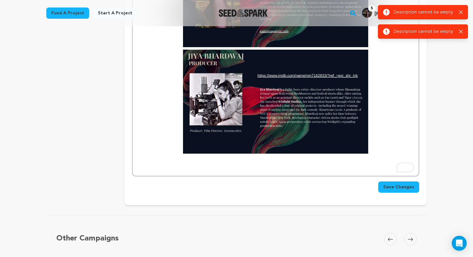
click at [323, 164] on p "To enrich screen reader interactions, please activate Accessibility in Grammarl…" at bounding box center [275, 168] width 276 height 8
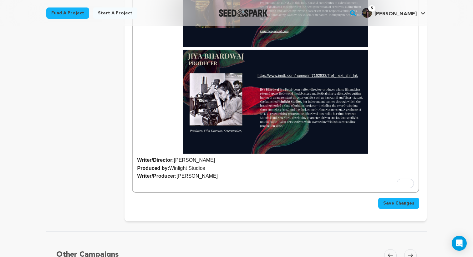
click at [400, 198] on button "Save Changes" at bounding box center [398, 203] width 41 height 11
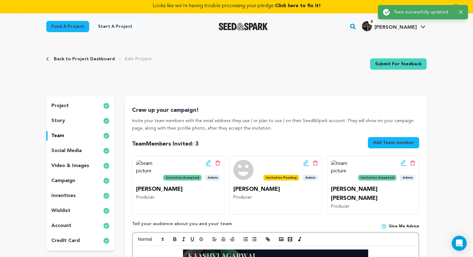
scroll to position [0, 0]
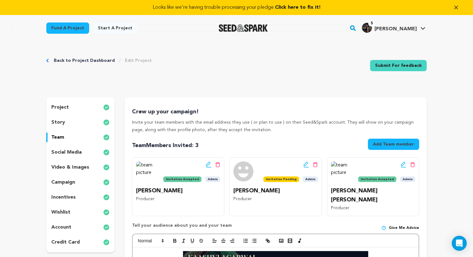
click at [406, 67] on link "Submit For feedback" at bounding box center [398, 65] width 57 height 11
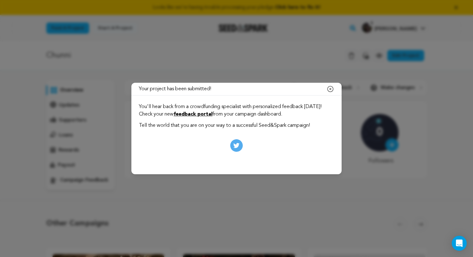
click at [212, 114] on link "feedback portal" at bounding box center [193, 114] width 39 height 5
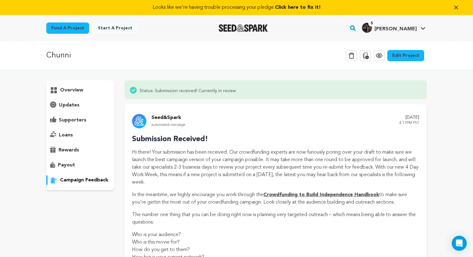
click at [83, 92] on div "overview" at bounding box center [80, 90] width 68 height 10
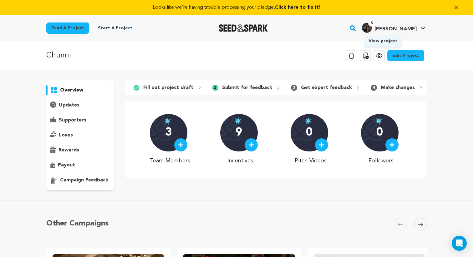
click at [382, 54] on icon at bounding box center [379, 56] width 8 height 8
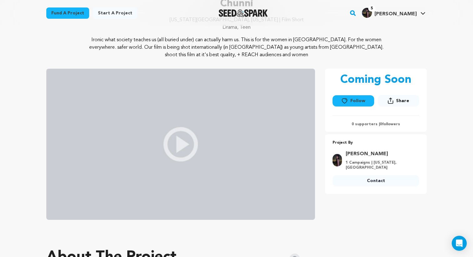
scroll to position [78, 0]
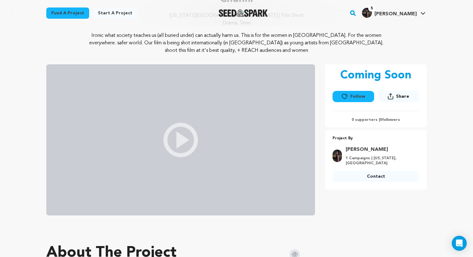
click at [202, 159] on img at bounding box center [180, 139] width 269 height 151
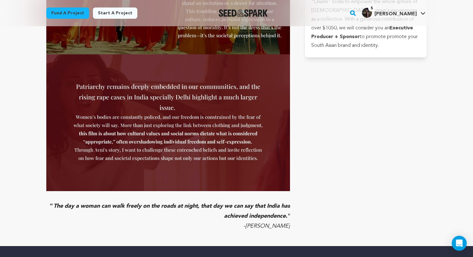
scroll to position [2268, 0]
